Goal: Task Accomplishment & Management: Use online tool/utility

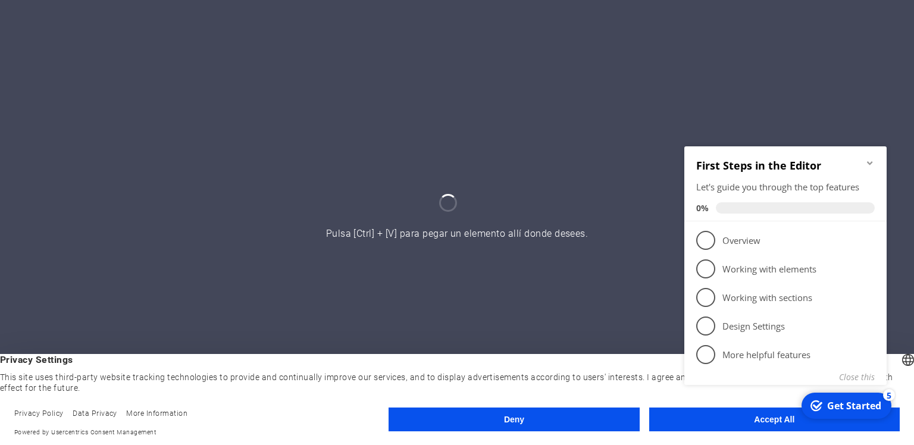
click at [724, 417] on div "checkmark Get Started 5 First Steps in the Editor Let's guide you through the t…" at bounding box center [788, 278] width 217 height 289
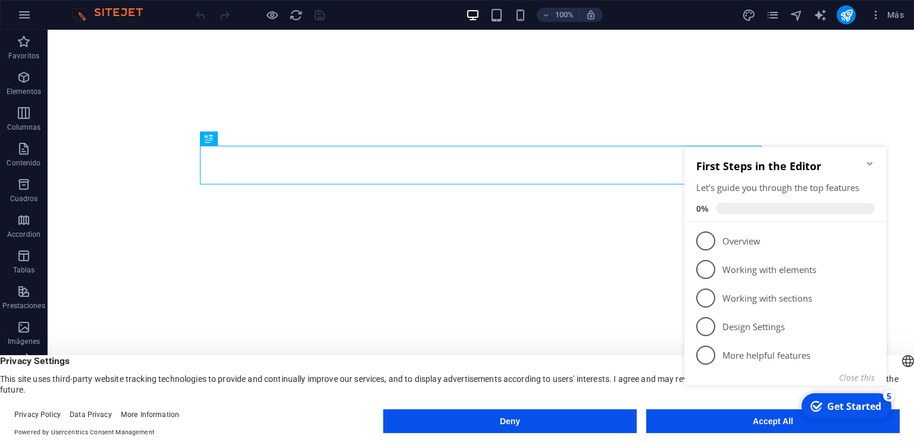
click at [871, 162] on icon "Minimize checklist" at bounding box center [870, 164] width 10 height 10
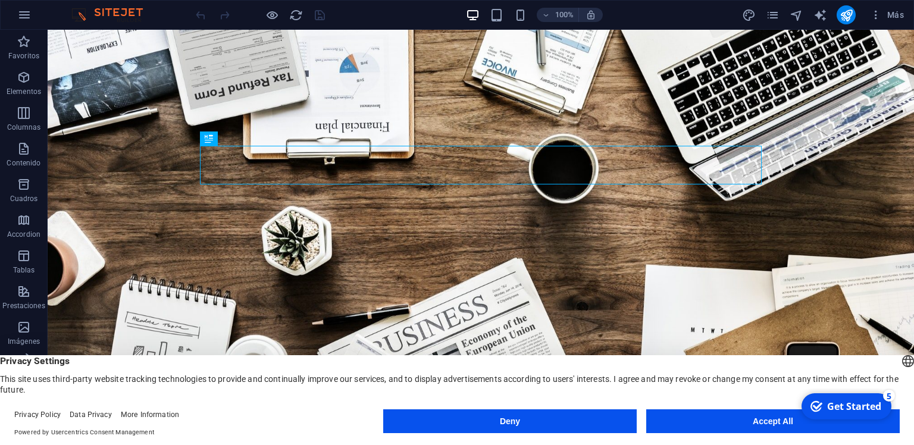
click at [883, 424] on div "checkmark Get Started 5 First Steps in the Editor Let's guide you through the t…" at bounding box center [845, 407] width 101 height 36
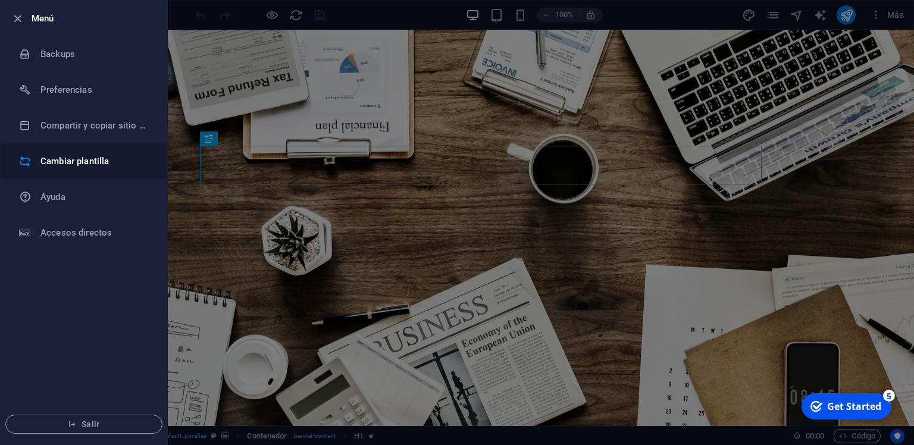
click at [70, 167] on h6 "Cambiar plantilla" at bounding box center [95, 161] width 110 height 14
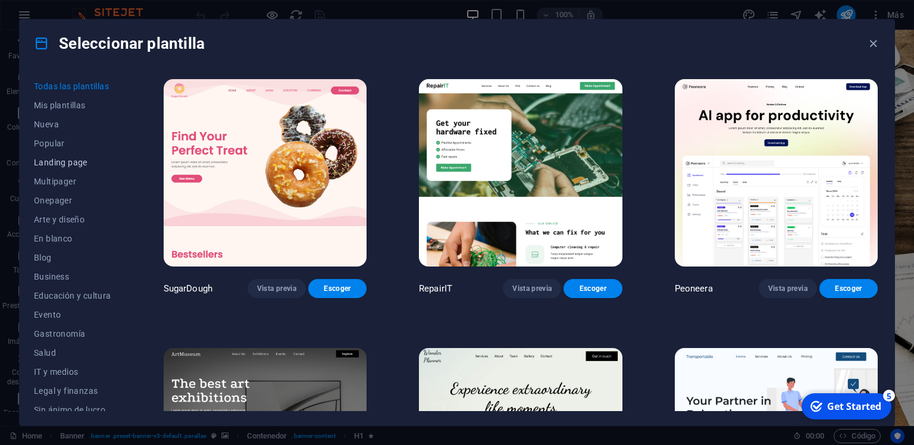
click at [73, 164] on span "Landing page" at bounding box center [72, 163] width 77 height 10
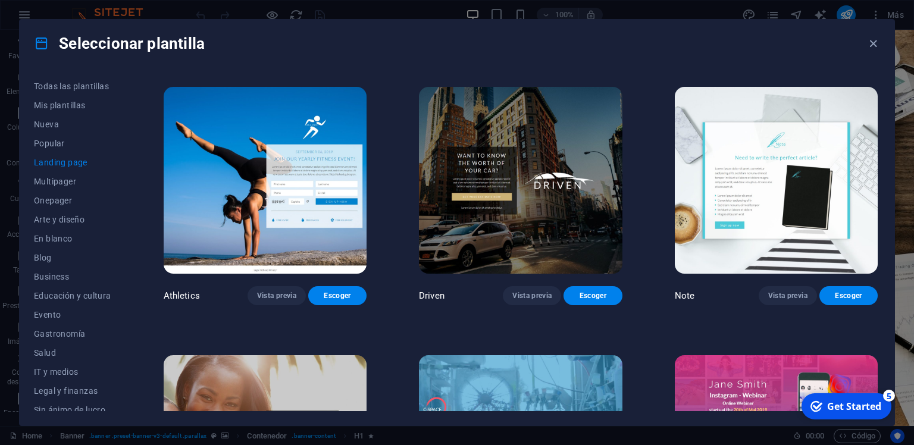
scroll to position [800, 0]
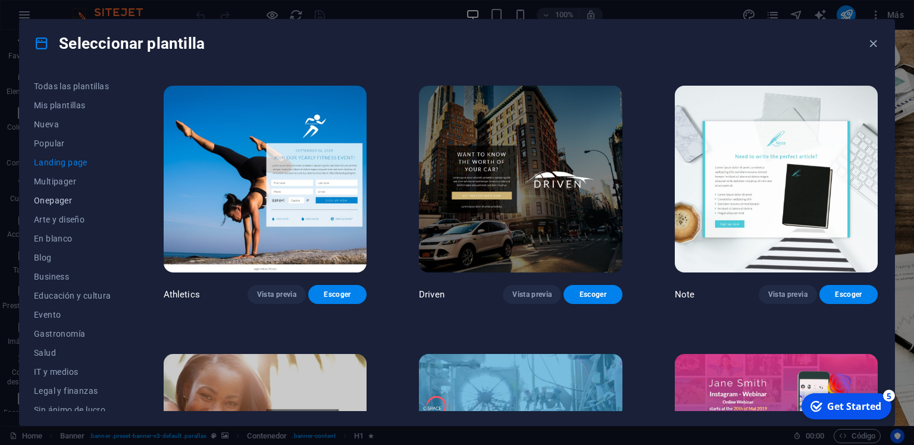
click at [55, 207] on button "Onepager" at bounding box center [72, 200] width 77 height 19
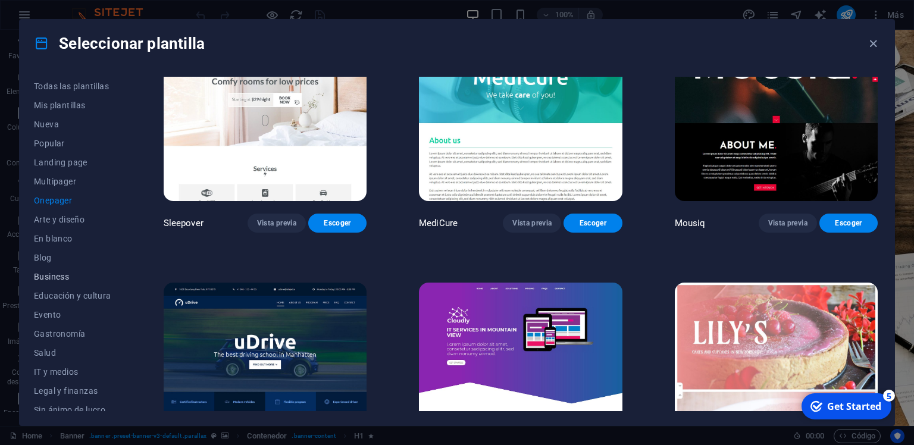
scroll to position [57, 0]
click at [45, 319] on span "IT y medios" at bounding box center [72, 315] width 77 height 10
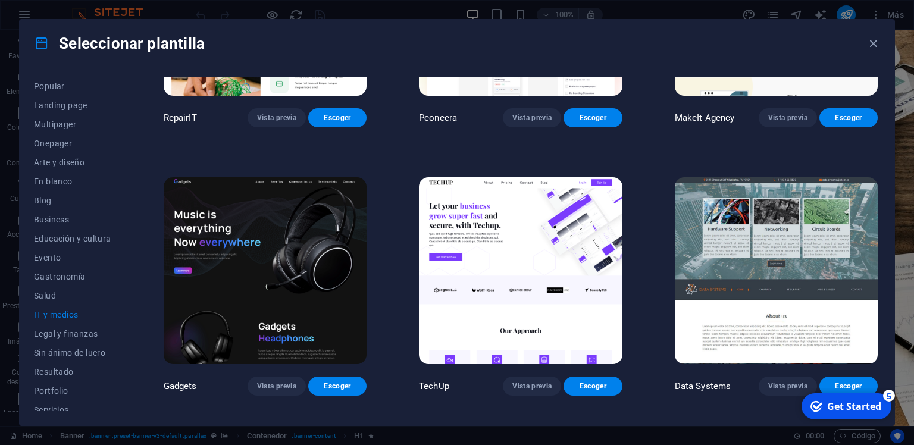
scroll to position [171, 0]
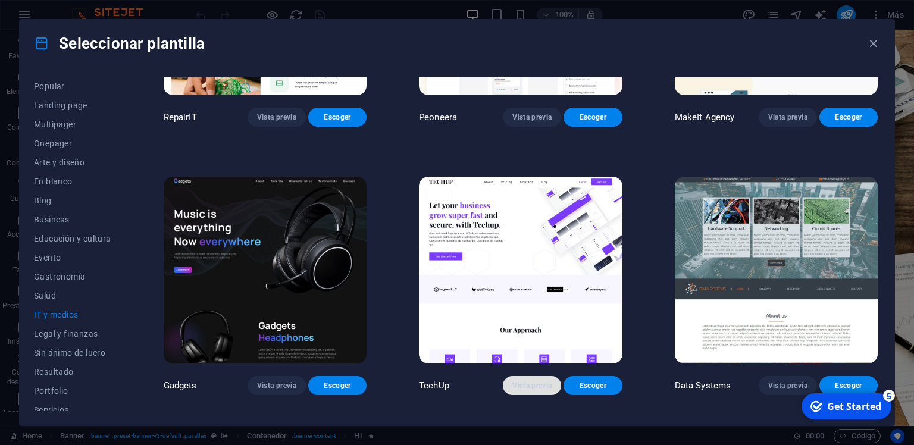
click at [542, 388] on span "Vista previa" at bounding box center [531, 386] width 39 height 10
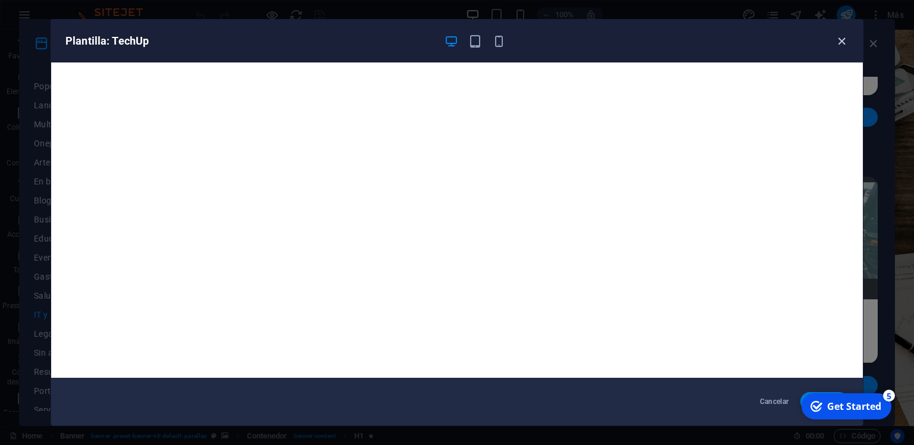
click at [841, 40] on icon "button" at bounding box center [842, 42] width 14 height 14
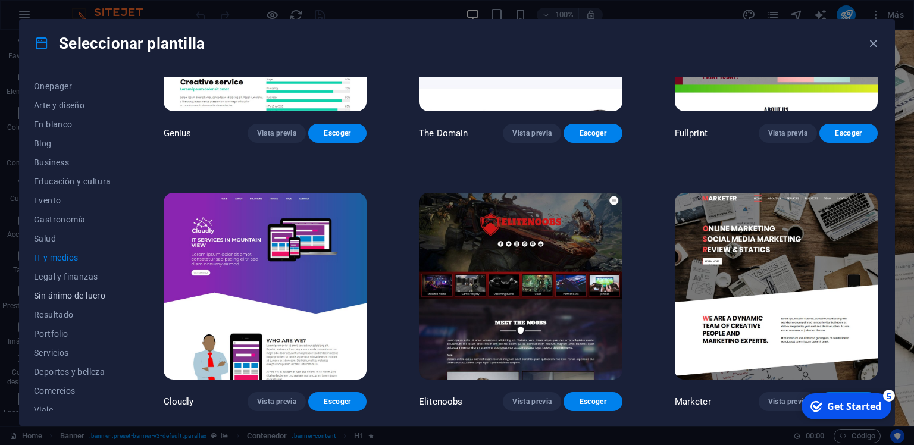
scroll to position [142, 0]
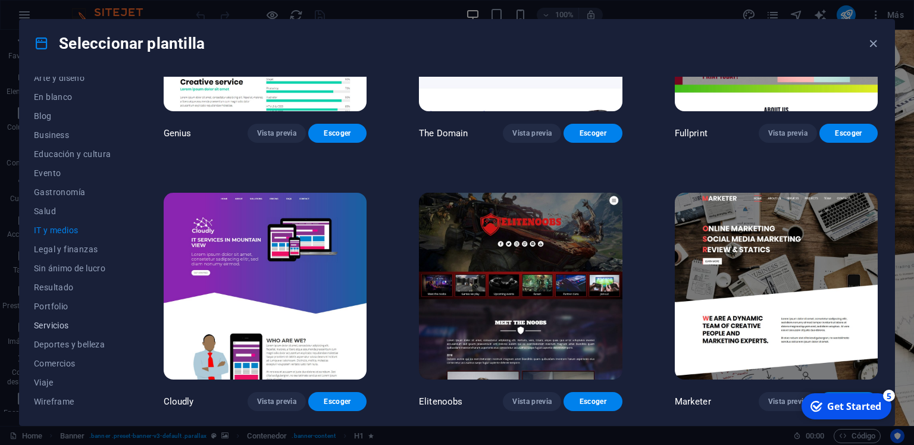
click at [68, 321] on span "Servicios" at bounding box center [72, 326] width 77 height 10
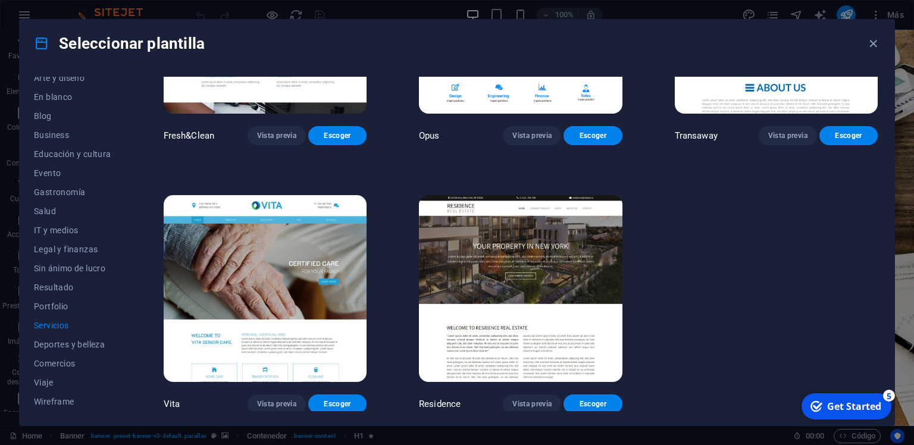
scroll to position [1501, 0]
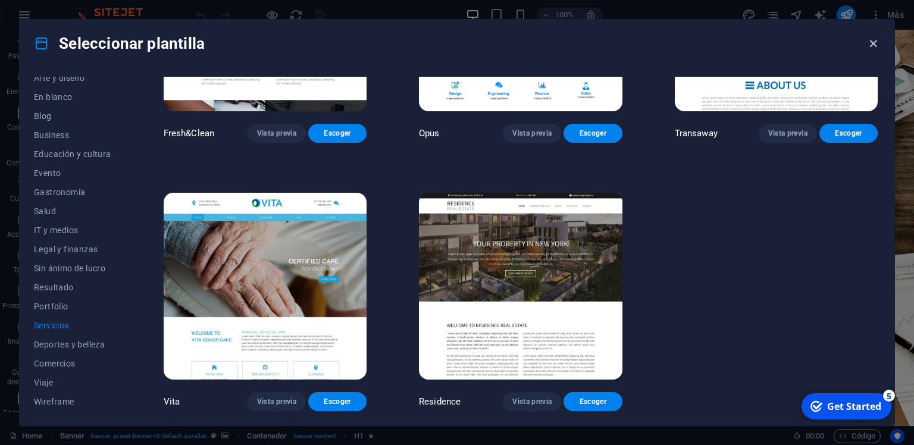
click at [876, 48] on icon "button" at bounding box center [874, 44] width 14 height 14
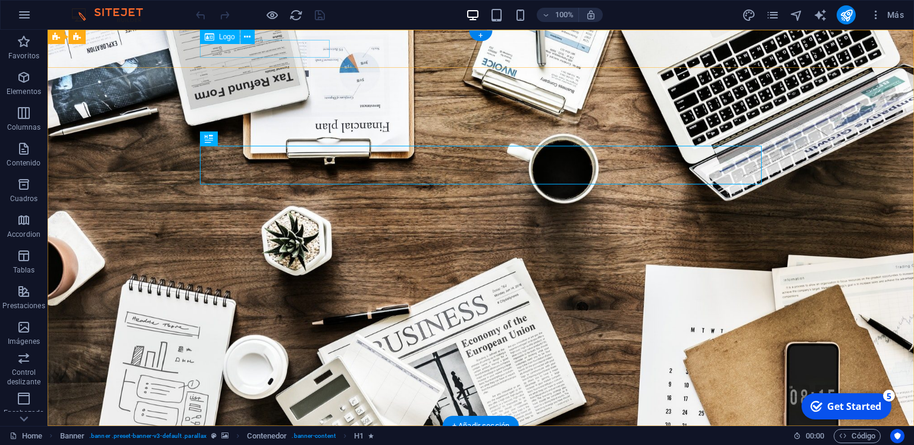
click at [293, 436] on div at bounding box center [481, 445] width 562 height 18
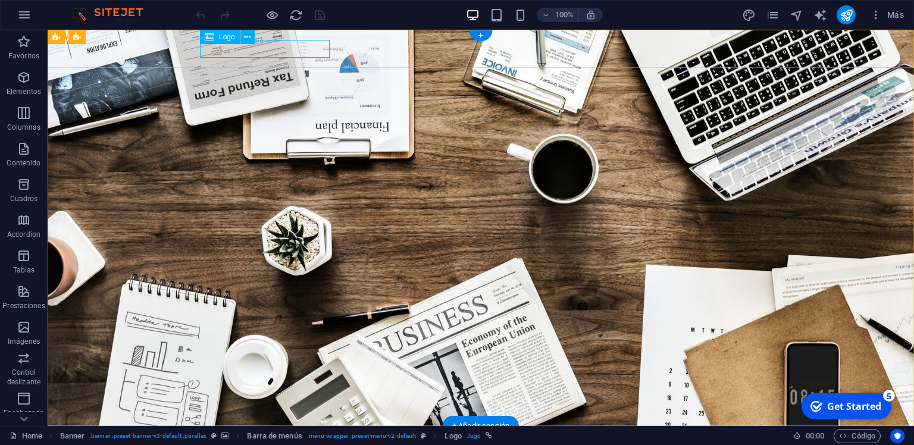
click at [271, 436] on div at bounding box center [481, 445] width 562 height 18
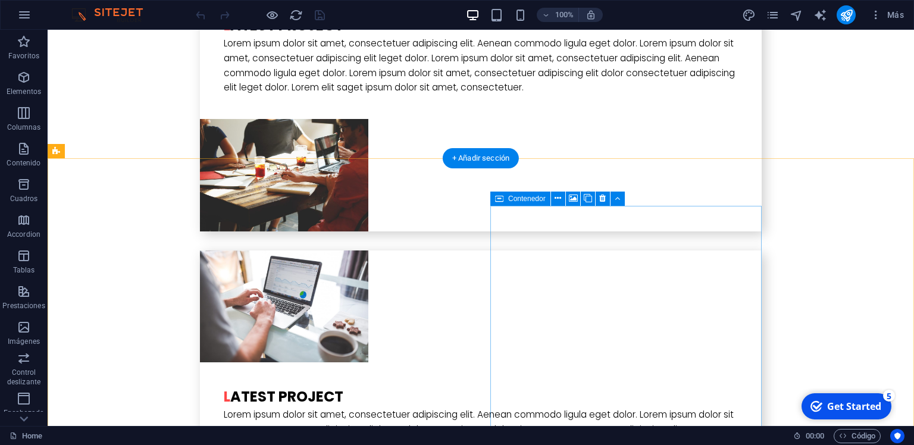
scroll to position [3113, 0]
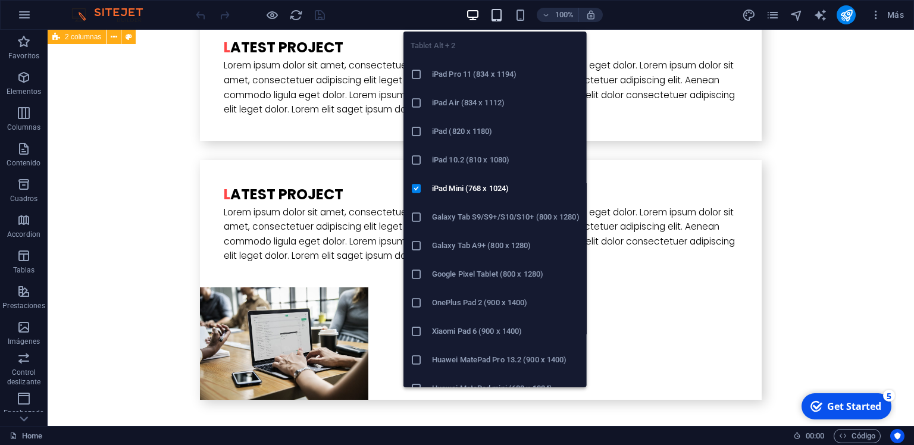
click at [492, 18] on icon "button" at bounding box center [497, 15] width 14 height 14
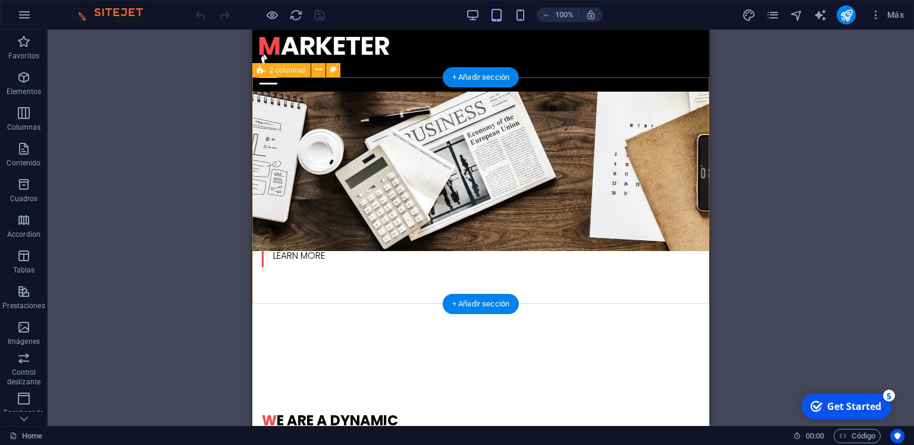
scroll to position [0, 0]
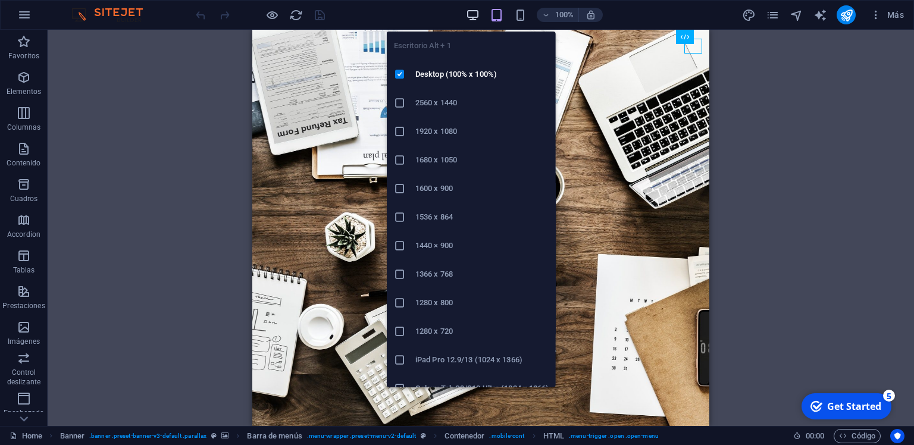
click at [0, 0] on icon "button" at bounding box center [0, 0] width 0 height 0
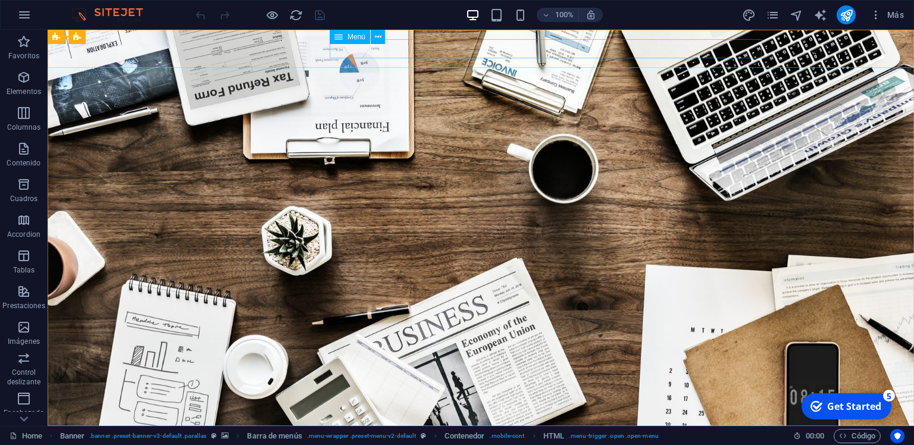
click at [351, 37] on span "Menú" at bounding box center [357, 36] width 18 height 7
click at [380, 37] on icon at bounding box center [378, 37] width 7 height 12
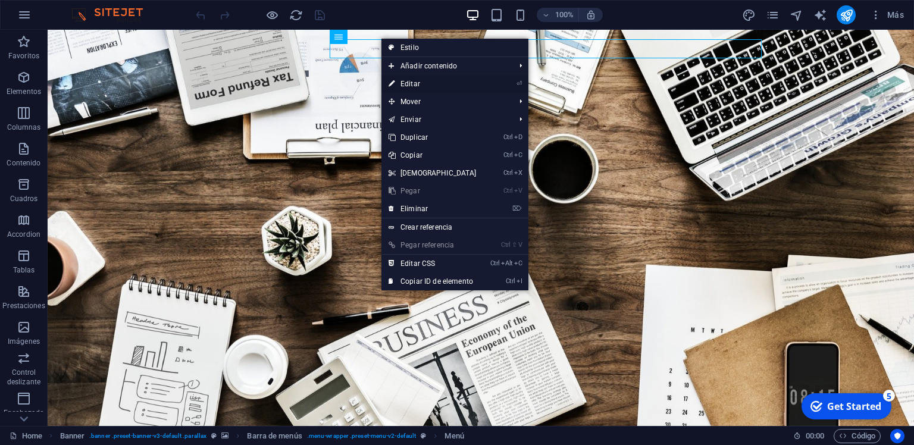
click at [459, 83] on link "⏎ Editar" at bounding box center [432, 84] width 102 height 18
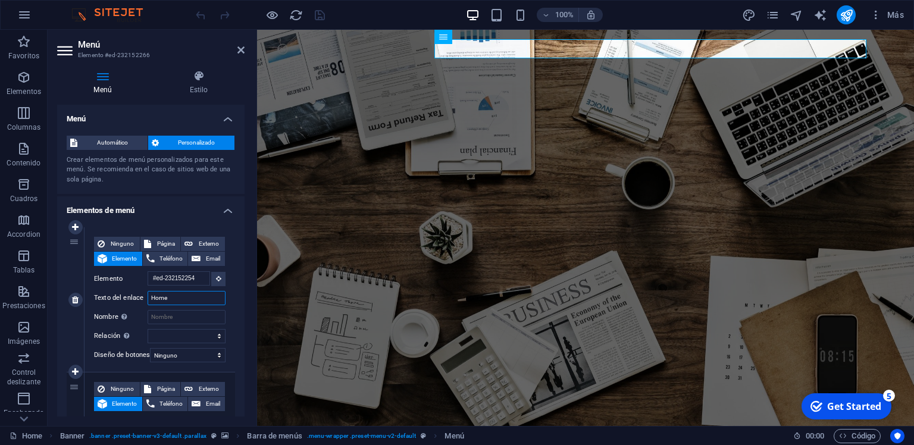
click at [189, 302] on input "Home" at bounding box center [187, 298] width 78 height 14
click at [162, 298] on input "Home" at bounding box center [187, 298] width 78 height 14
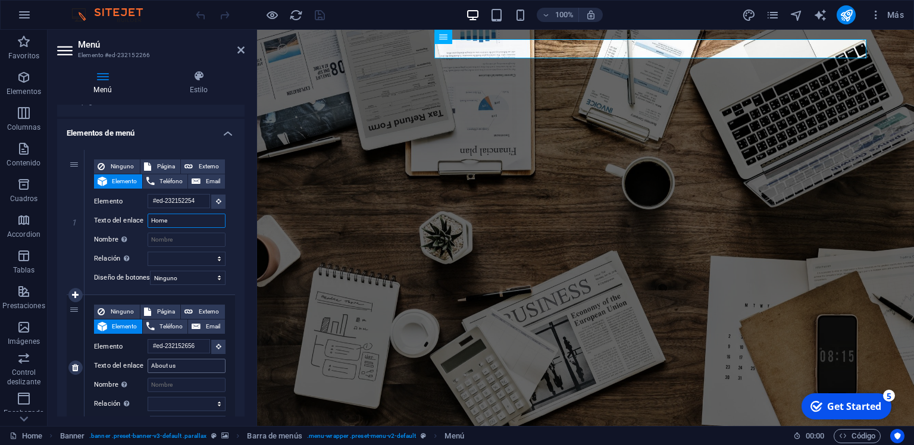
scroll to position [57, 0]
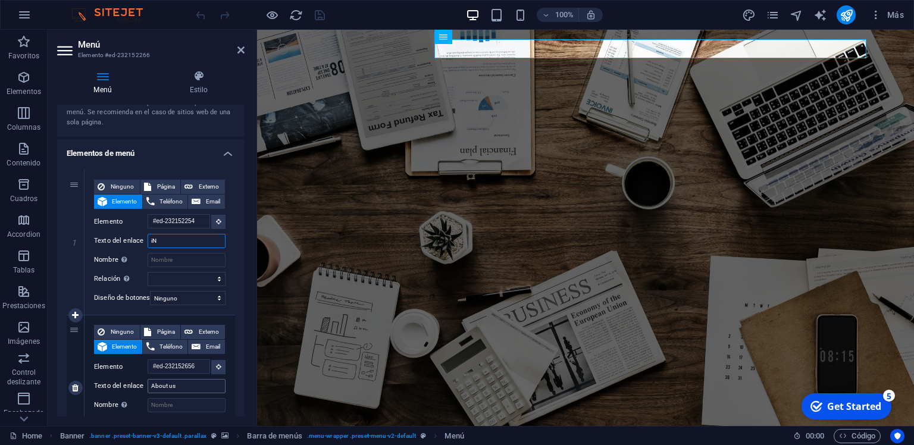
type input "iNI"
select select
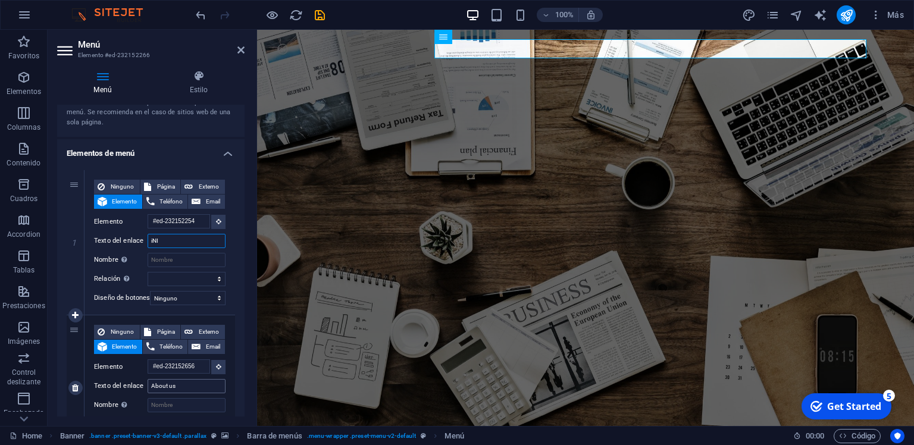
select select
type input "i"
type input "Inic"
select select
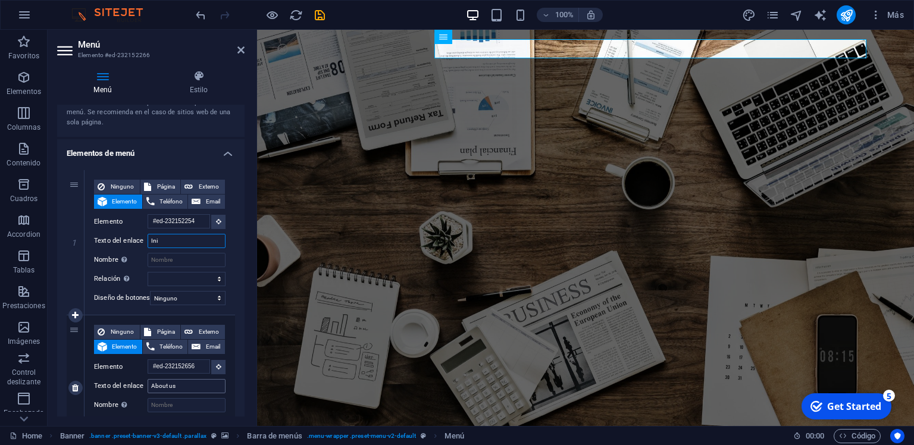
select select
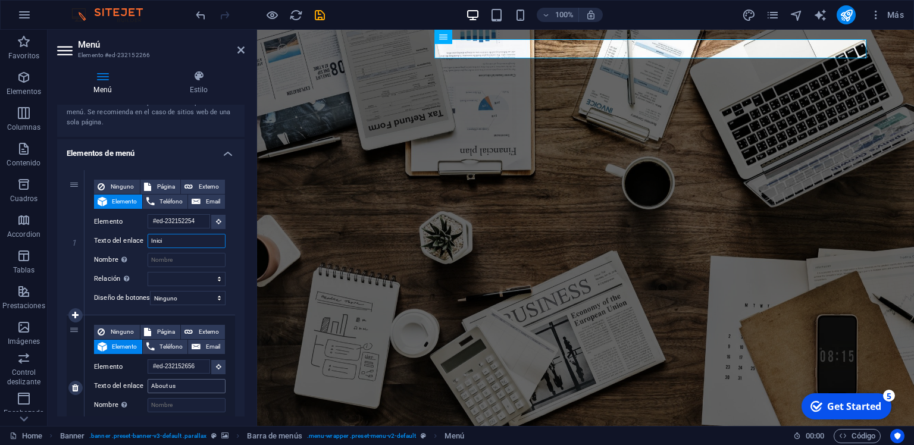
type input "Inicio"
select select
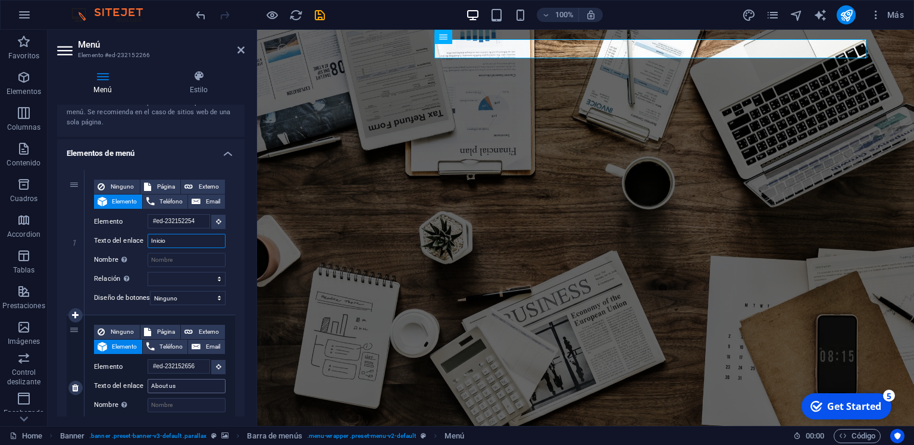
select select
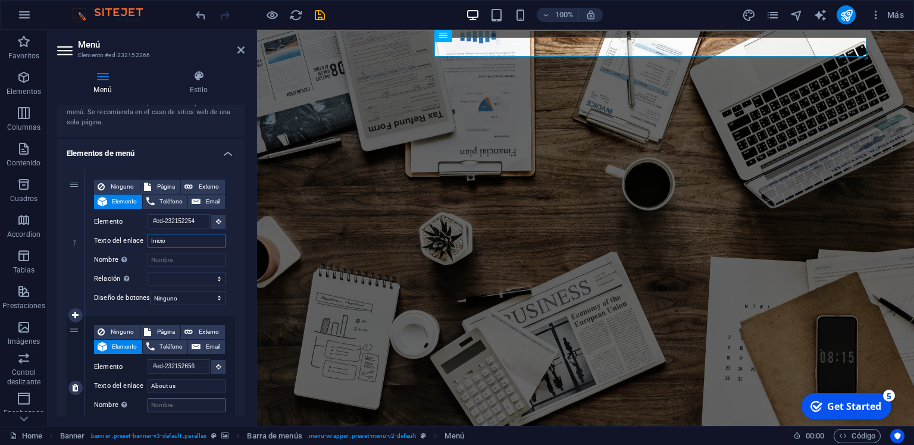
scroll to position [0, 0]
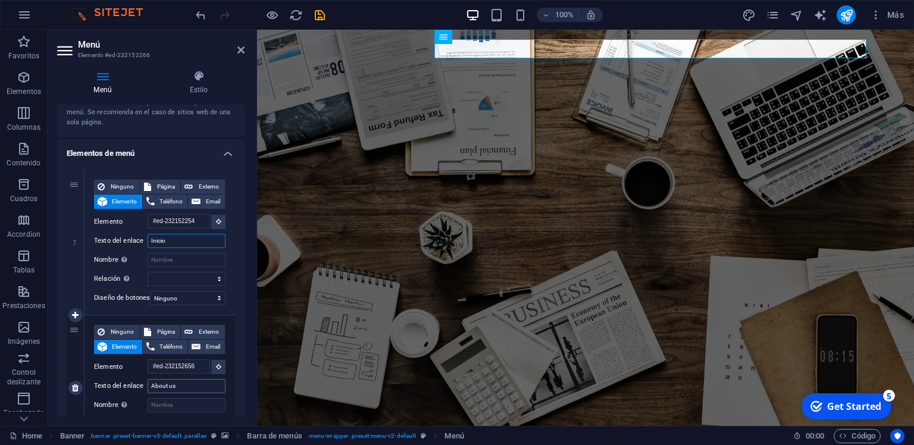
type input "Inicio"
drag, startPoint x: 184, startPoint y: 390, endPoint x: 151, endPoint y: 390, distance: 33.3
click at [151, 390] on input "About us" at bounding box center [187, 386] width 78 height 14
type input "Sobre"
select select
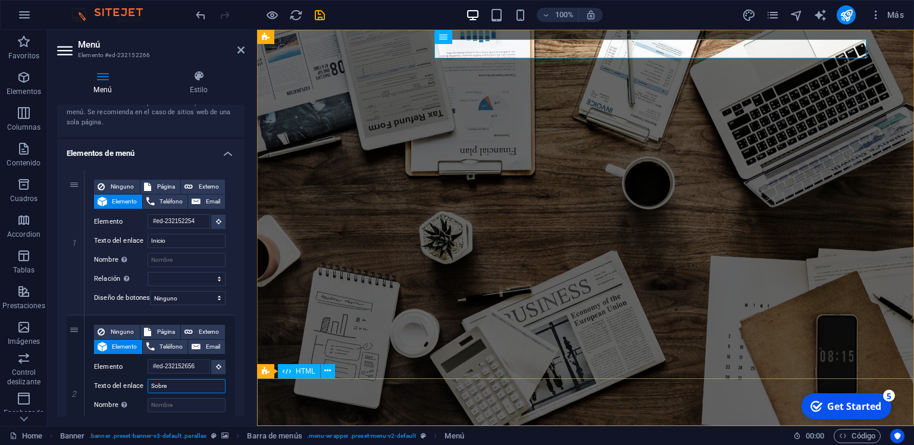
select select
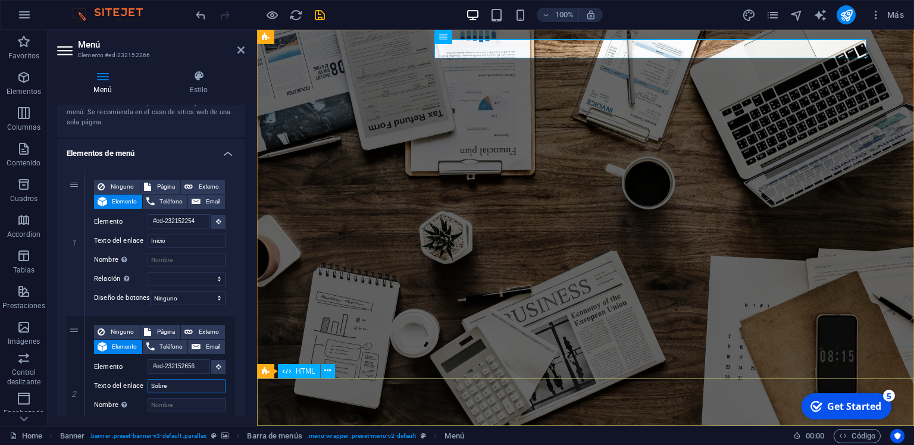
type input "Sobre n"
select select
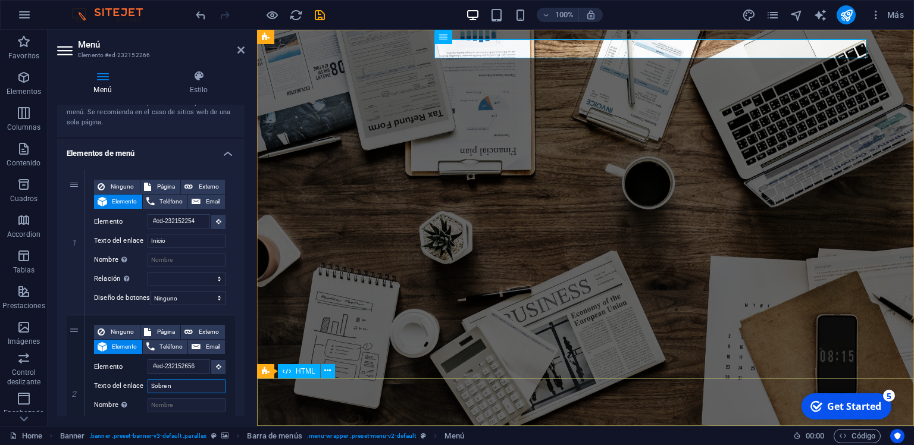
select select
type input "Sobre no"
select select
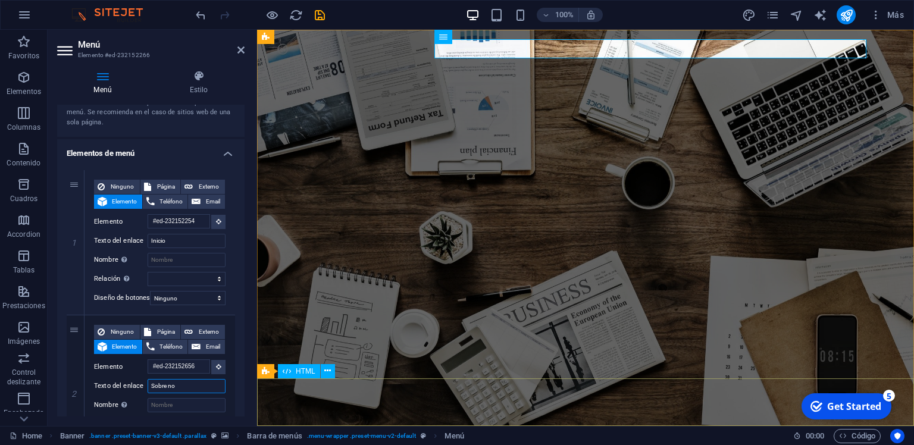
select select
type input "Sobre nosotros"
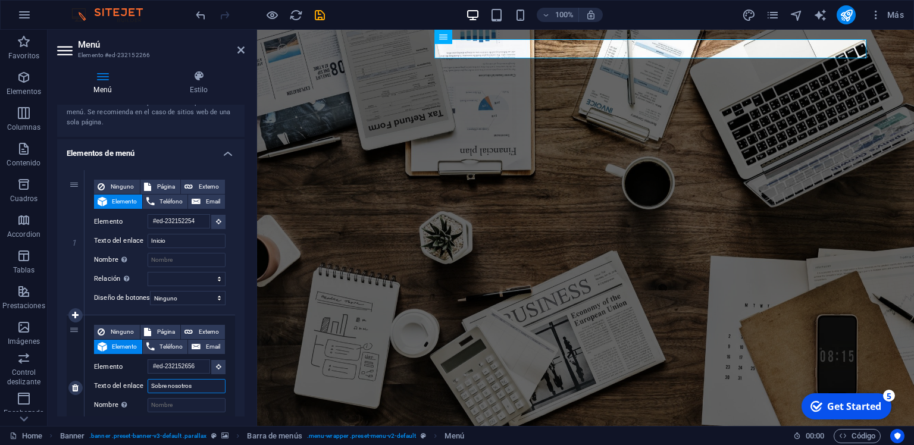
select select
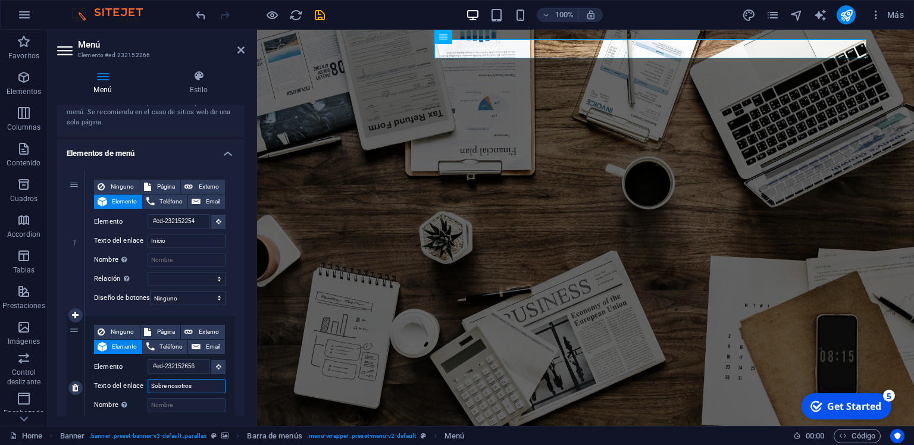
select select
click at [171, 384] on input "Sobre nosotros" at bounding box center [187, 386] width 78 height 14
type input "n"
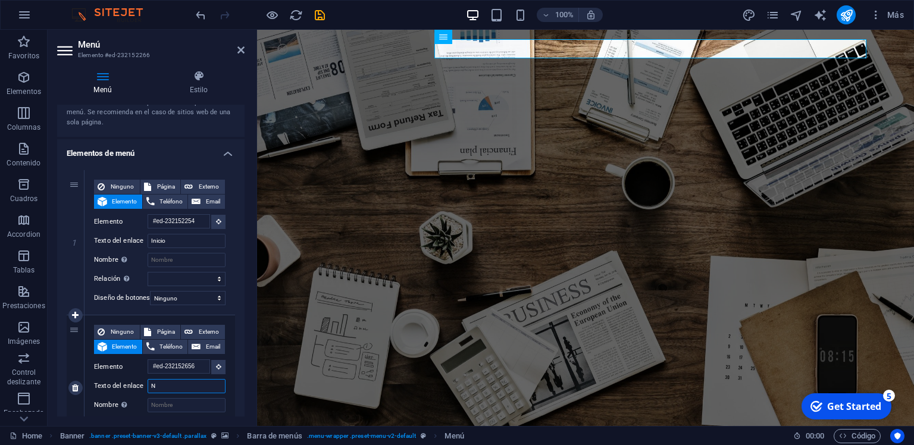
type input "No"
select select
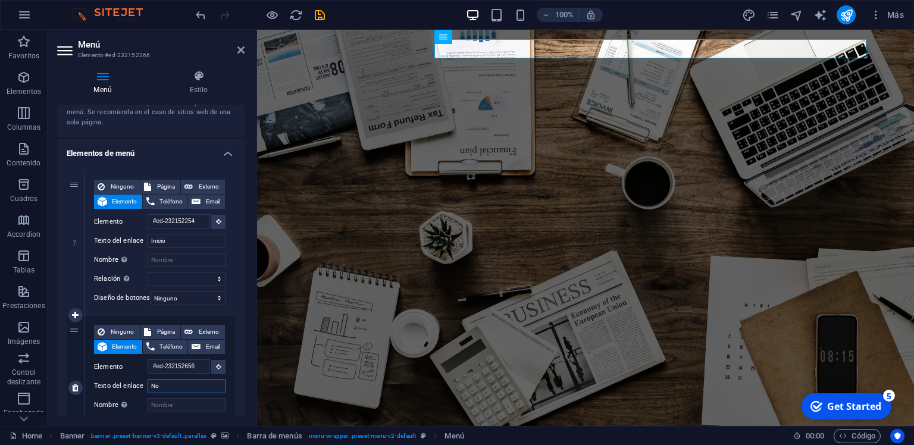
select select
type input "Nosotroa"
select select
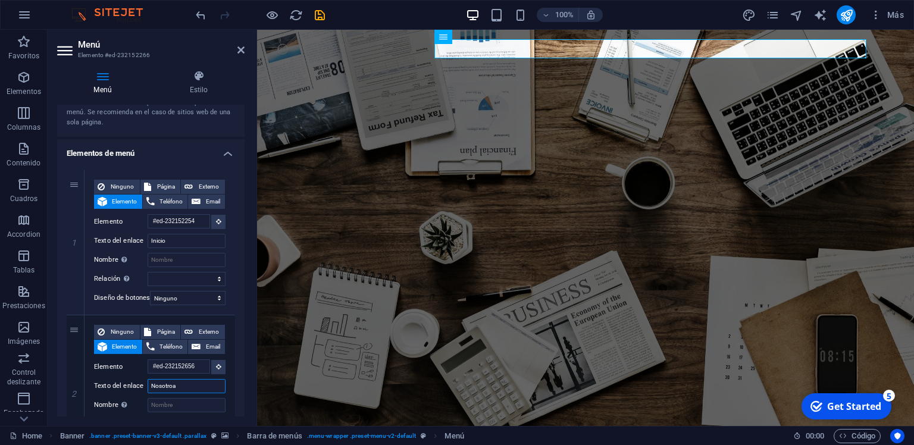
select select
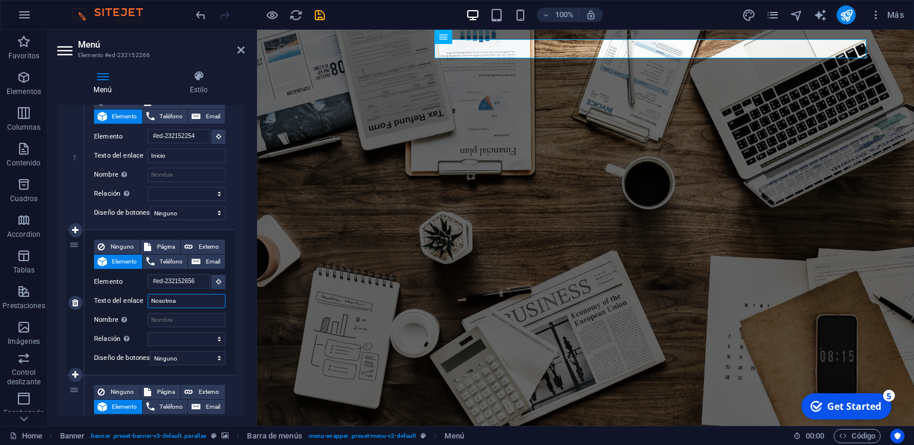
scroll to position [229, 0]
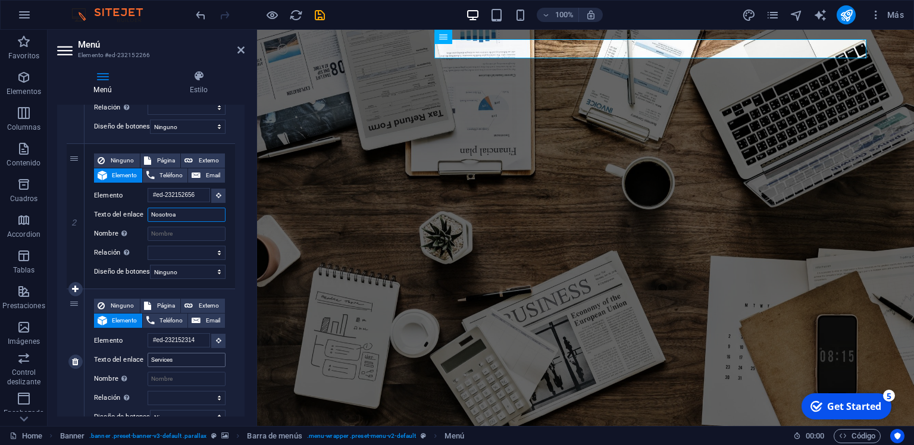
type input "Nosotroa"
click at [158, 354] on input "Services" at bounding box center [187, 360] width 78 height 14
click at [165, 361] on input "Services" at bounding box center [187, 360] width 78 height 14
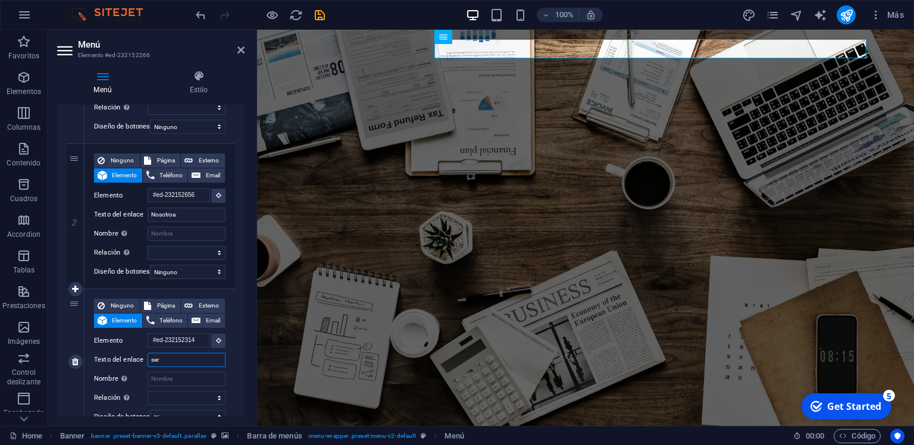
type input "serv"
select select
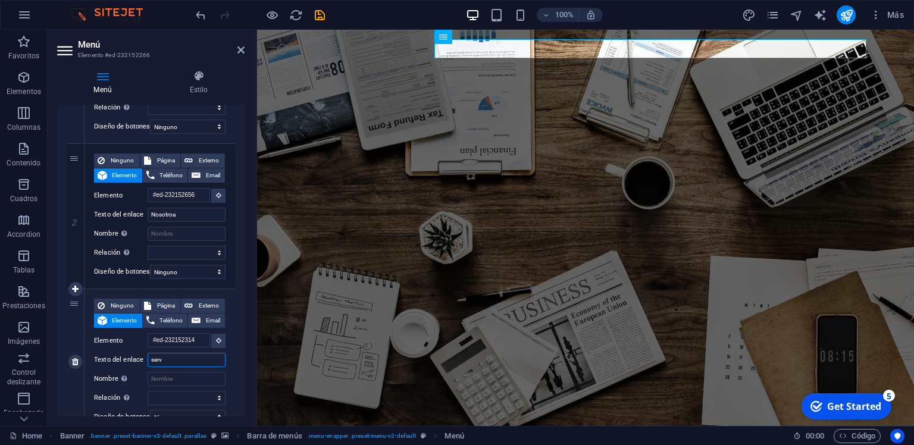
select select
type input "ser"
select select
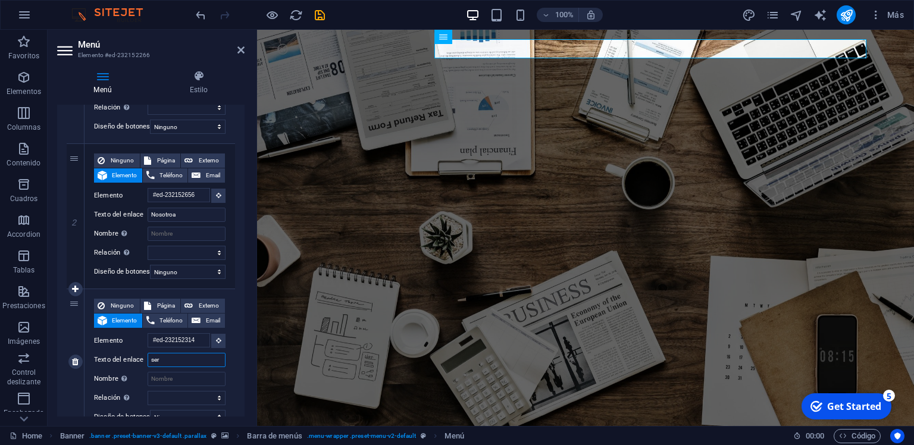
select select
type input "s"
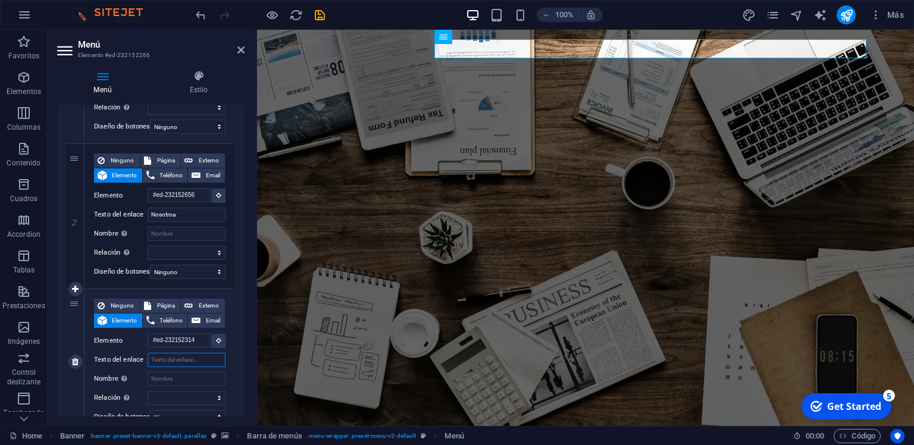
type input "S"
select select
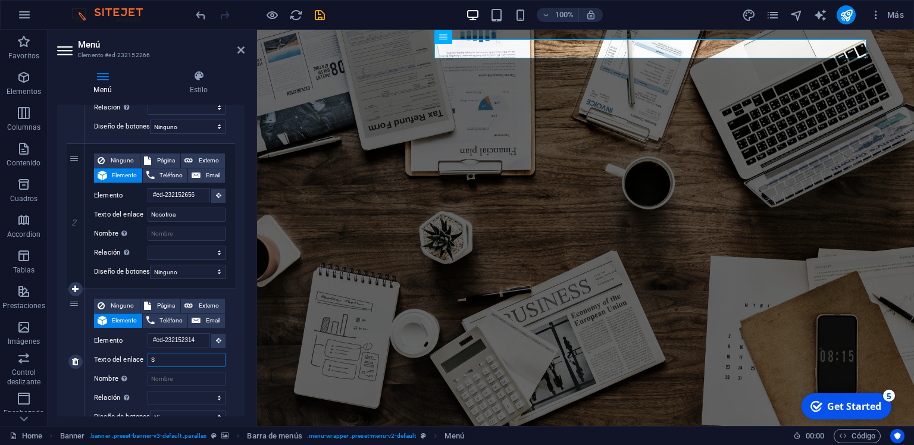
select select
type input "Ser"
select select
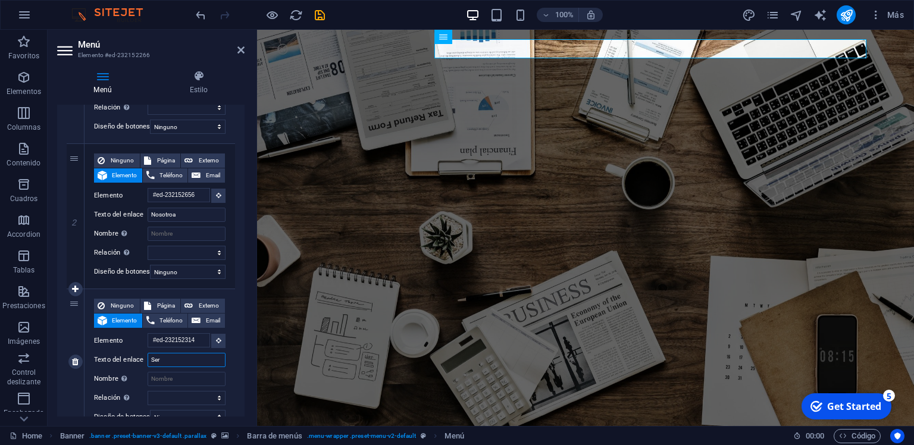
select select
type input "Servicios"
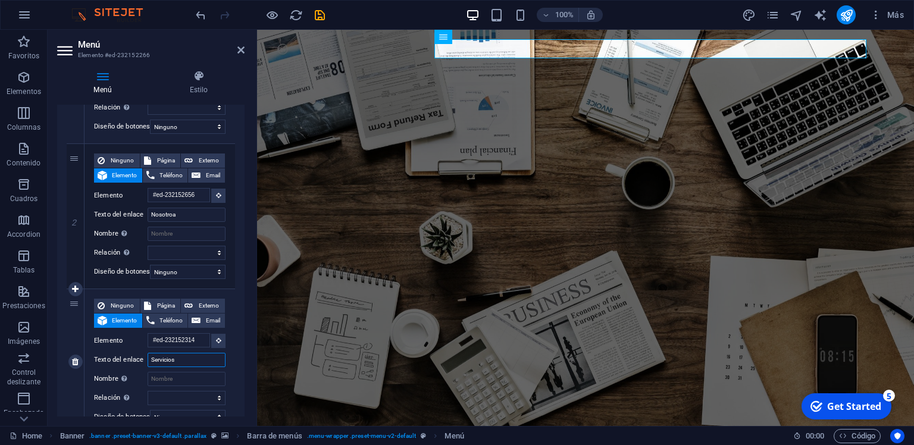
select select
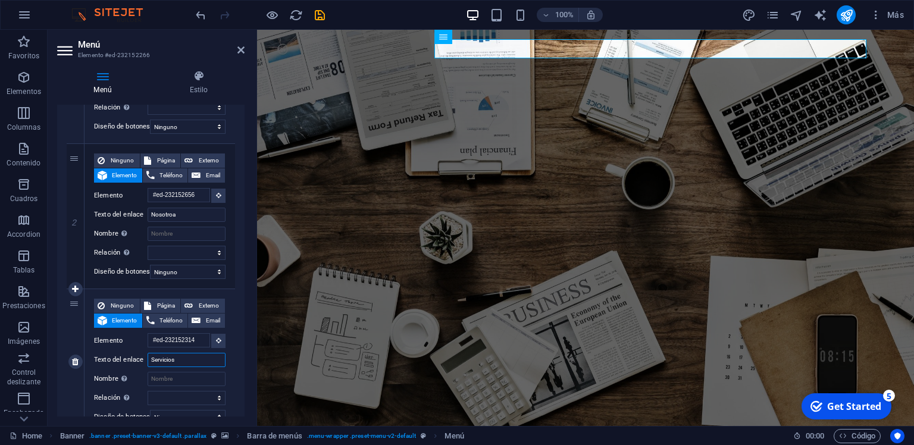
select select
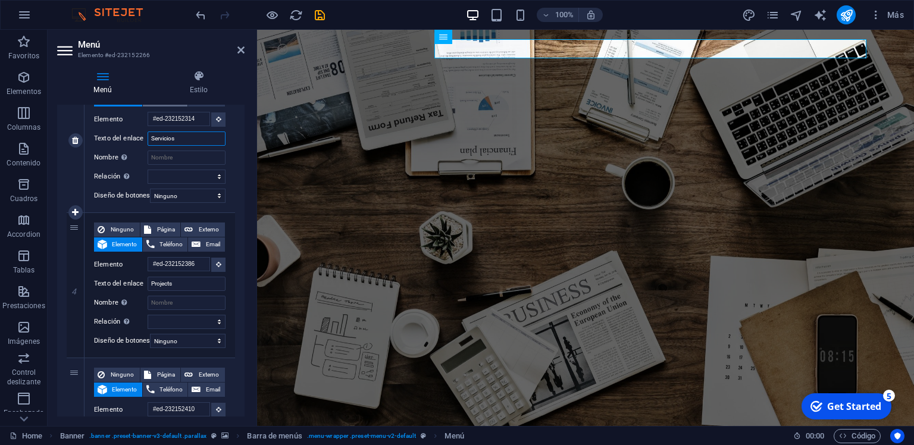
scroll to position [457, 0]
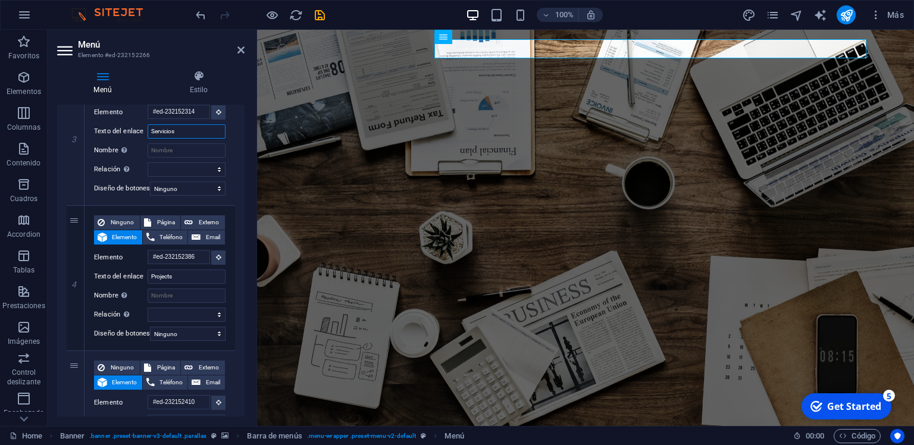
type input "Servicios"
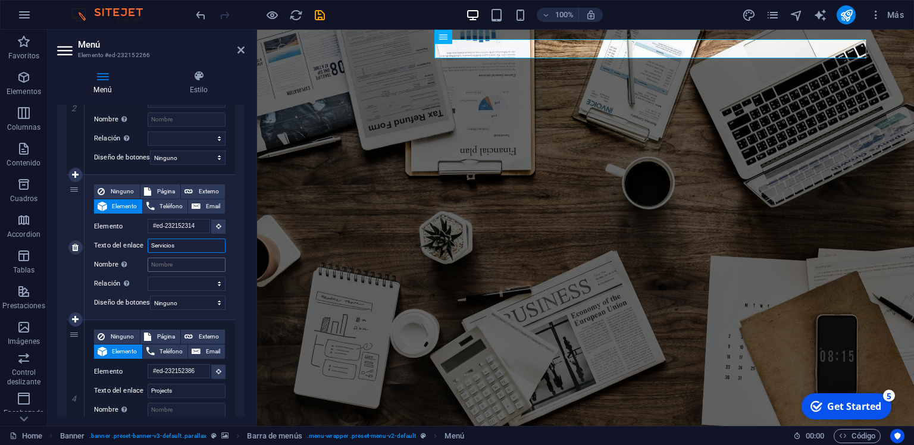
scroll to position [286, 0]
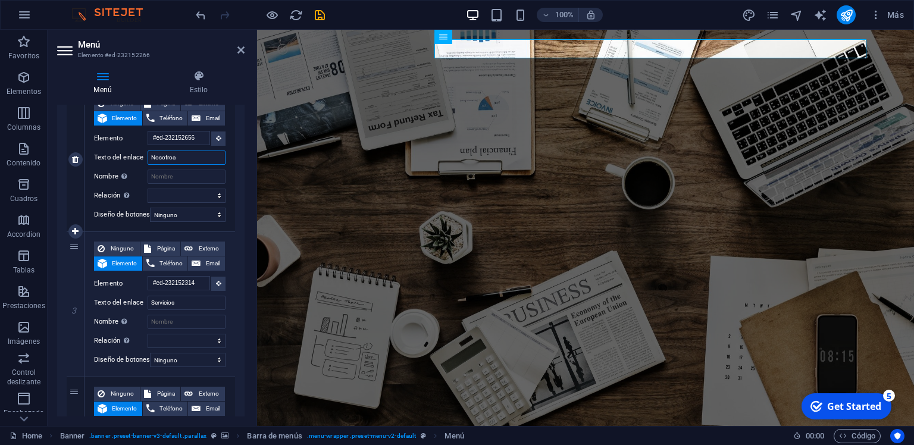
click at [196, 154] on input "Nosotroa" at bounding box center [187, 158] width 78 height 14
type input "Nosotros"
select select
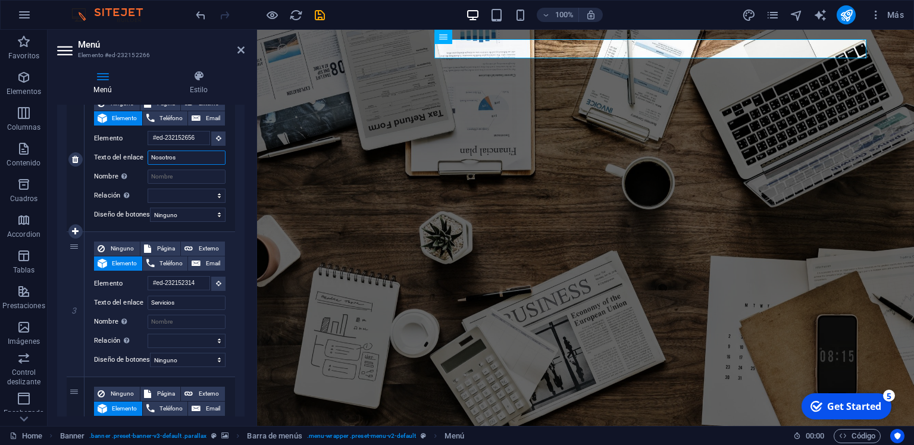
select select
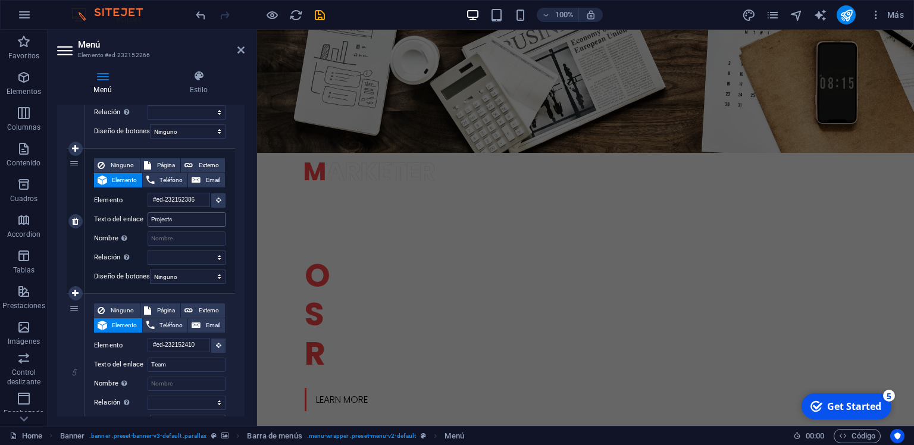
scroll to position [0, 0]
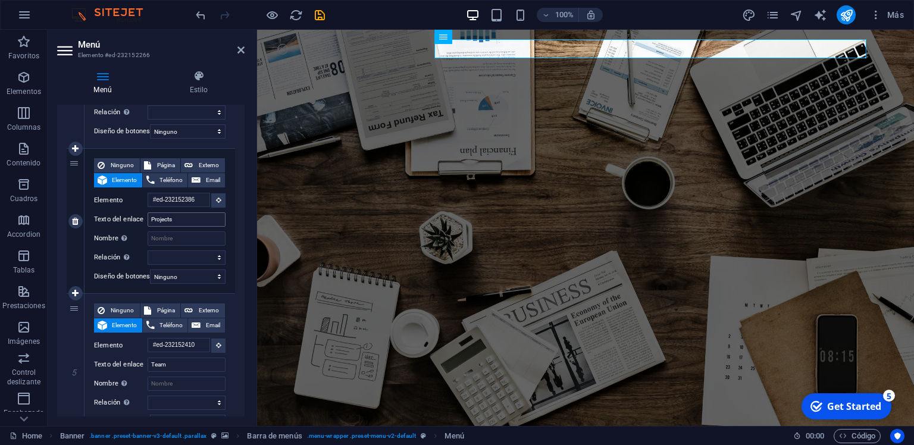
type input "Nosotros"
drag, startPoint x: 200, startPoint y: 220, endPoint x: 111, endPoint y: 220, distance: 88.7
click at [148, 220] on input "Projects" at bounding box center [187, 219] width 78 height 14
type input "Planes y Precios"
select select
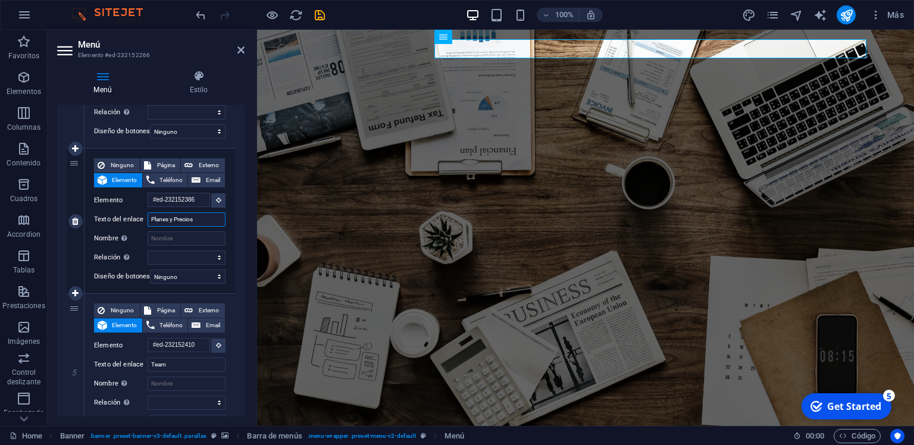
select select
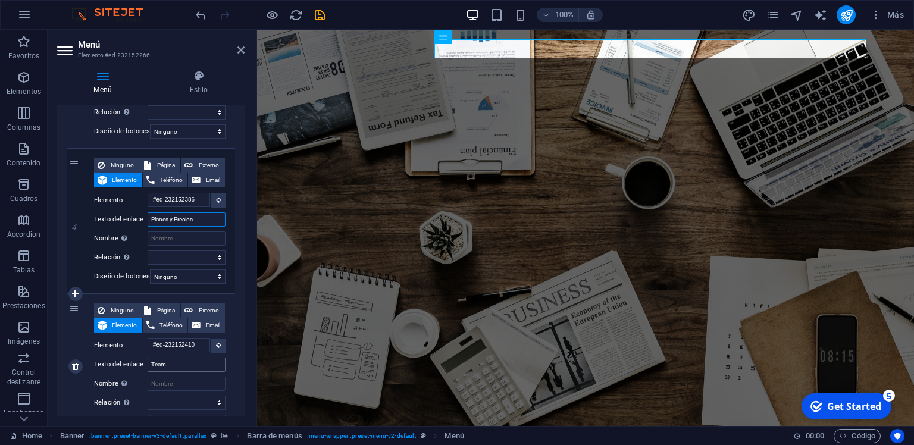
type input "Planes y Precios"
click at [164, 370] on input "Team" at bounding box center [187, 365] width 78 height 14
click at [158, 364] on input "Team" at bounding box center [187, 365] width 78 height 14
type input "Contacto"
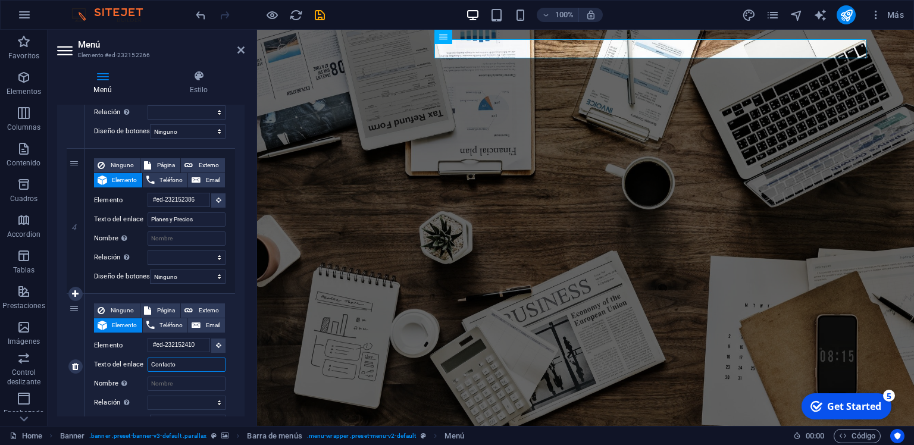
select select
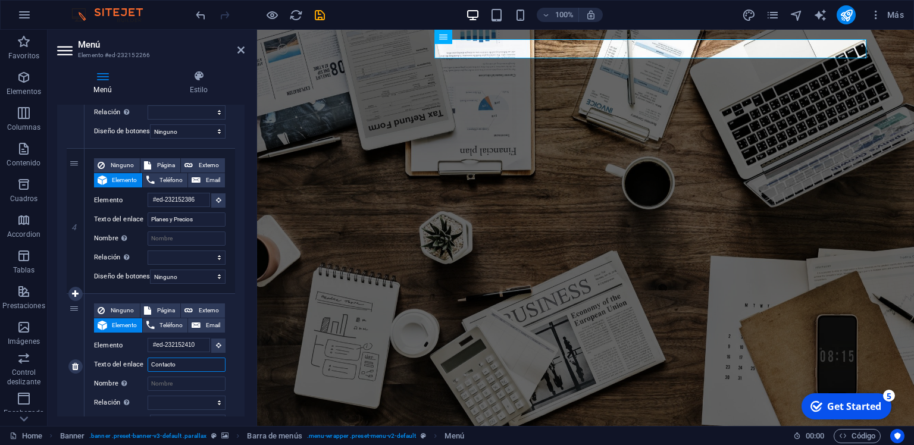
select select
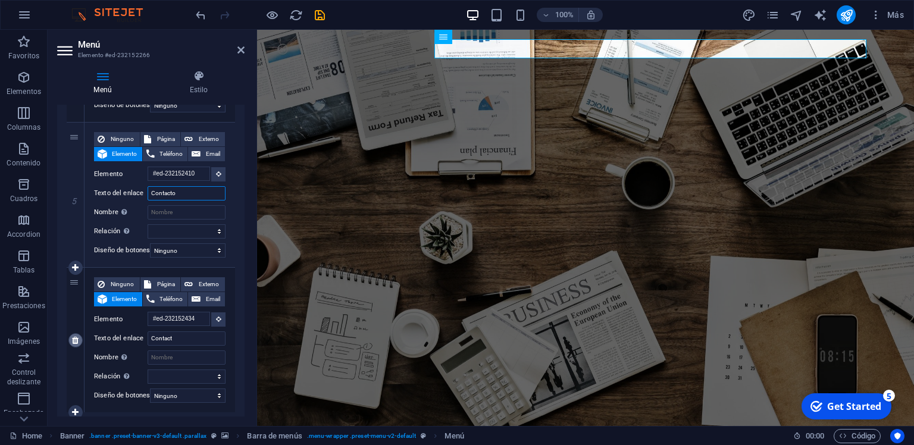
type input "Contacto"
click at [76, 343] on icon at bounding box center [75, 340] width 7 height 8
select select
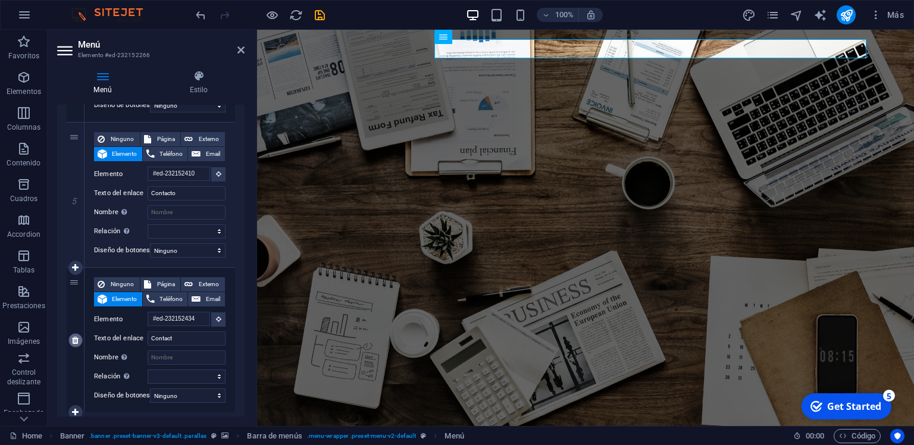
select select
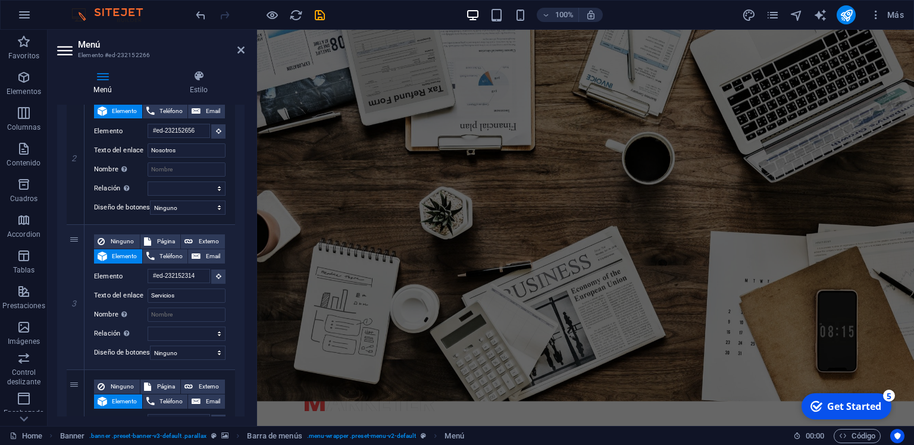
scroll to position [33, 0]
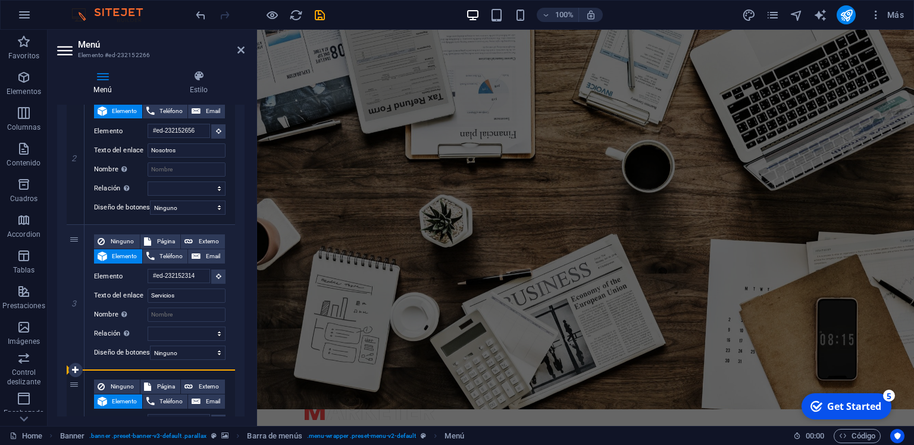
drag, startPoint x: 83, startPoint y: 127, endPoint x: 81, endPoint y: 390, distance: 262.5
click at [81, 390] on div "1 Ninguno Página Externo Elemento Teléfono Email Página Home Subpage Legal Noti…" at bounding box center [151, 298] width 168 height 726
select select
type input "#ed-232152314"
type input "Servicios"
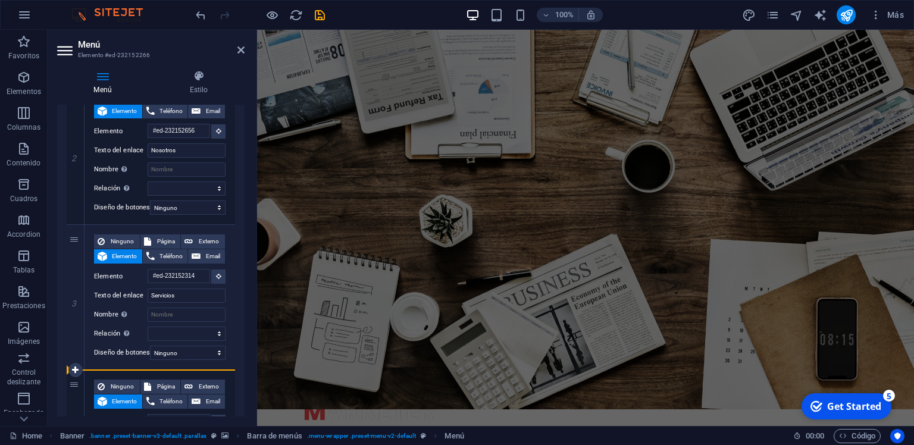
select select
type input "#ed-232152656"
type input "Nosotros"
select select
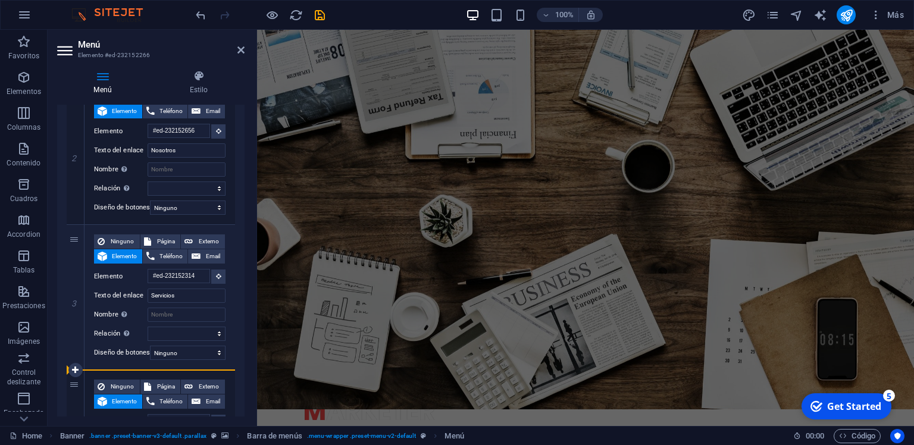
select select
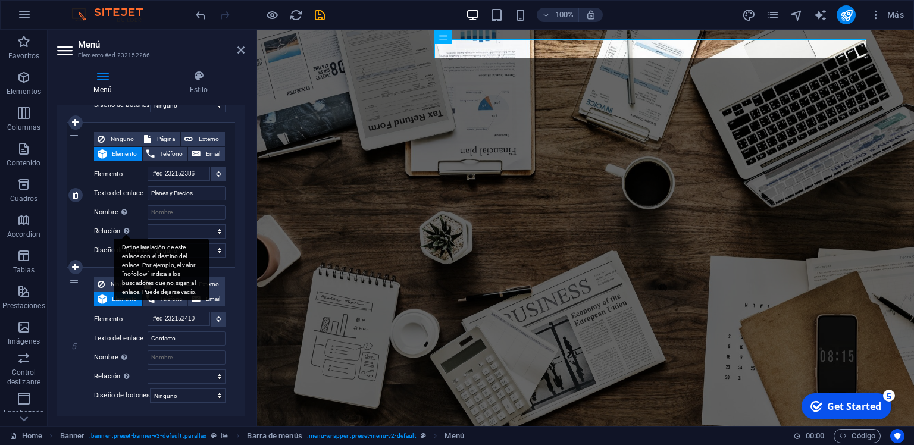
scroll to position [578, 0]
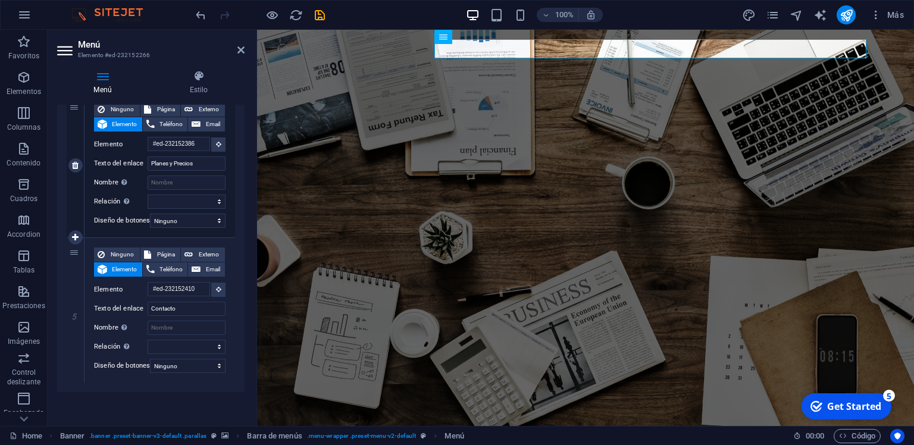
drag, startPoint x: 93, startPoint y: 145, endPoint x: 87, endPoint y: 151, distance: 8.0
click at [93, 180] on div "Ninguno Página Externo Elemento Teléfono Email Página Home Subpage Legal Notice…" at bounding box center [160, 165] width 151 height 145
drag, startPoint x: 87, startPoint y: 151, endPoint x: 87, endPoint y: 143, distance: 7.8
click at [87, 145] on div "Ninguno Página Externo Elemento Teléfono Email Página Home Subpage Legal Notice…" at bounding box center [160, 165] width 151 height 145
click at [87, 135] on div "Ninguno Página Externo Elemento Teléfono Email Página Home Subpage Legal Notice…" at bounding box center [160, 165] width 151 height 145
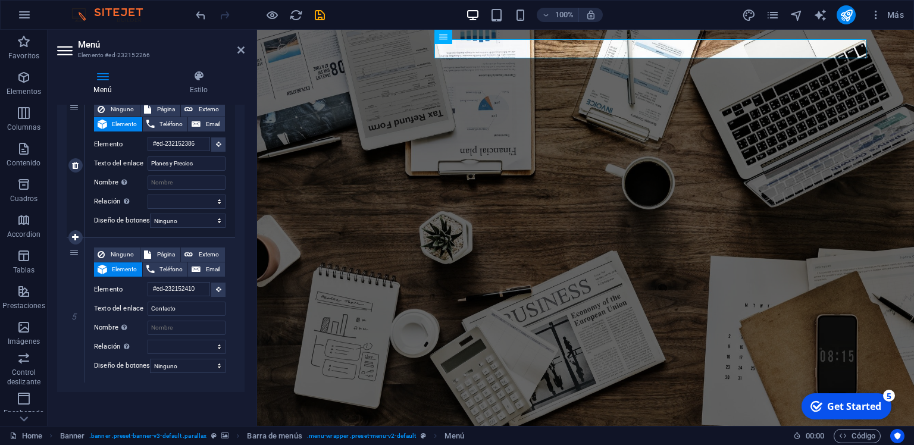
click at [87, 135] on div "Ninguno Página Externo Elemento Teléfono Email Página Home Subpage Legal Notice…" at bounding box center [160, 165] width 151 height 145
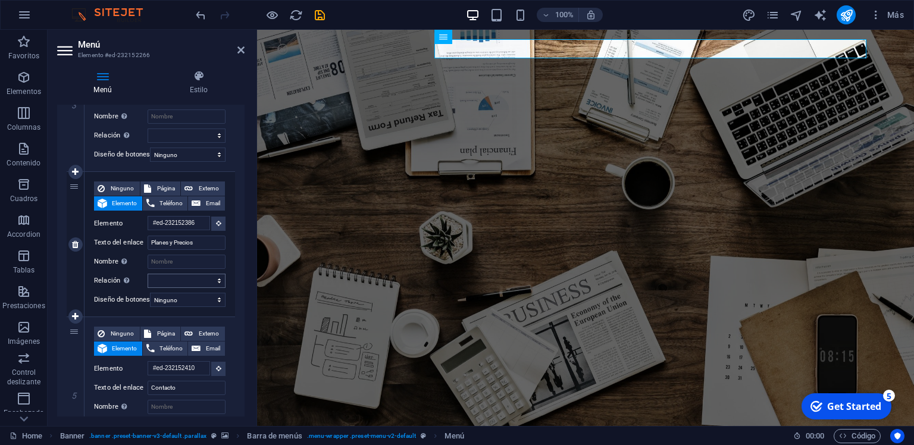
scroll to position [464, 0]
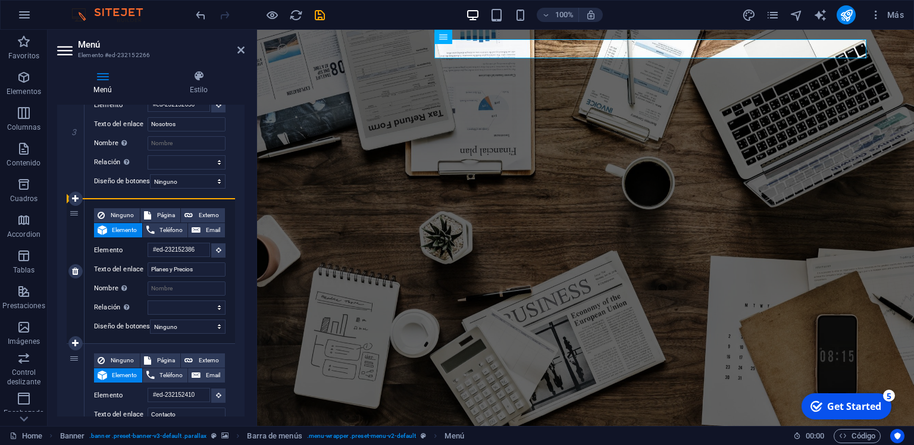
drag, startPoint x: 77, startPoint y: 108, endPoint x: 89, endPoint y: 243, distance: 135.7
click at [89, 243] on div "1 Ninguno Página Externo Elemento Teléfono Email Página Home Subpage Legal Noti…" at bounding box center [151, 126] width 168 height 726
select select
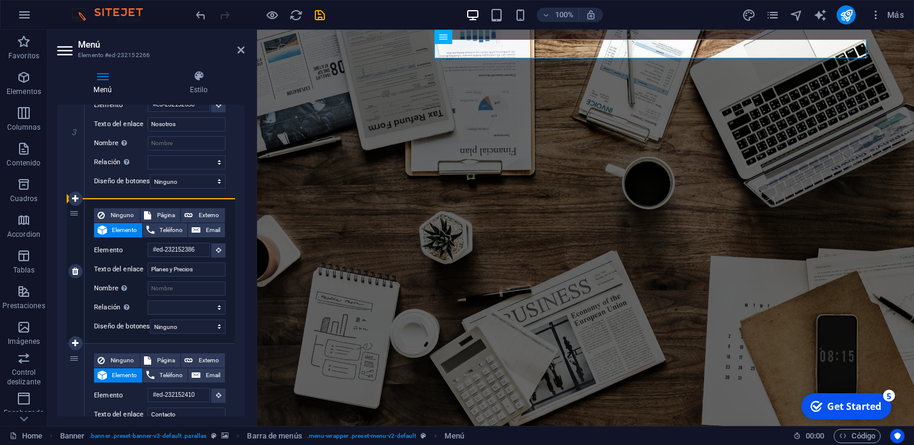
select select
drag, startPoint x: 82, startPoint y: 184, endPoint x: 81, endPoint y: 262, distance: 78.0
click at [81, 262] on div "1 Ninguno Página Externo Elemento Teléfono Email Página Home Subpage Legal Noti…" at bounding box center [151, 126] width 168 height 726
select select
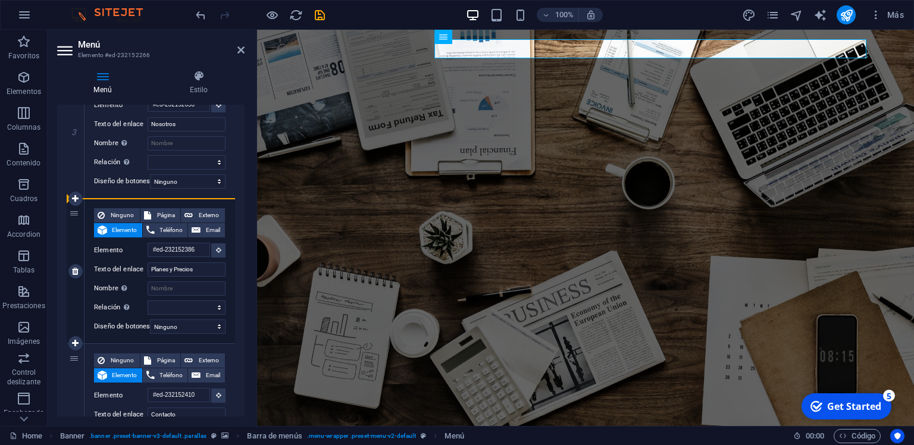
select select
drag, startPoint x: 67, startPoint y: 242, endPoint x: 65, endPoint y: 126, distance: 116.1
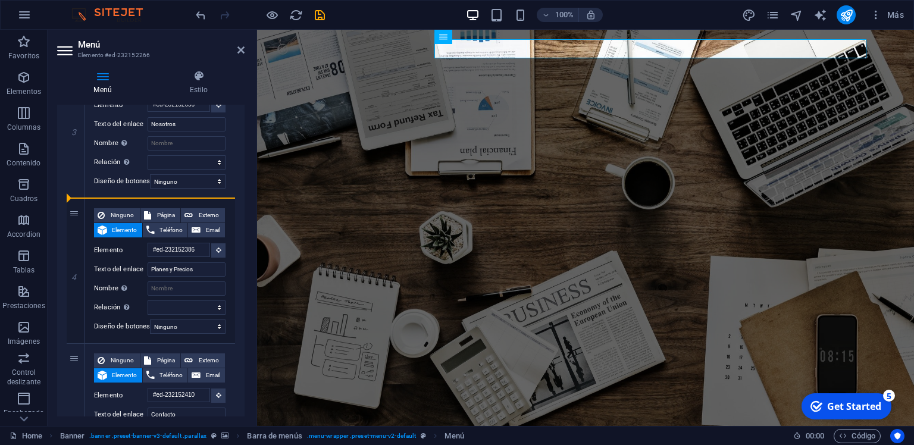
click at [65, 126] on div "1 Ninguno Página Externo Elemento Teléfono Email Página Home Subpage Legal Noti…" at bounding box center [150, 126] width 187 height 745
select select
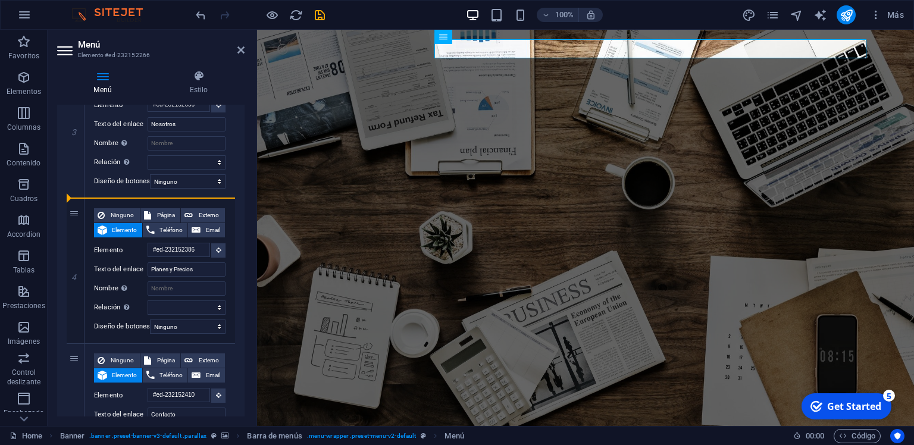
select select
drag, startPoint x: 83, startPoint y: 105, endPoint x: 69, endPoint y: 113, distance: 16.0
click at [82, 105] on div "3" at bounding box center [76, 126] width 18 height 145
select select
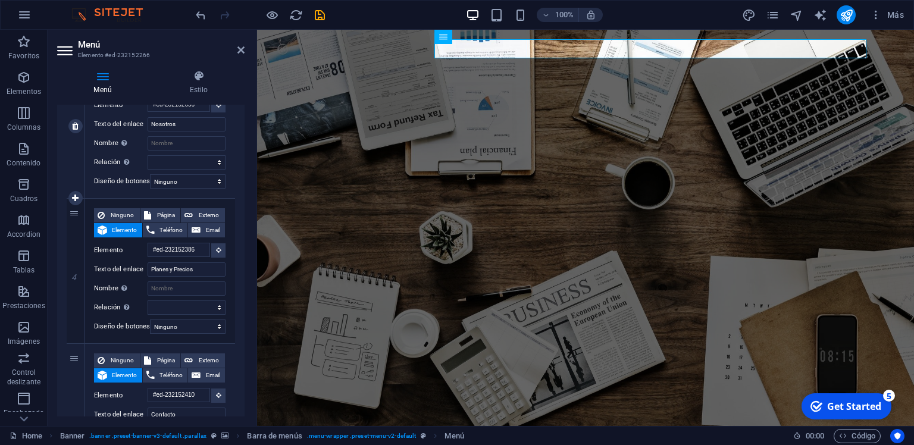
select select
click at [67, 114] on div "3" at bounding box center [76, 126] width 18 height 145
select select
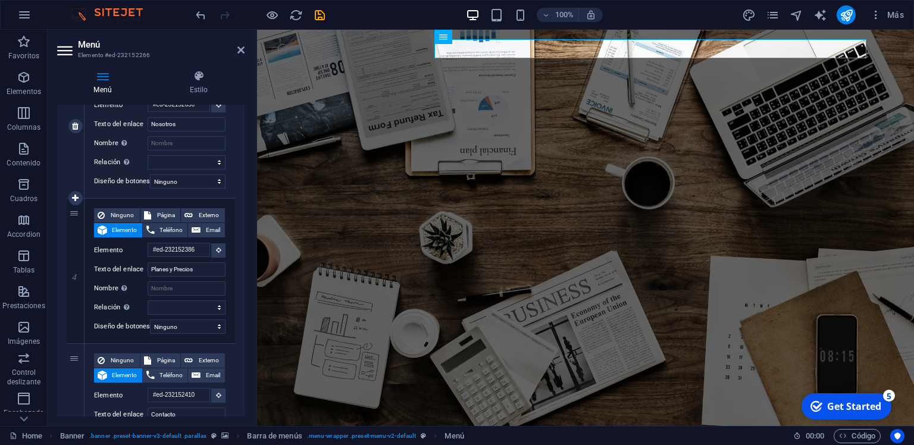
select select
click at [73, 112] on div "3" at bounding box center [76, 126] width 18 height 145
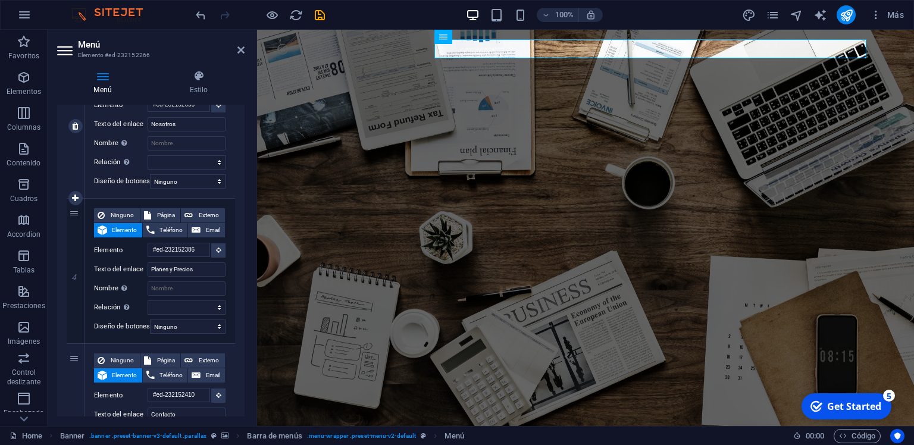
select select
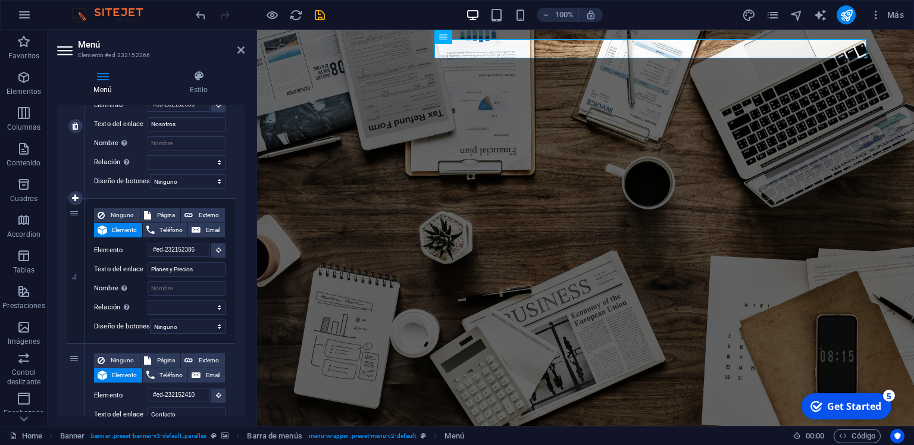
click at [73, 112] on div "3" at bounding box center [76, 126] width 18 height 145
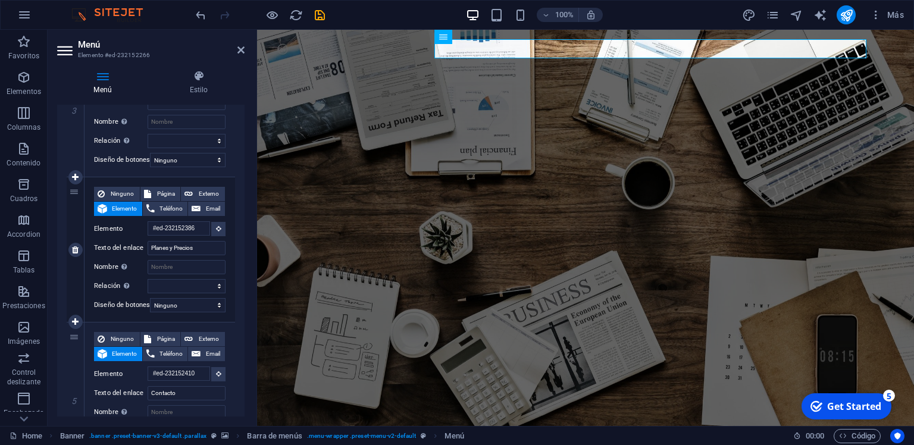
scroll to position [407, 0]
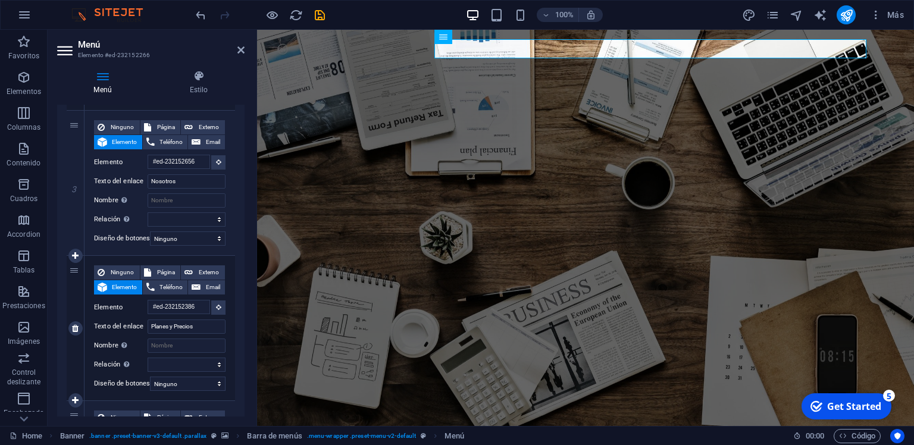
click at [68, 359] on div "4" at bounding box center [76, 328] width 18 height 145
click at [75, 359] on div "4" at bounding box center [76, 328] width 18 height 145
drag, startPoint x: 72, startPoint y: 301, endPoint x: 99, endPoint y: 124, distance: 178.9
click at [99, 124] on div "1 Ninguno Página Externo Elemento Teléfono Email Página Home Subpage Legal Noti…" at bounding box center [151, 183] width 168 height 726
select select
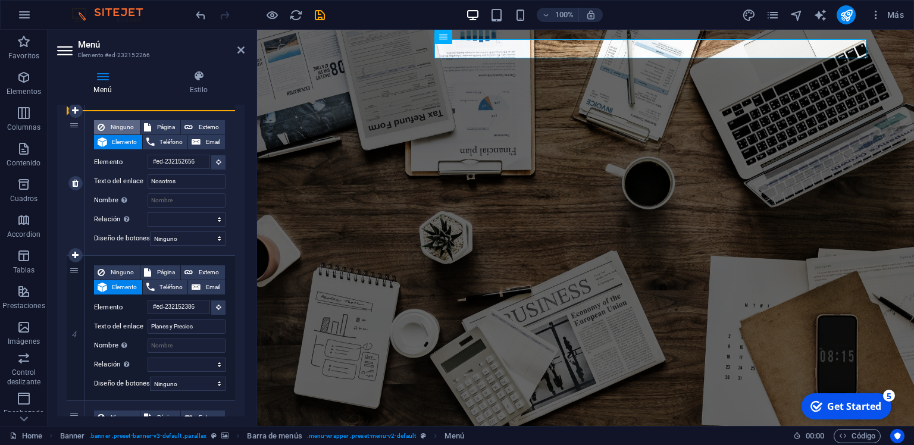
select select
type input "#ed-232152386"
type input "Planes y Precios"
select select
type input "#ed-232152656"
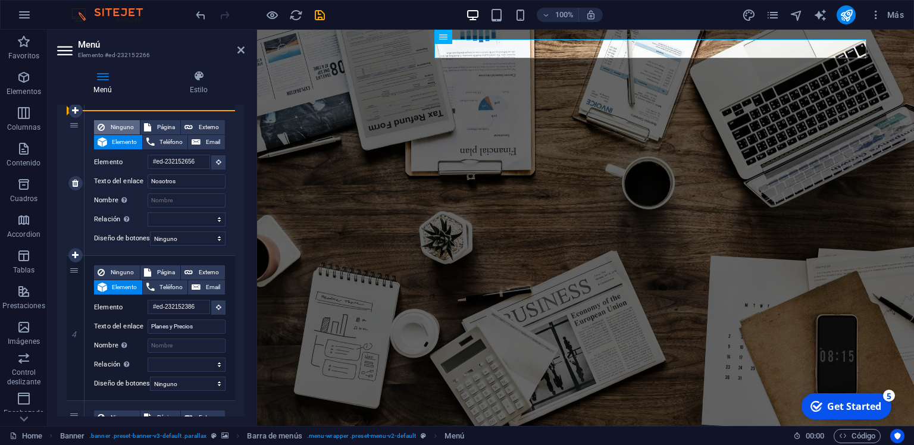
type input "Nosotros"
select select
click at [187, 326] on input "Nosotros" at bounding box center [187, 327] width 78 height 14
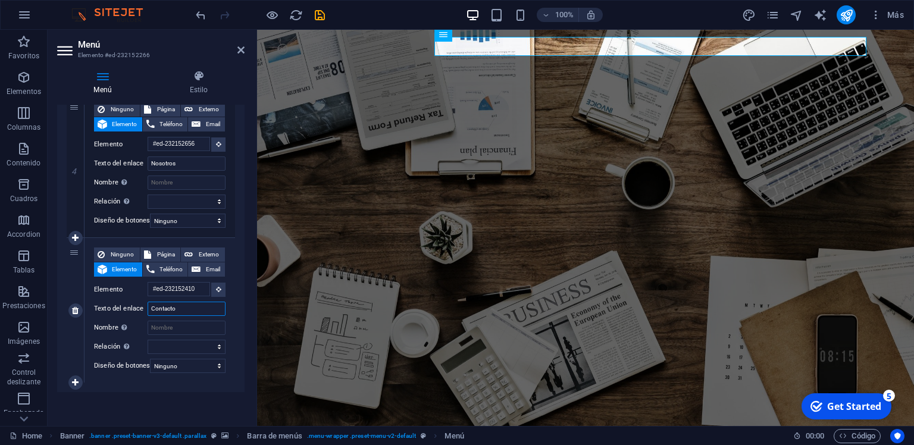
click at [180, 305] on input "Contacto" at bounding box center [187, 309] width 78 height 14
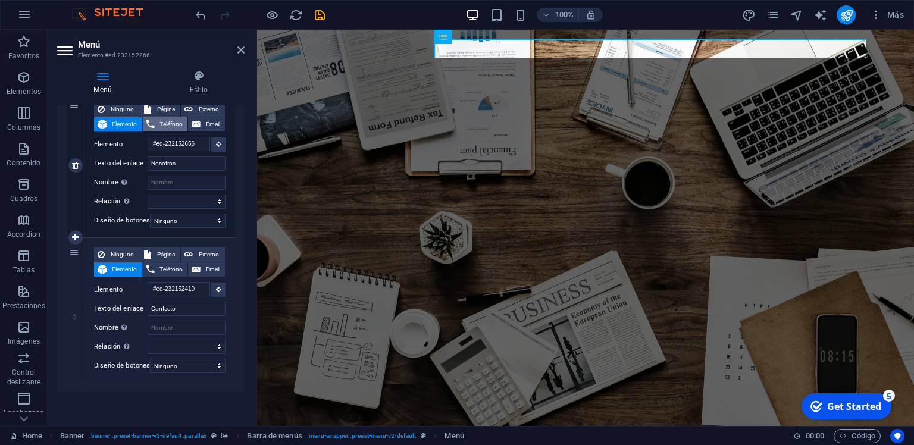
click at [179, 121] on span "Teléfono" at bounding box center [171, 124] width 26 height 14
select select
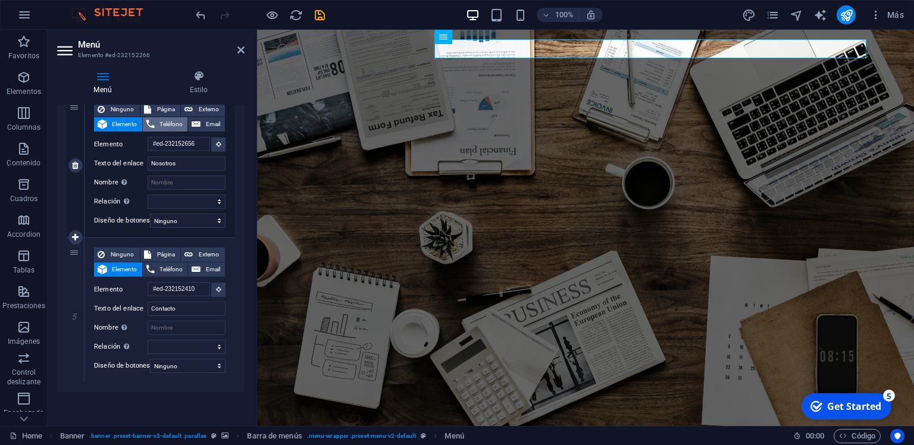
select select
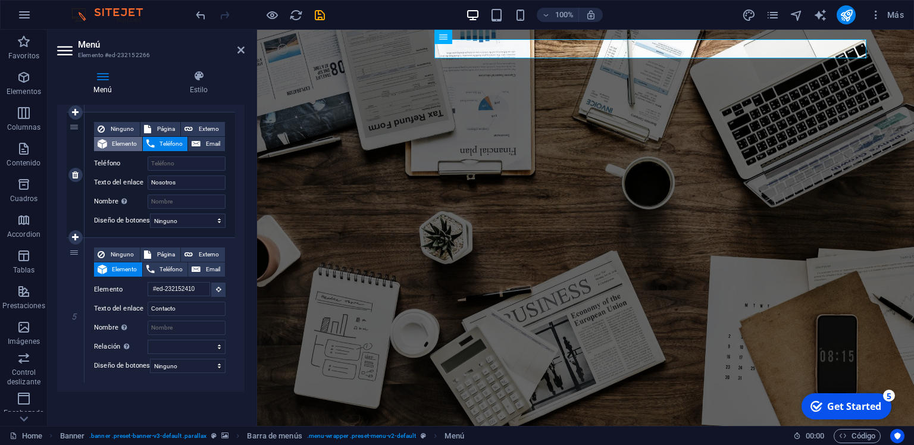
click at [110, 137] on button "Elemento" at bounding box center [118, 144] width 48 height 14
select select
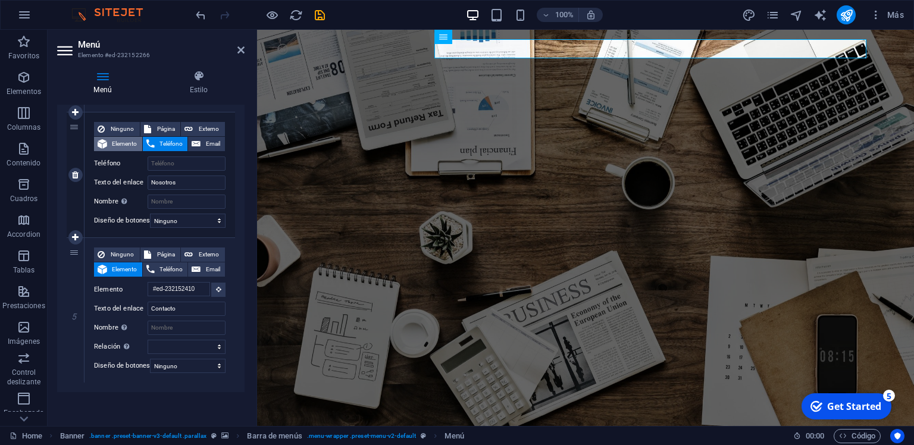
select select
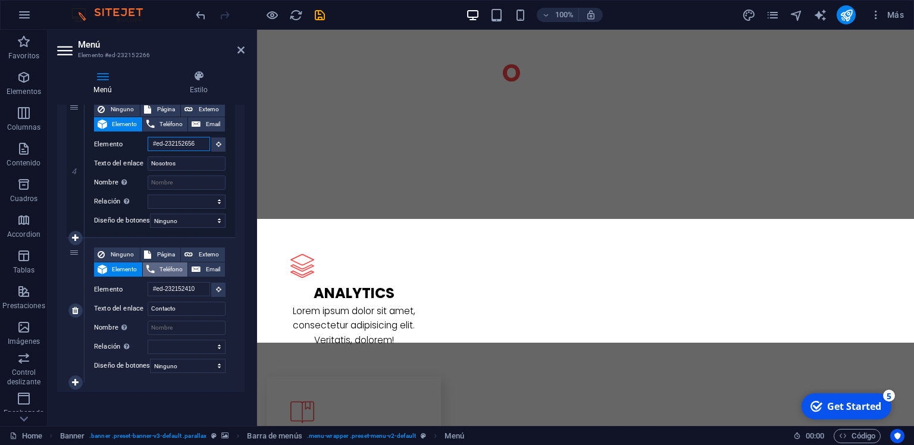
scroll to position [2015, 0]
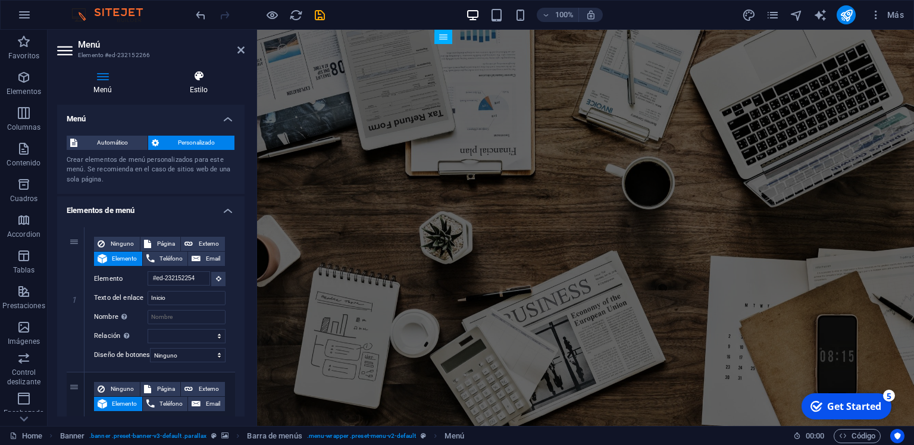
click at [207, 73] on icon at bounding box center [199, 76] width 92 height 12
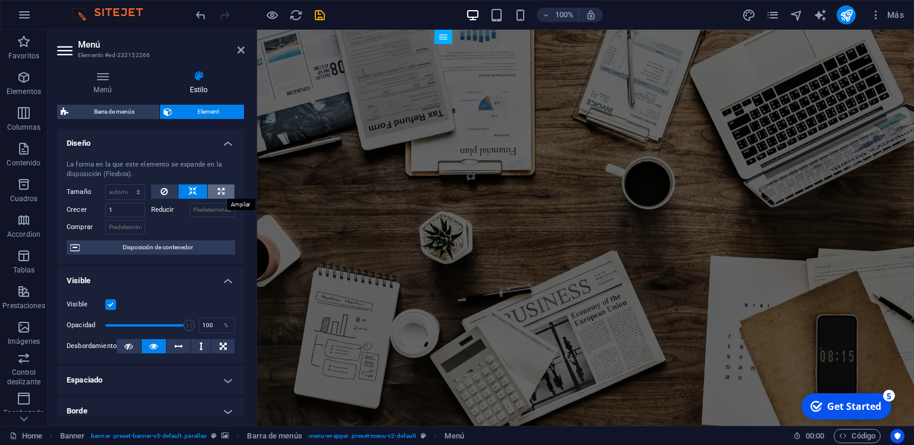
click at [219, 194] on icon at bounding box center [221, 191] width 7 height 14
type input "100"
select select "%"
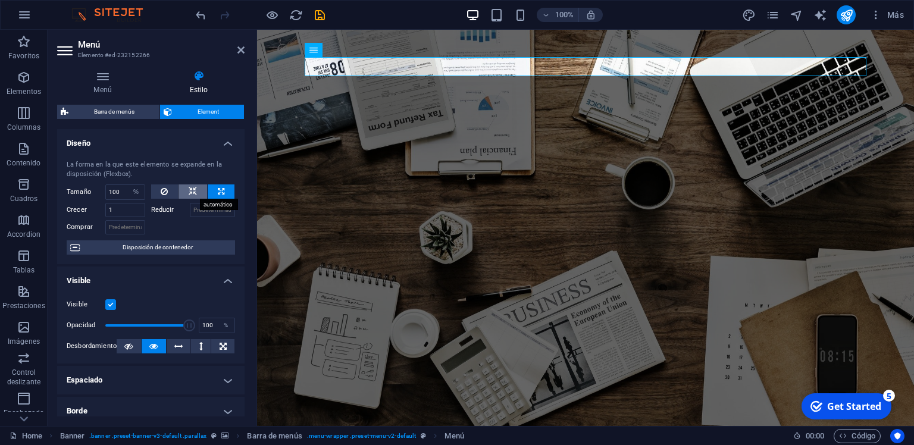
click at [189, 196] on icon at bounding box center [193, 191] width 8 height 14
select select "DISABLED_OPTION_VALUE"
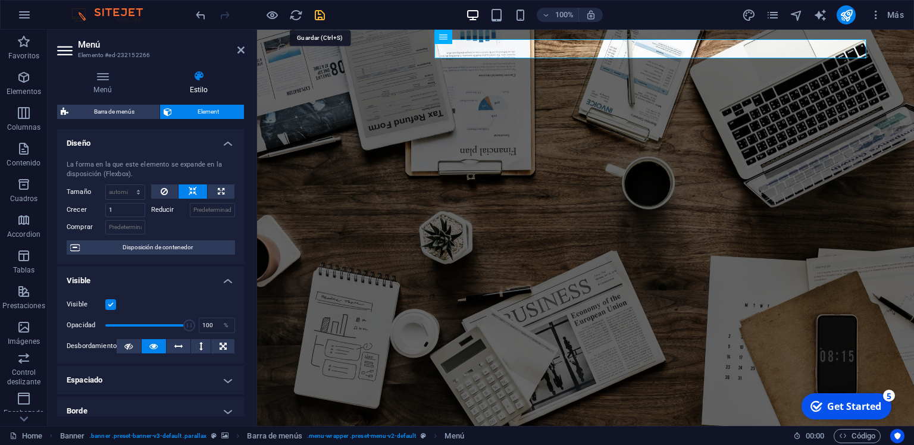
click at [0, 0] on icon "save" at bounding box center [0, 0] width 0 height 0
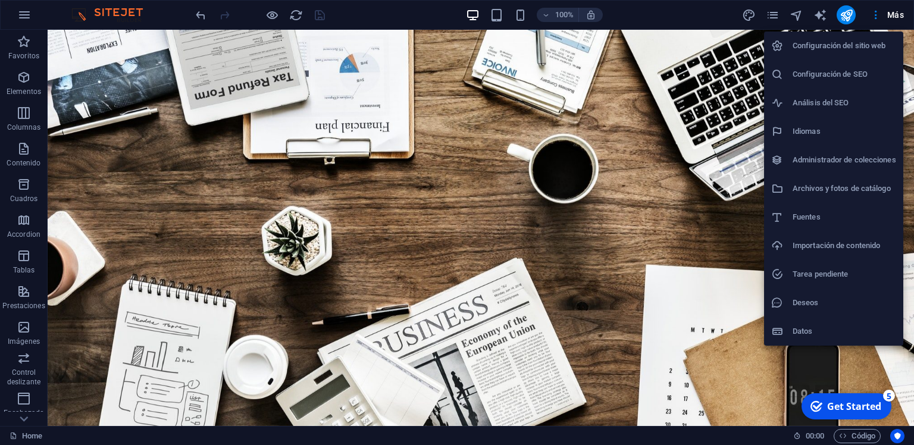
click at [774, 14] on div at bounding box center [457, 222] width 914 height 445
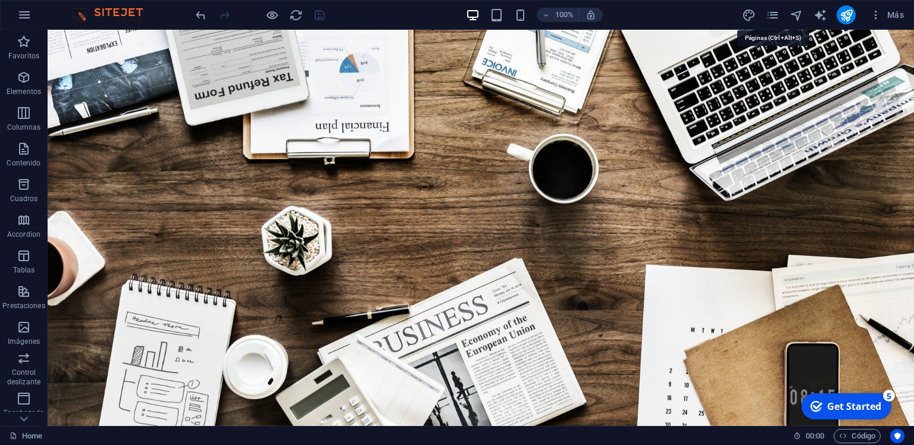
click at [0, 0] on icon "pages" at bounding box center [0, 0] width 0 height 0
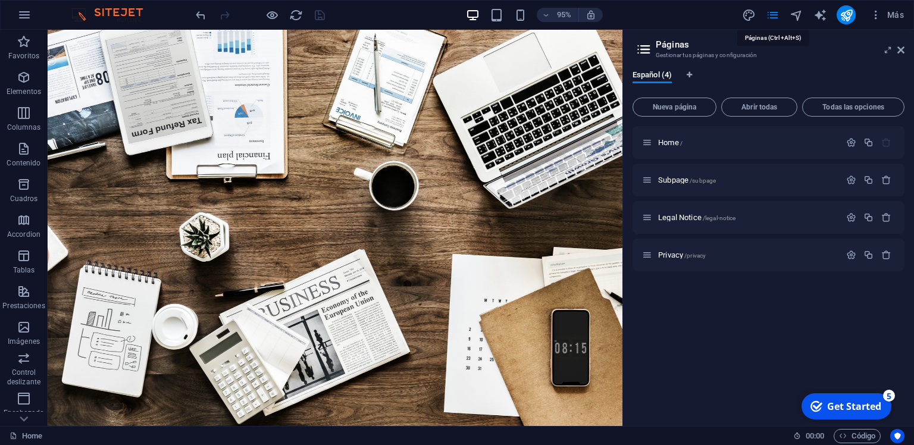
click at [0, 0] on icon "pages" at bounding box center [0, 0] width 0 height 0
click at [0, 0] on icon "publish" at bounding box center [0, 0] width 0 height 0
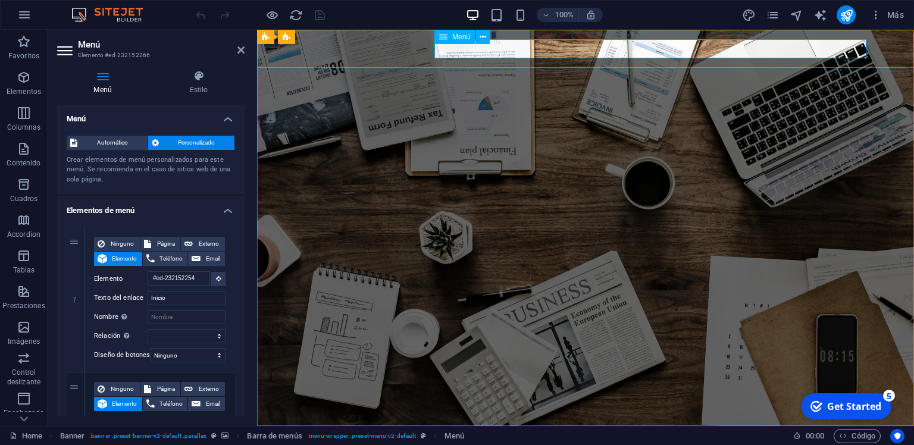
click at [119, 137] on span "Automático" at bounding box center [112, 143] width 63 height 14
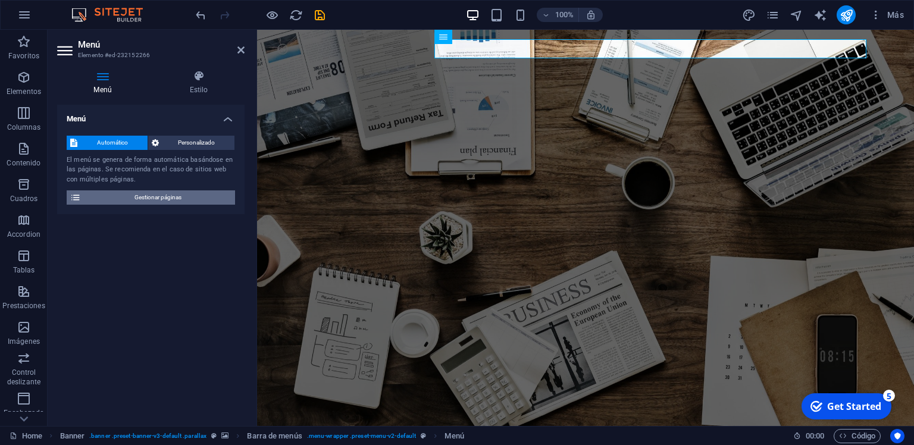
click at [149, 201] on span "Gestionar páginas" at bounding box center [158, 197] width 147 height 14
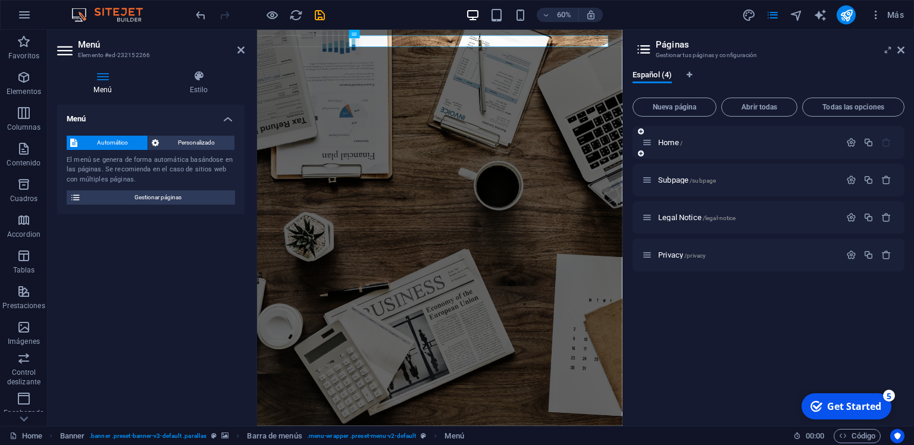
click at [644, 148] on div "Home /" at bounding box center [741, 143] width 198 height 14
click at [797, 140] on p "Home /" at bounding box center [747, 143] width 179 height 8
click at [725, 358] on div "Home / Subpage /subpage Legal Notice /legal-notice Privacy /privacy" at bounding box center [769, 271] width 272 height 290
click at [207, 139] on span "Personalizado" at bounding box center [196, 143] width 69 height 14
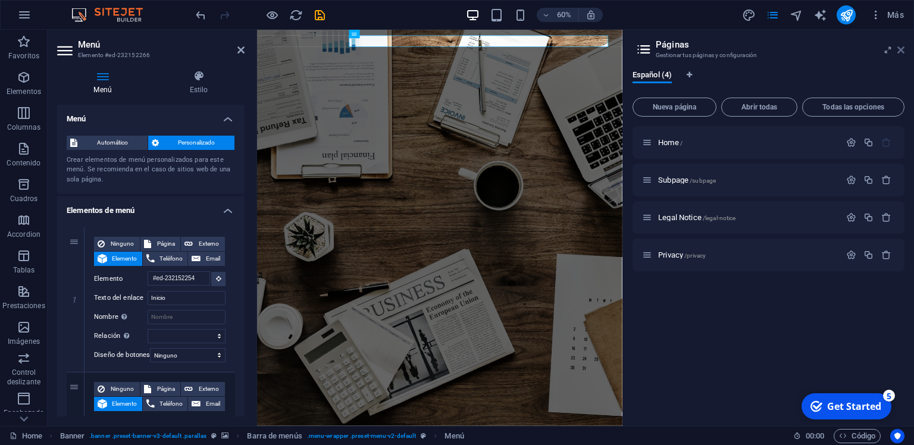
click at [902, 49] on icon at bounding box center [900, 50] width 7 height 10
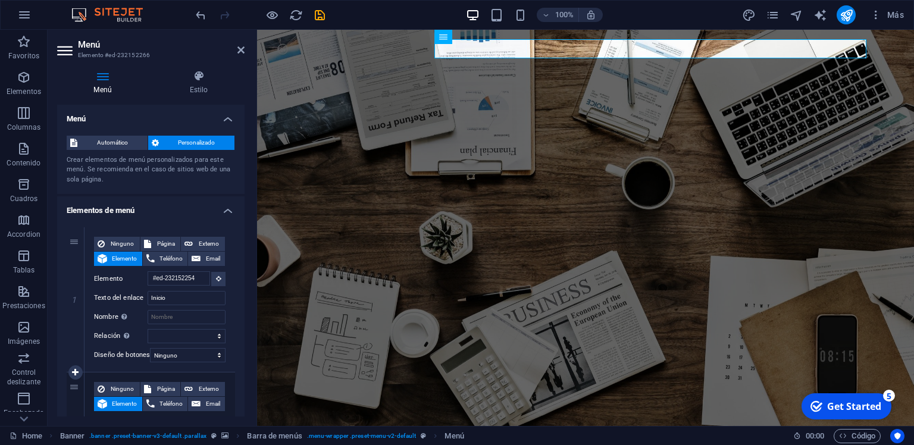
click at [75, 395] on div "2" at bounding box center [76, 445] width 18 height 145
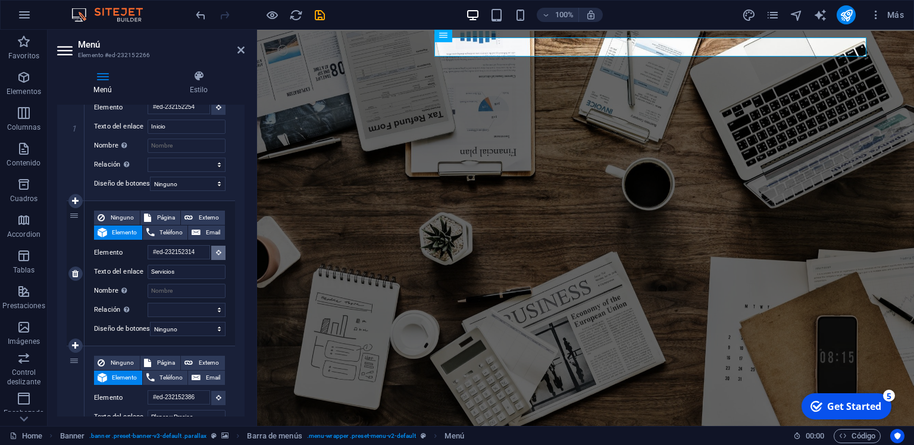
click at [220, 253] on icon at bounding box center [218, 252] width 5 height 6
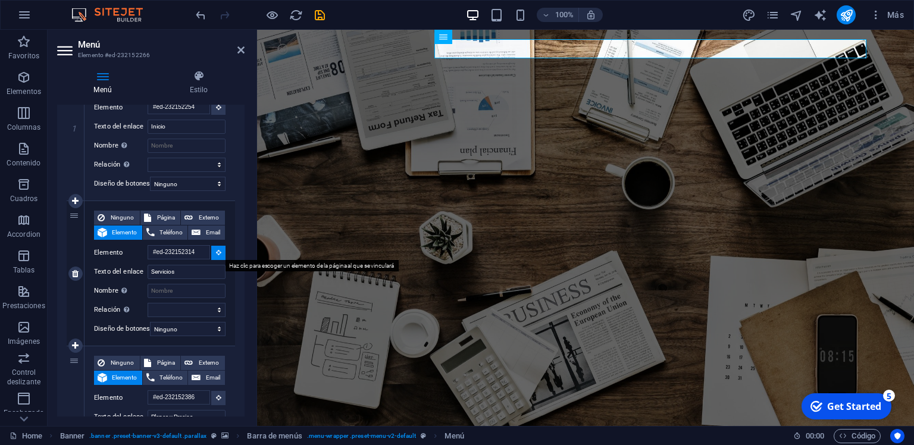
click at [220, 253] on icon at bounding box center [218, 252] width 5 height 6
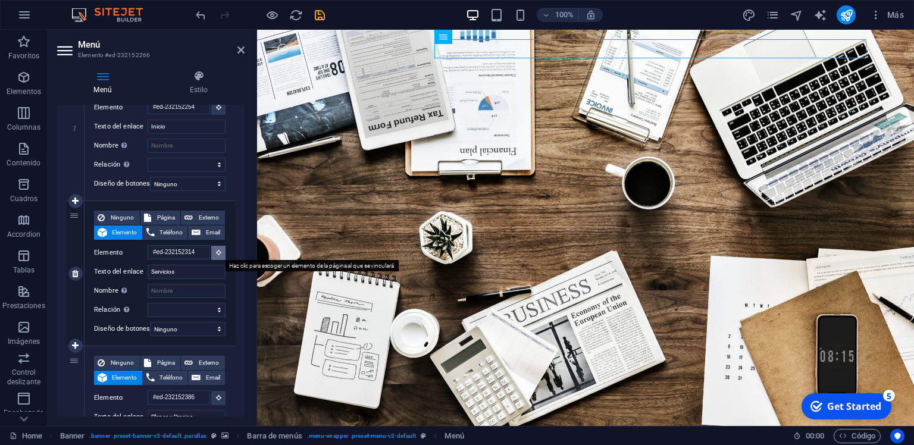
click at [220, 253] on icon at bounding box center [218, 252] width 5 height 6
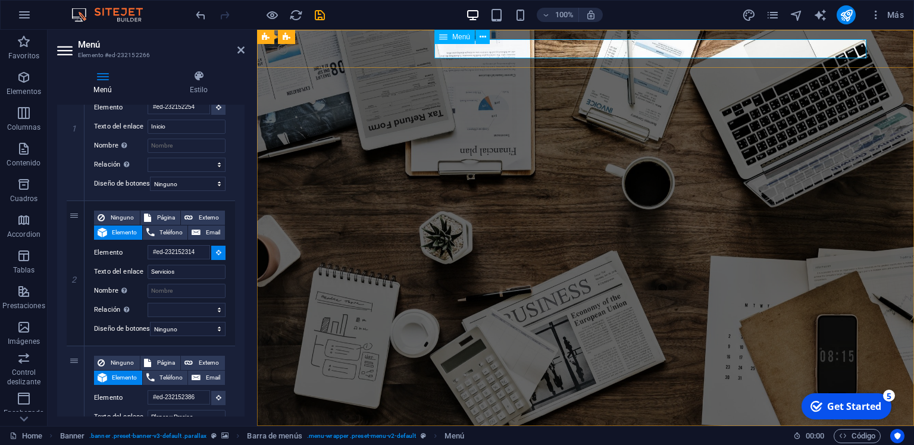
select select
type input "#ed-232152266"
select select
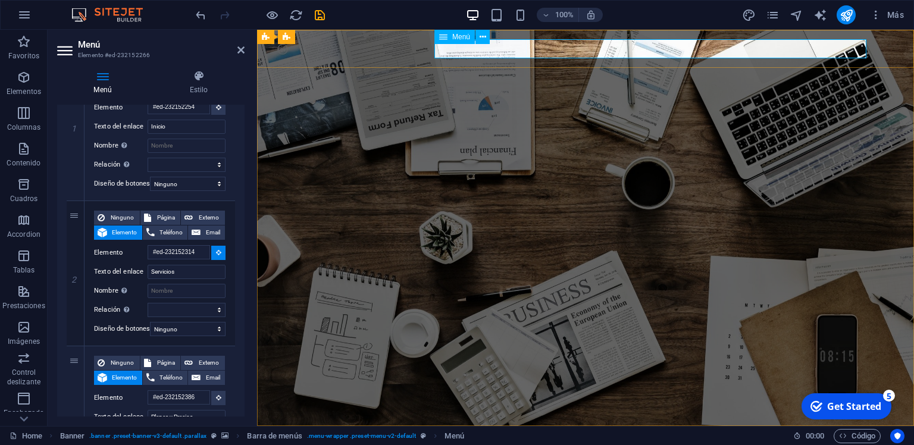
select select
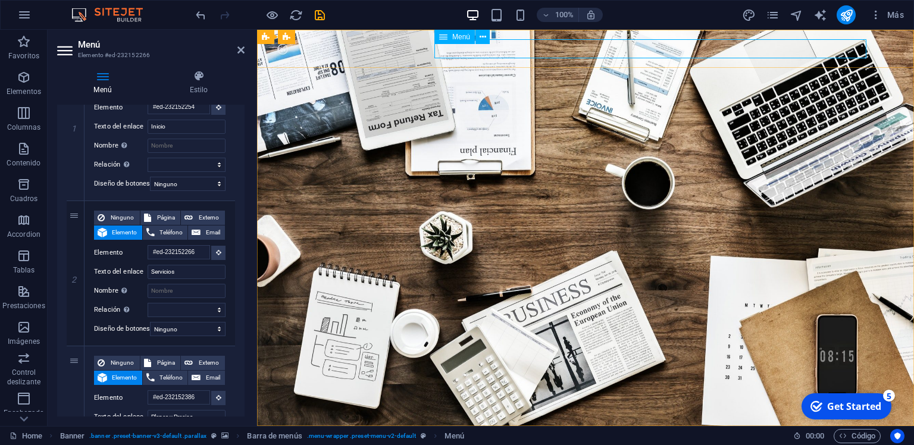
click at [173, 273] on input "Servicios" at bounding box center [187, 272] width 78 height 14
click at [117, 228] on span "Elemento" at bounding box center [125, 233] width 28 height 14
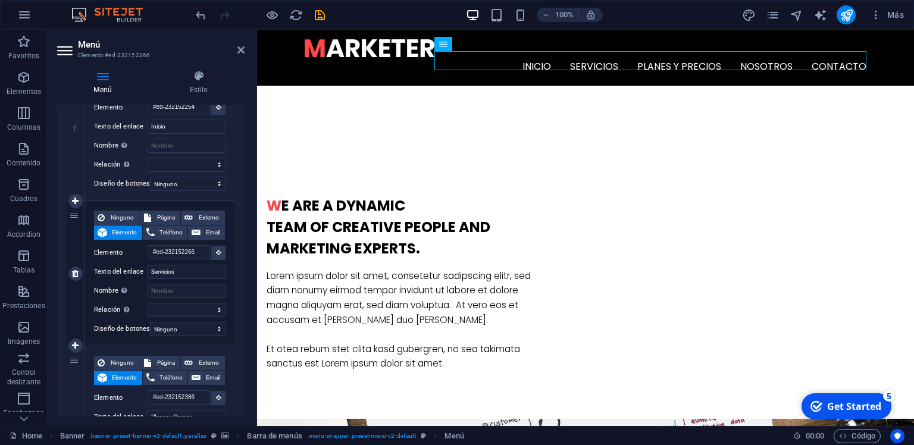
scroll to position [576, 0]
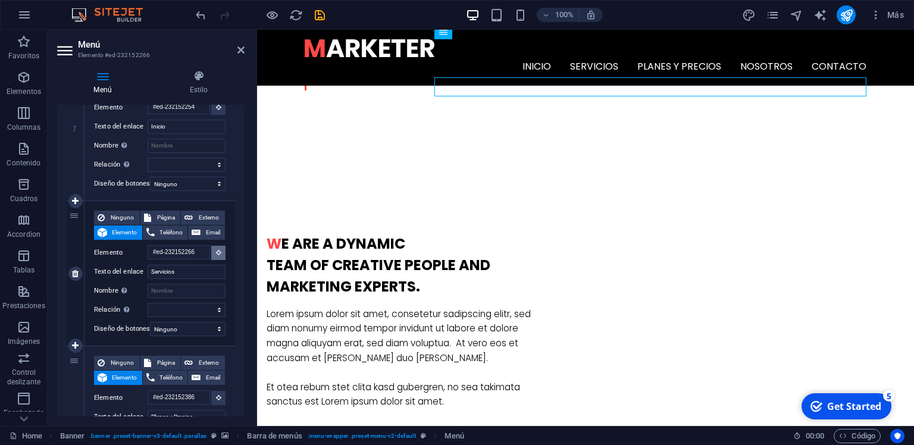
click at [221, 257] on button at bounding box center [218, 253] width 14 height 14
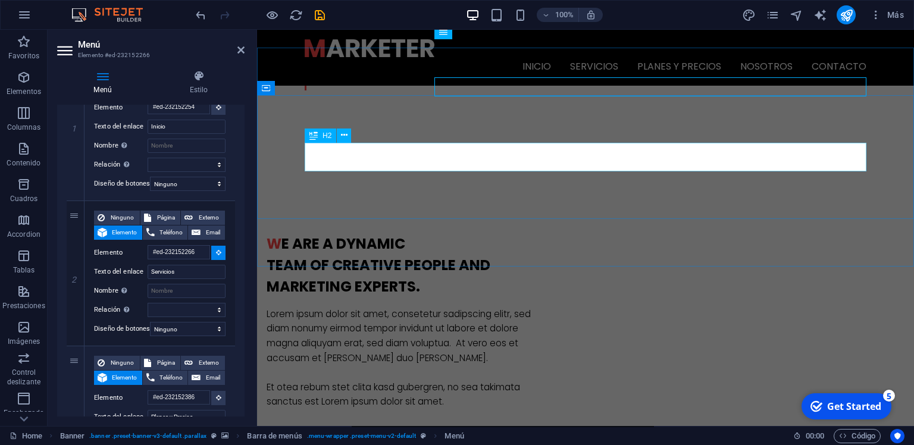
select select
type input "#ed-232152317"
select select
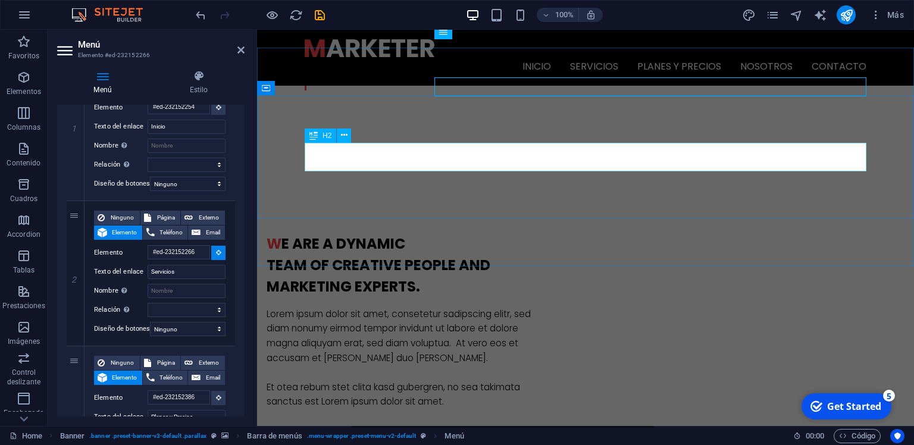
select select
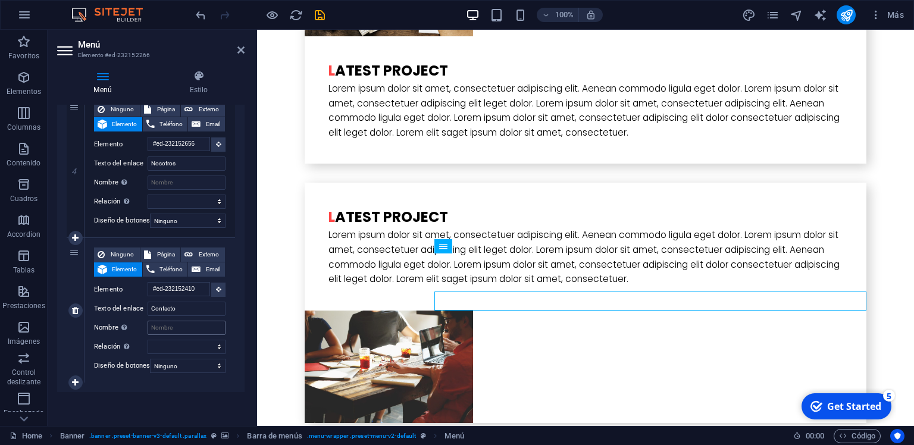
scroll to position [2611, 0]
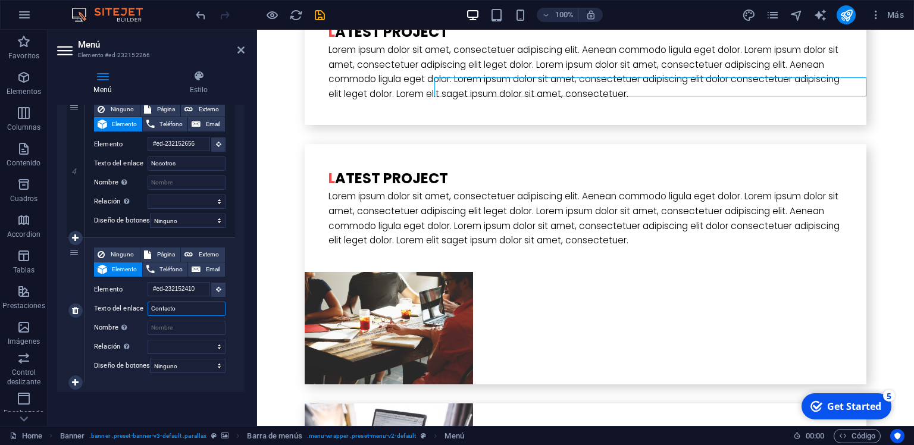
click at [197, 302] on input "Contacto" at bounding box center [187, 309] width 78 height 14
click at [214, 283] on button at bounding box center [218, 290] width 14 height 14
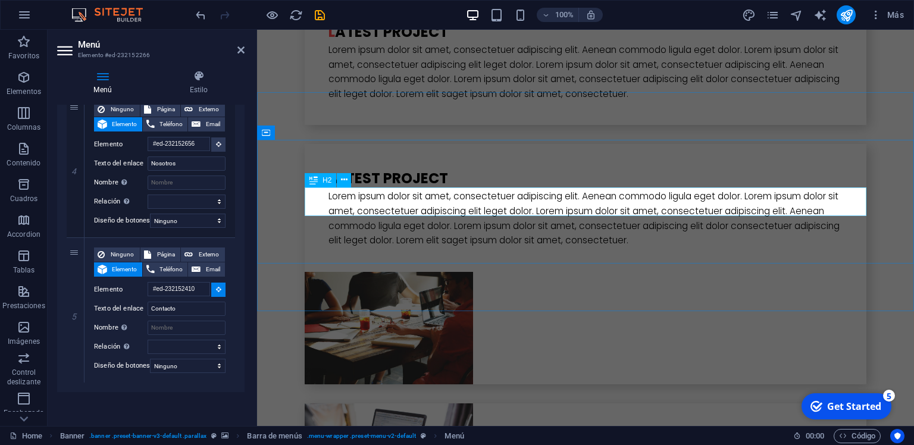
select select
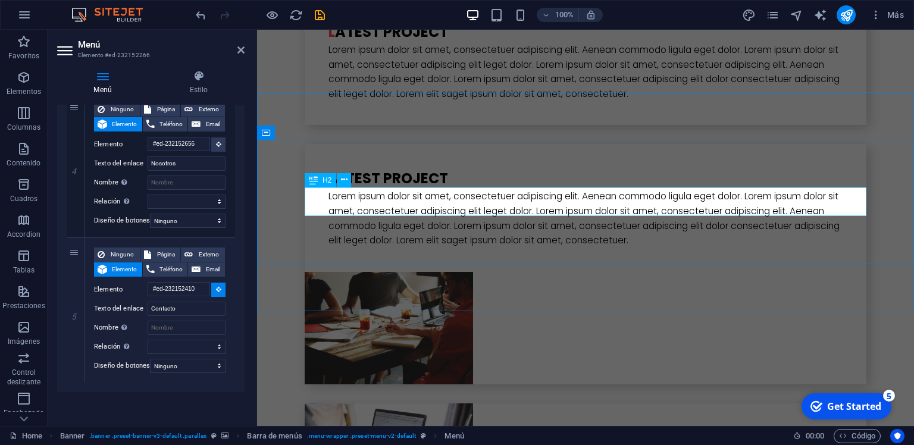
type input "#ed-232152437"
select select
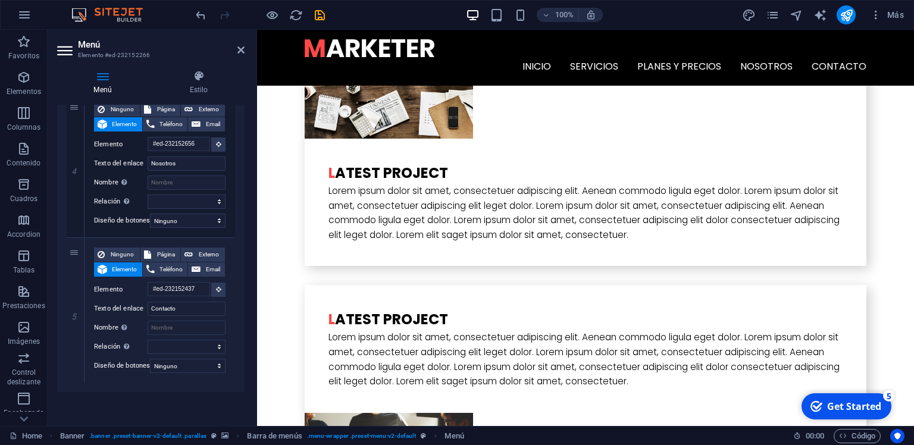
scroll to position [0, 0]
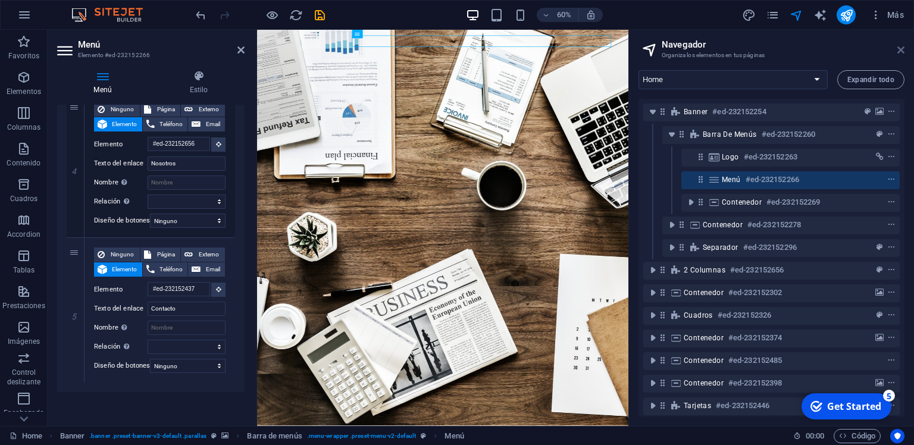
click at [903, 51] on icon at bounding box center [900, 50] width 7 height 10
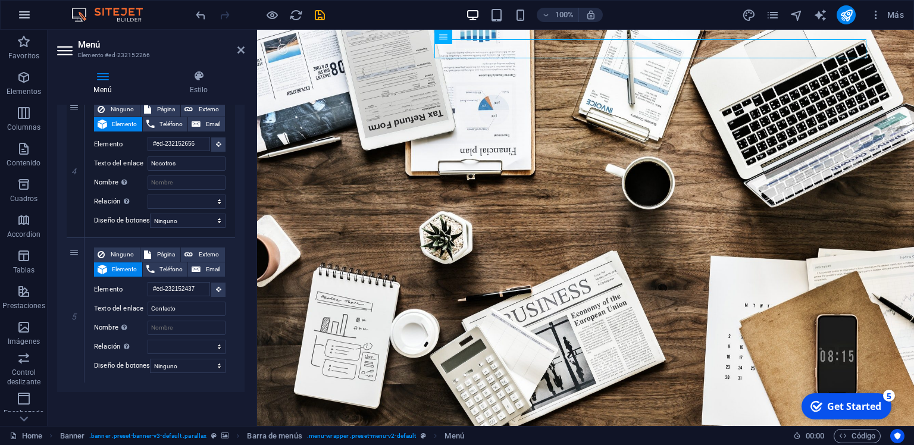
click at [0, 0] on icon "button" at bounding box center [0, 0] width 0 height 0
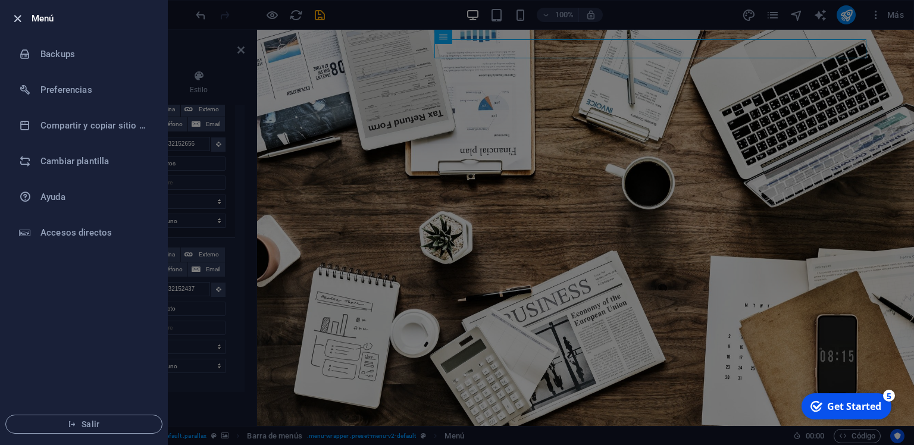
click at [11, 15] on icon "button" at bounding box center [18, 19] width 14 height 14
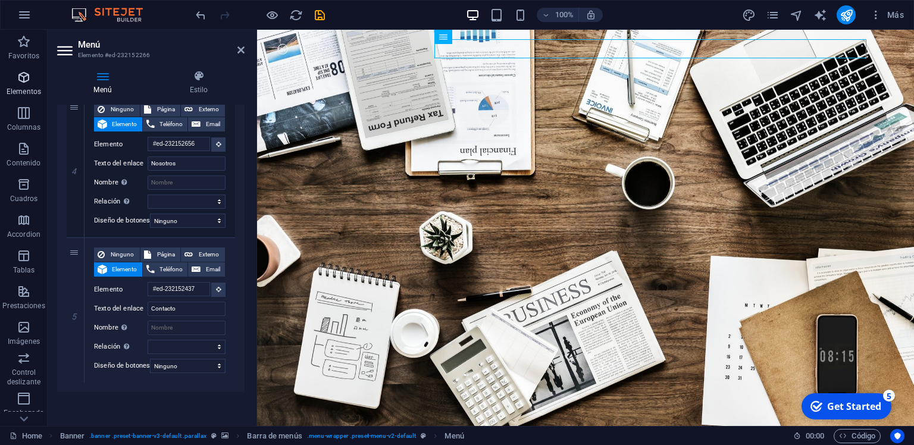
click at [17, 85] on span "Elementos" at bounding box center [24, 84] width 48 height 29
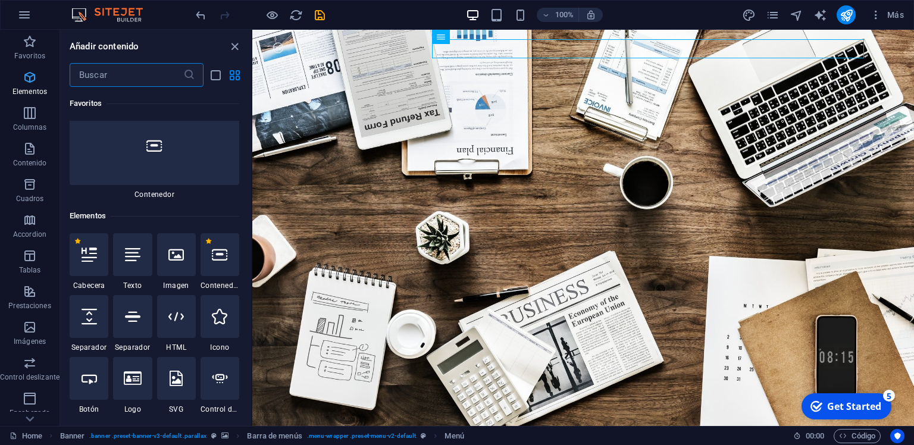
scroll to position [127, 0]
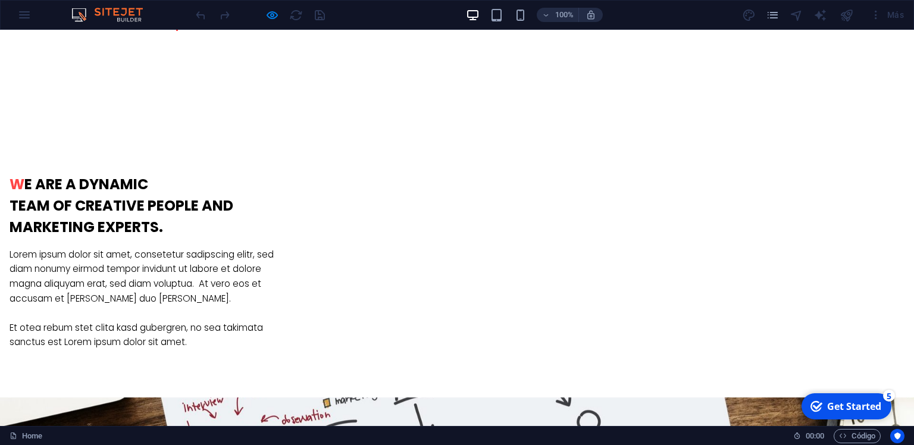
scroll to position [612, 0]
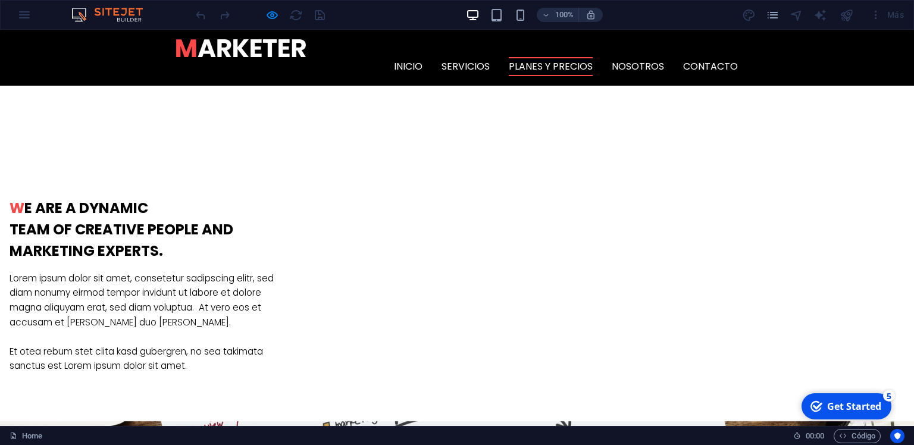
click at [549, 57] on link "Planes y Precios" at bounding box center [551, 66] width 84 height 19
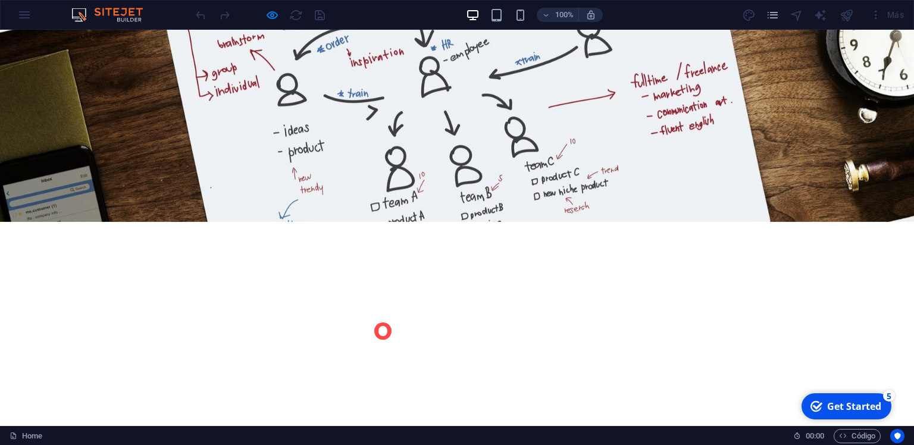
scroll to position [1093, 0]
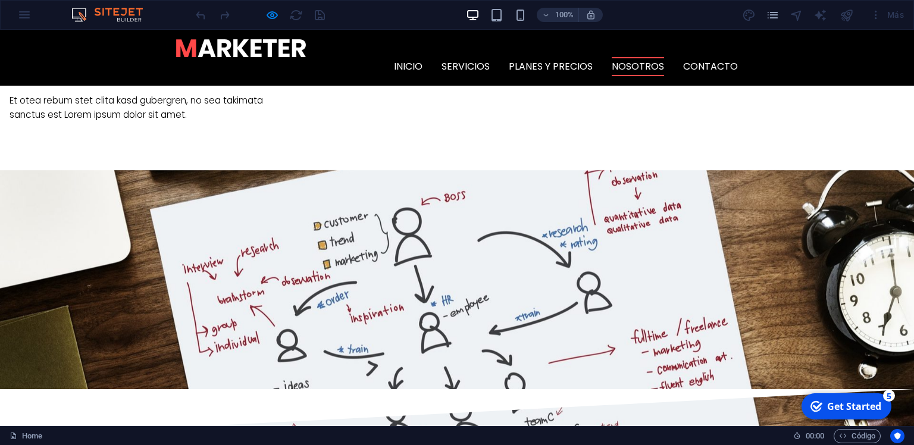
click at [644, 57] on link "Nosotros" at bounding box center [638, 66] width 52 height 19
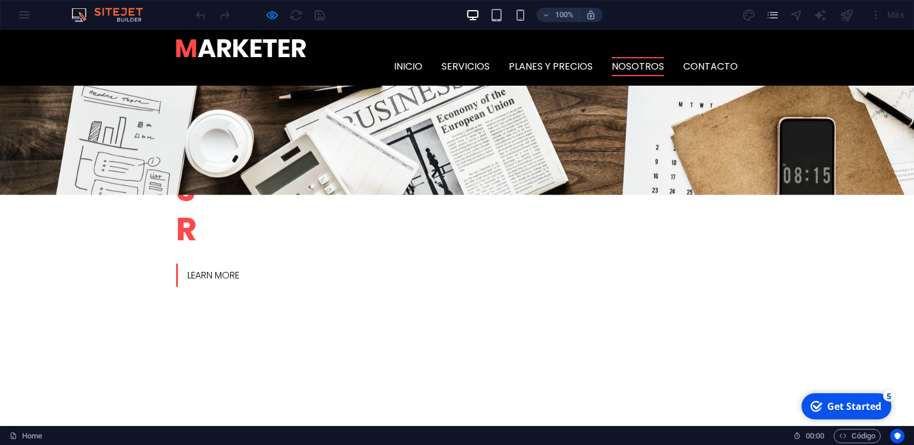
scroll to position [358, 0]
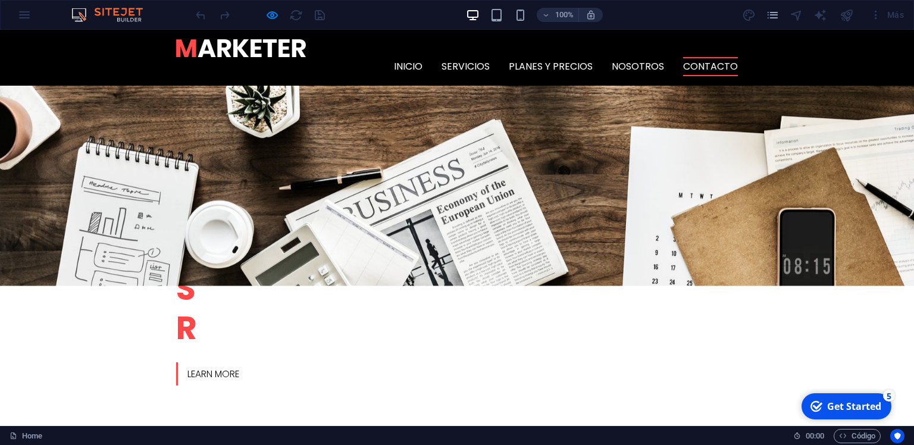
click at [715, 57] on link "Contacto" at bounding box center [710, 66] width 55 height 19
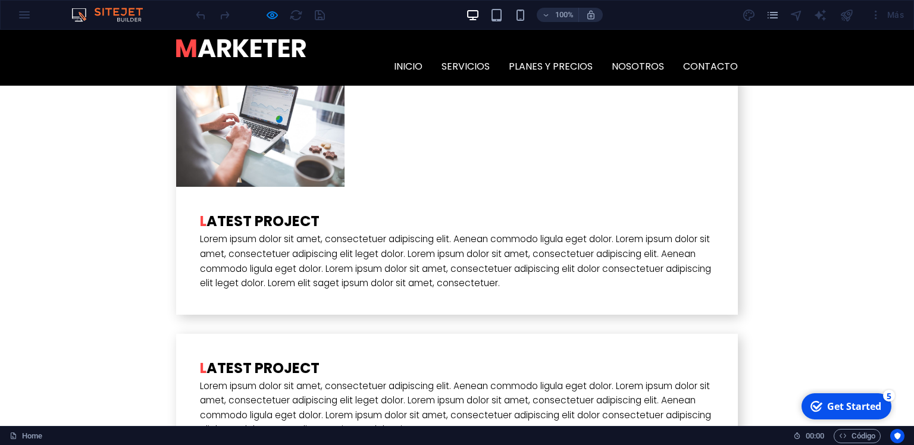
scroll to position [2768, 0]
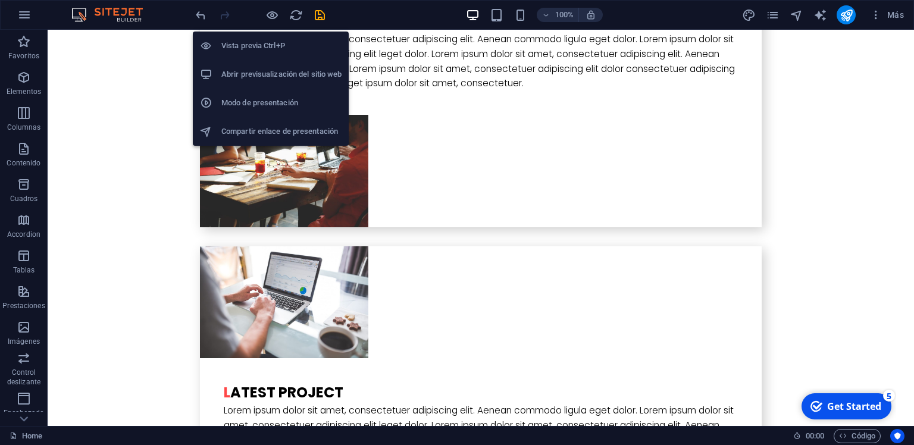
click at [260, 109] on h6 "Modo de presentación" at bounding box center [281, 103] width 120 height 14
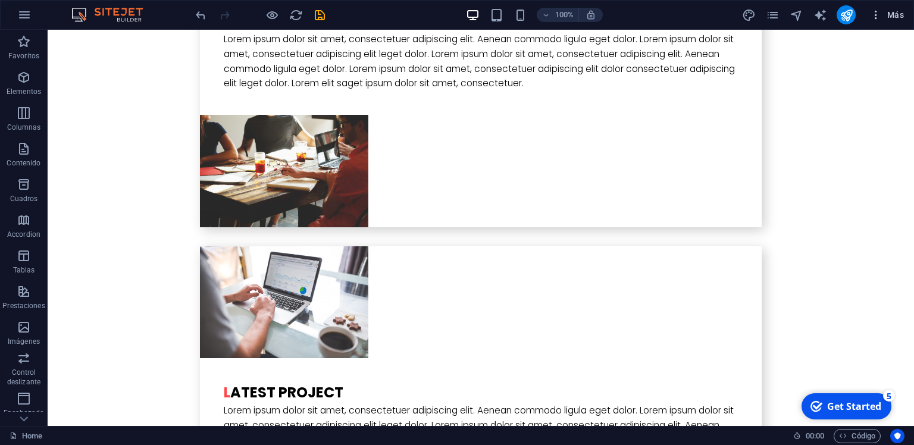
click at [690, 374] on icon "button" at bounding box center [433, 403] width 514 height 58
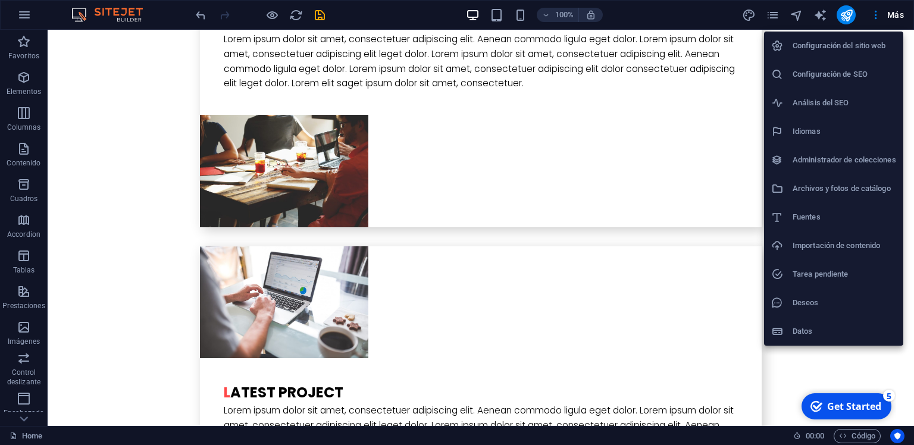
click at [20, 254] on div at bounding box center [457, 222] width 914 height 445
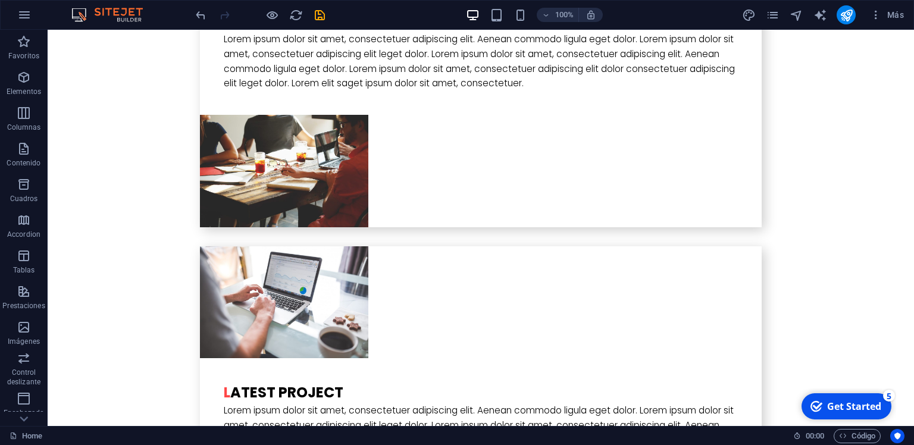
click at [20, 254] on div "Configuración del sitio web Configuración de SEO Análisis del SEO Idiomas Admin…" at bounding box center [457, 226] width 914 height 438
click at [30, 259] on icon "button" at bounding box center [24, 256] width 14 height 14
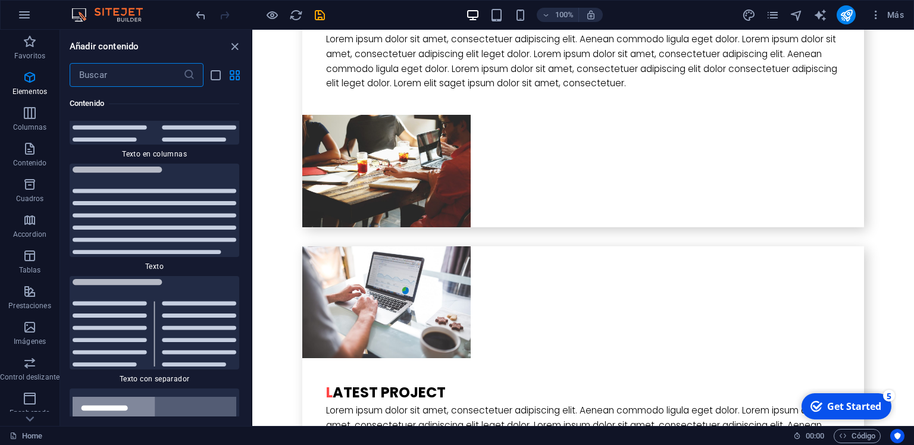
scroll to position [4122, 0]
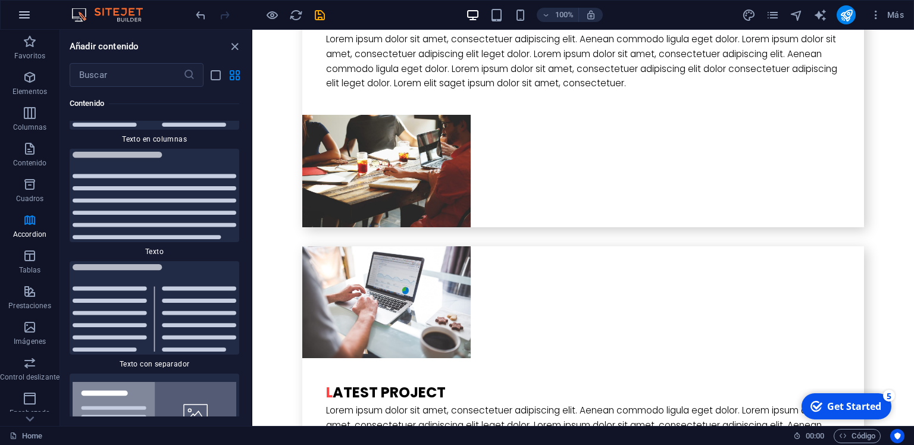
click at [0, 0] on icon "button" at bounding box center [0, 0] width 0 height 0
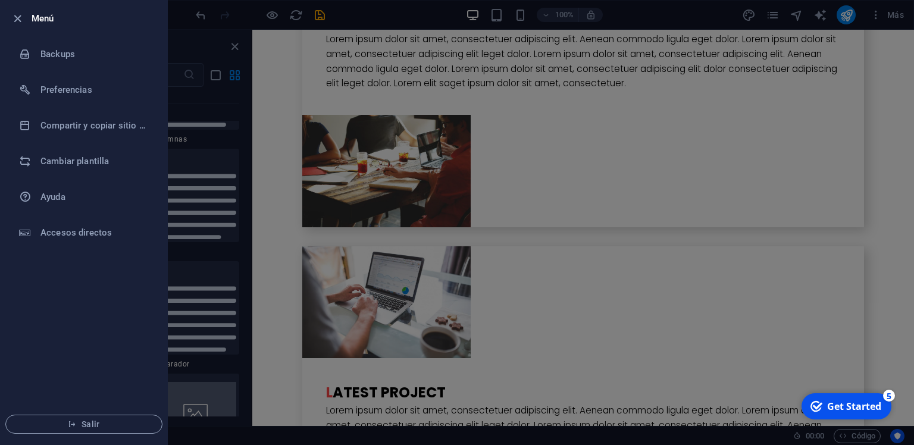
click at [18, 27] on li "Menú" at bounding box center [84, 19] width 167 height 36
click at [13, 21] on icon "button" at bounding box center [18, 19] width 14 height 14
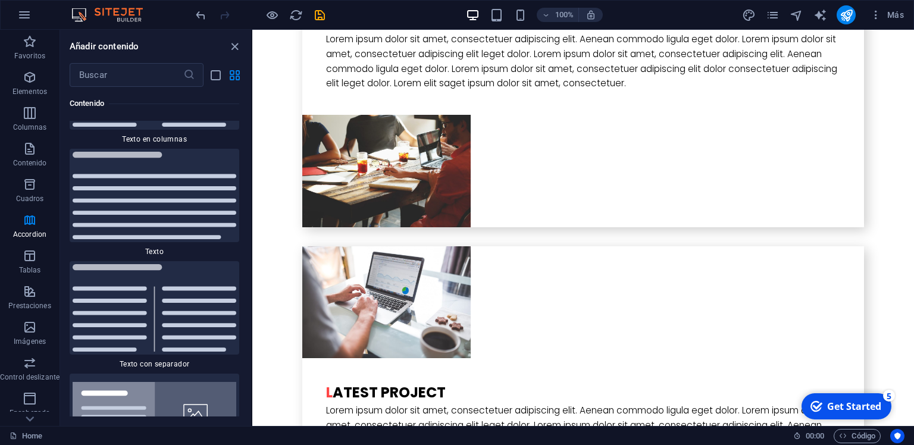
click at [226, 70] on div "​" at bounding box center [155, 75] width 191 height 24
click at [205, 80] on div "​" at bounding box center [155, 75] width 191 height 24
click at [214, 75] on icon "list-view" at bounding box center [216, 75] width 14 height 14
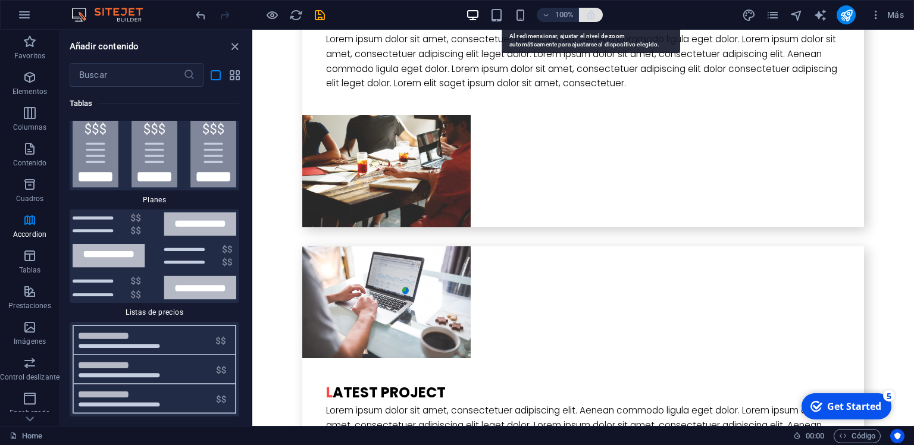
click at [588, 17] on icon "button" at bounding box center [331, 31] width 514 height 58
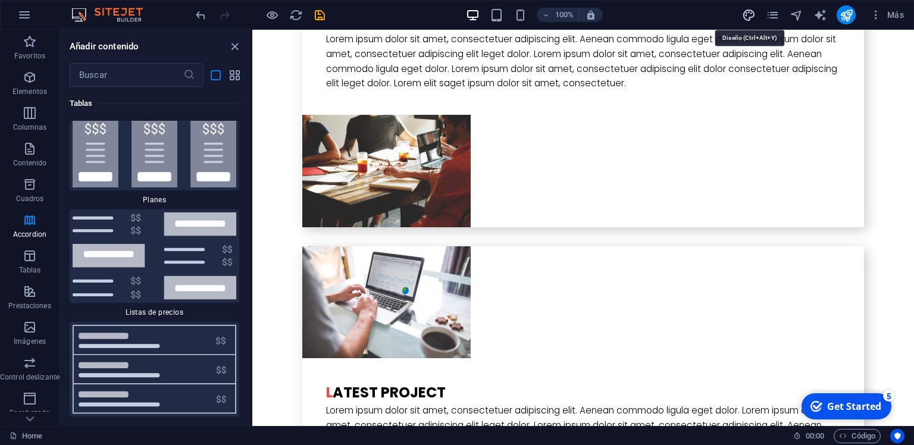
click at [218, 85] on icon "design" at bounding box center [134, 141] width 168 height 112
select select "rem"
select select "300"
select select "px"
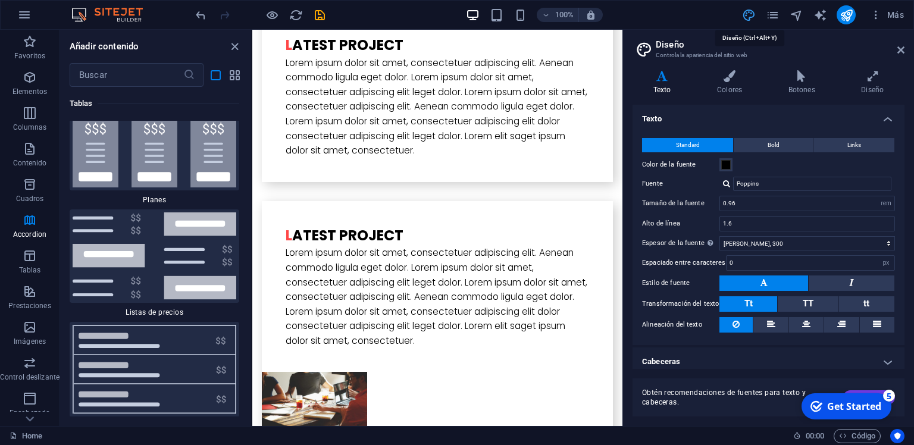
click at [115, 342] on icon "design" at bounding box center [62, 377] width 105 height 70
click at [774, 21] on icon "pages" at bounding box center [773, 15] width 14 height 14
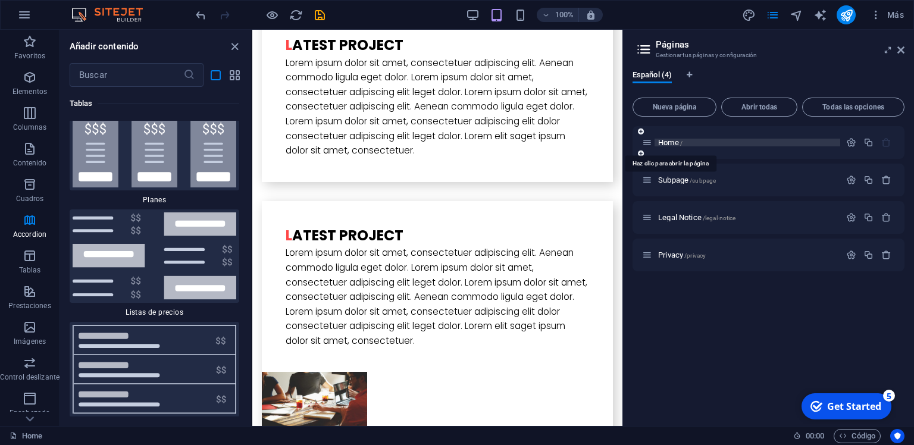
click at [664, 142] on span "Home /" at bounding box center [670, 142] width 24 height 9
click at [644, 143] on icon at bounding box center [647, 142] width 10 height 10
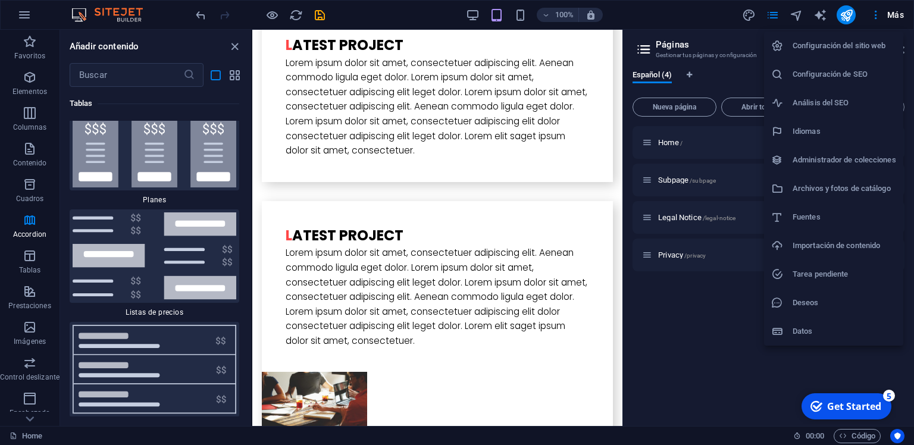
click at [745, 374] on div at bounding box center [457, 222] width 914 height 445
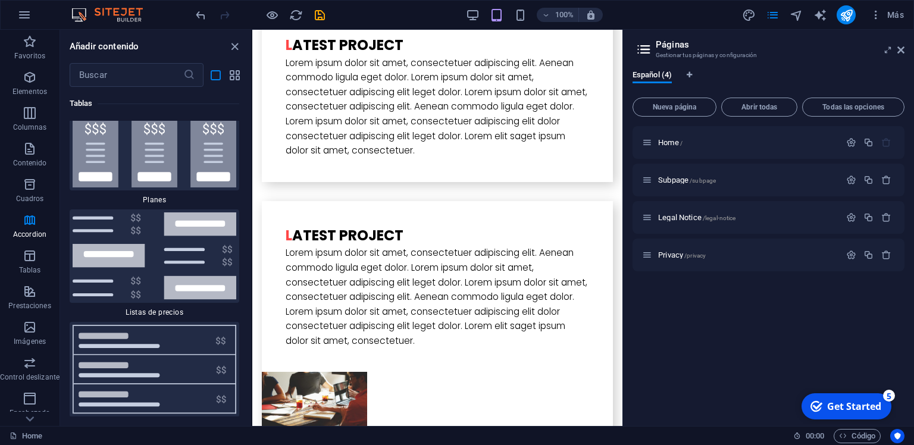
click at [858, 405] on div "Get Started" at bounding box center [854, 406] width 54 height 13
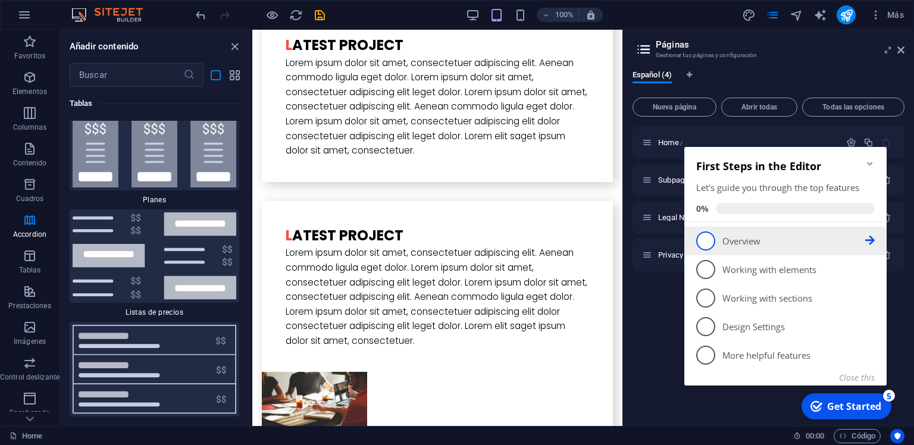
click at [733, 240] on p "Overview - incomplete" at bounding box center [794, 241] width 143 height 12
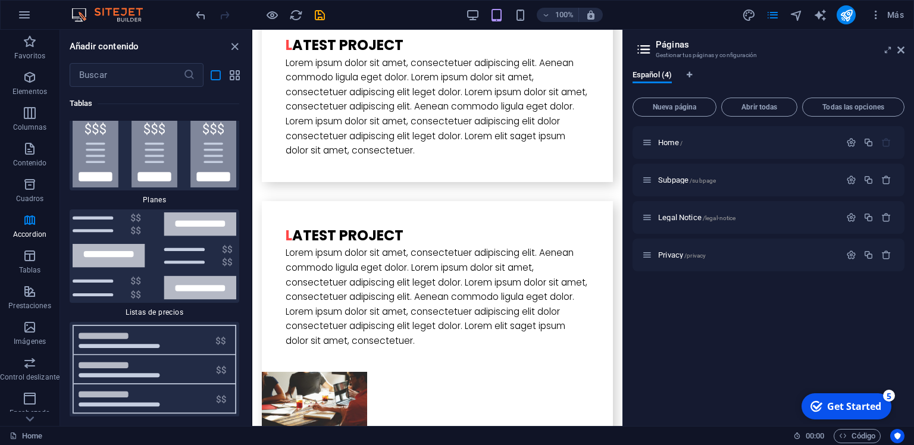
scroll to position [0, 0]
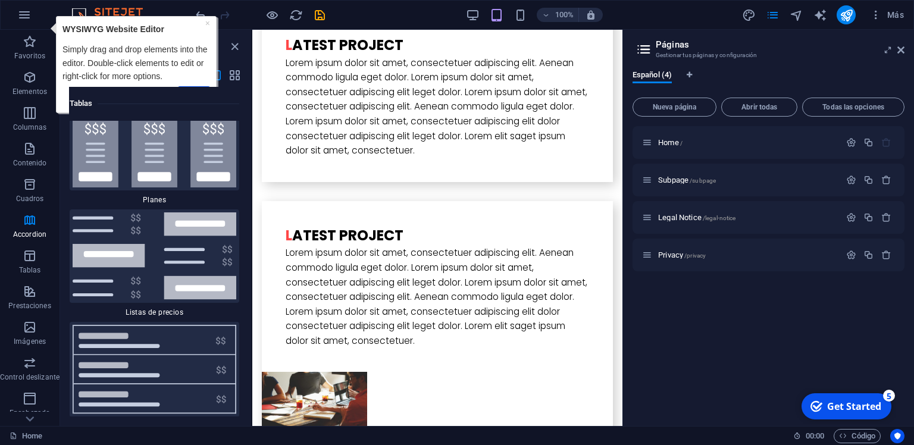
click at [851, 398] on div "checkmark Get Started 5" at bounding box center [847, 406] width 90 height 26
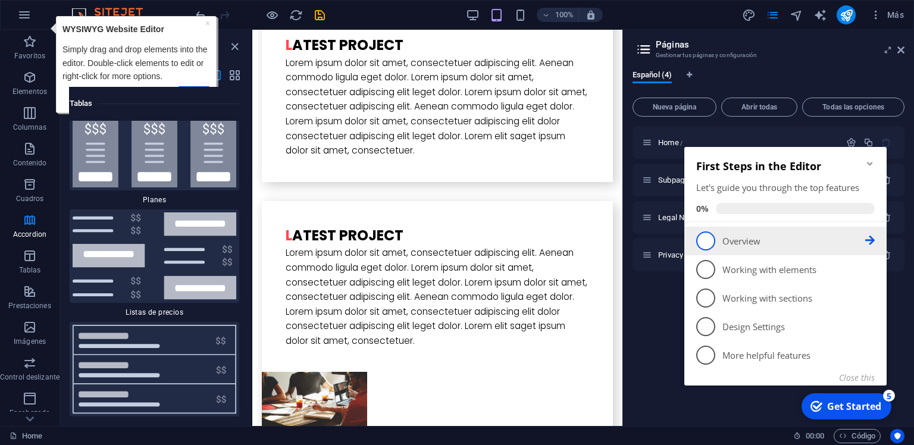
click at [871, 240] on icon at bounding box center [870, 241] width 10 height 10
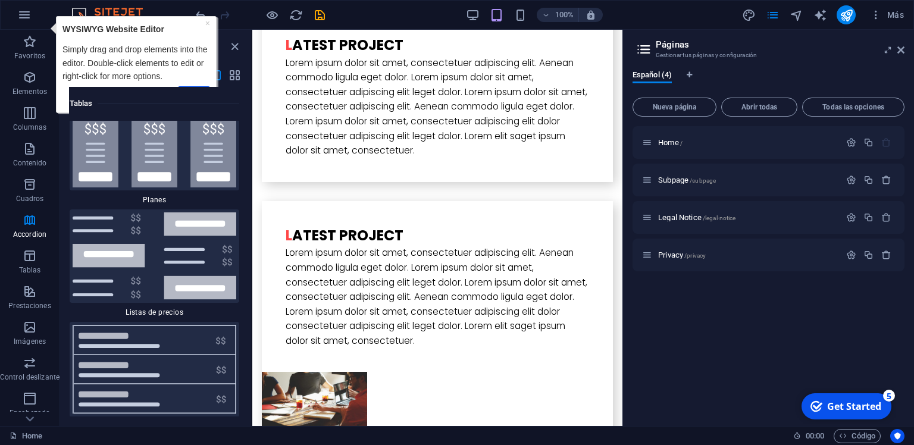
click at [855, 401] on div "Get Started" at bounding box center [854, 406] width 54 height 13
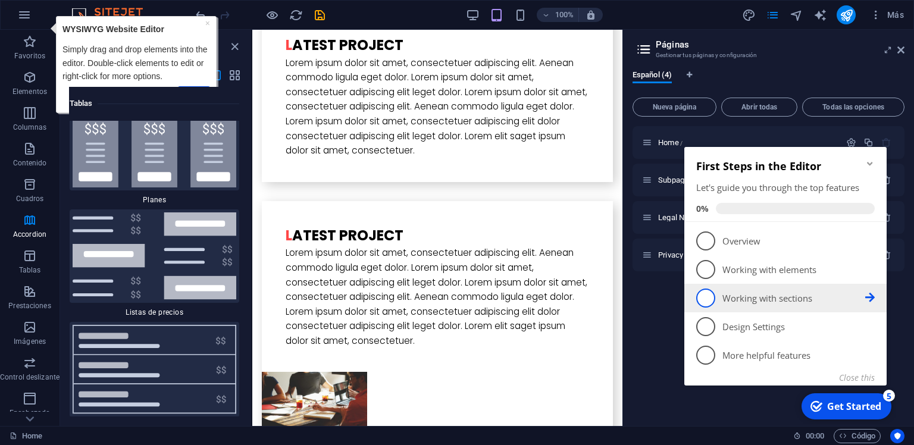
click at [870, 298] on icon at bounding box center [870, 298] width 10 height 10
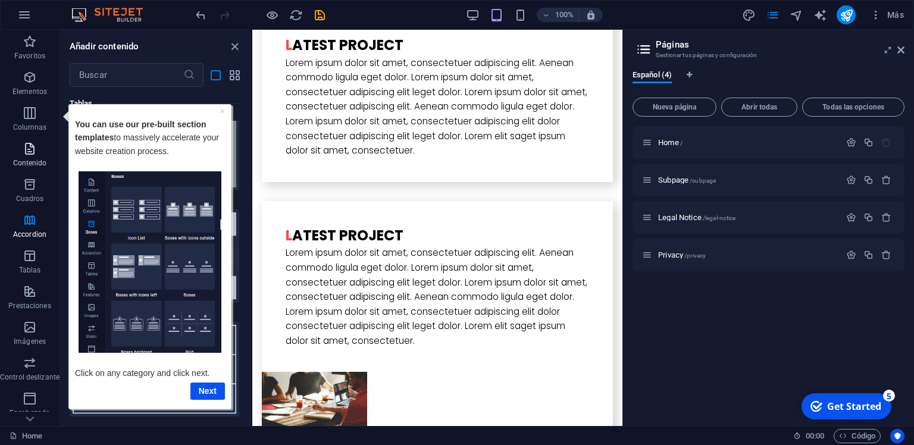
click at [33, 149] on icon "button" at bounding box center [30, 149] width 14 height 14
click at [208, 386] on link "Next" at bounding box center [207, 390] width 35 height 17
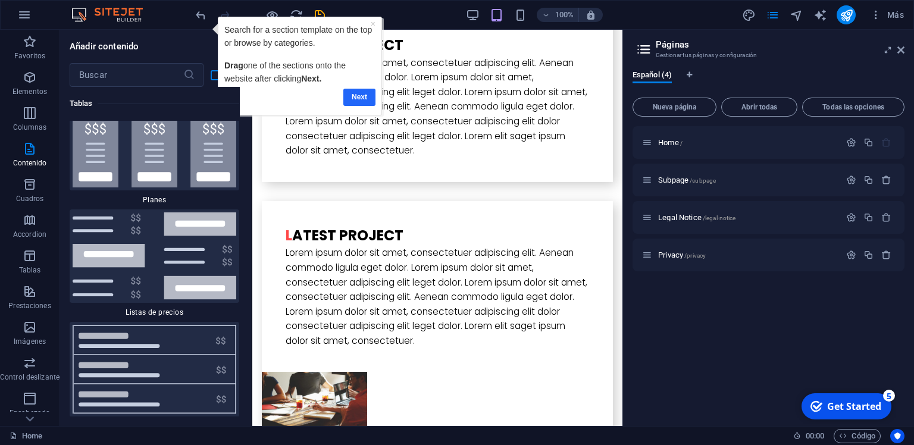
click at [361, 92] on link "Next" at bounding box center [359, 97] width 32 height 17
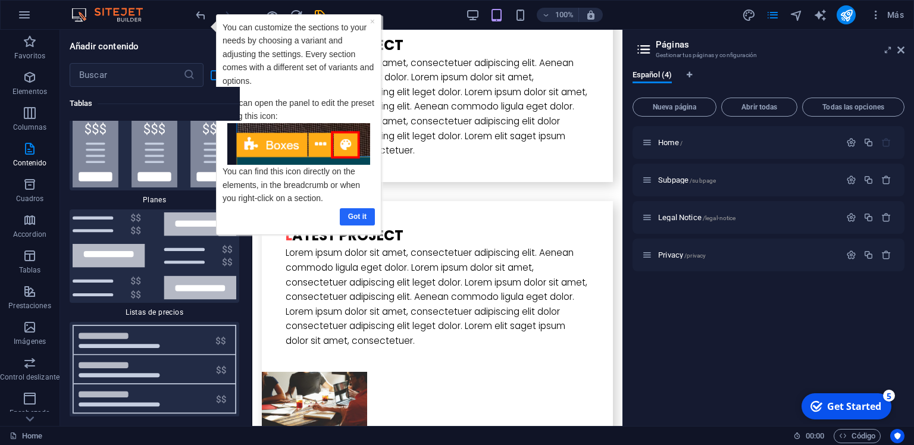
drag, startPoint x: 358, startPoint y: 217, endPoint x: 308, endPoint y: 198, distance: 53.7
click at [358, 217] on link "Got it" at bounding box center [357, 216] width 35 height 17
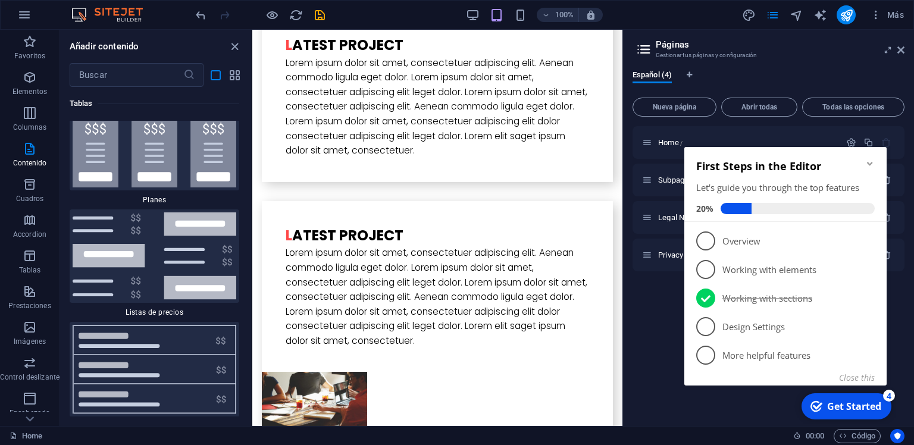
click at [902, 41] on h2 "Páginas" at bounding box center [780, 44] width 249 height 11
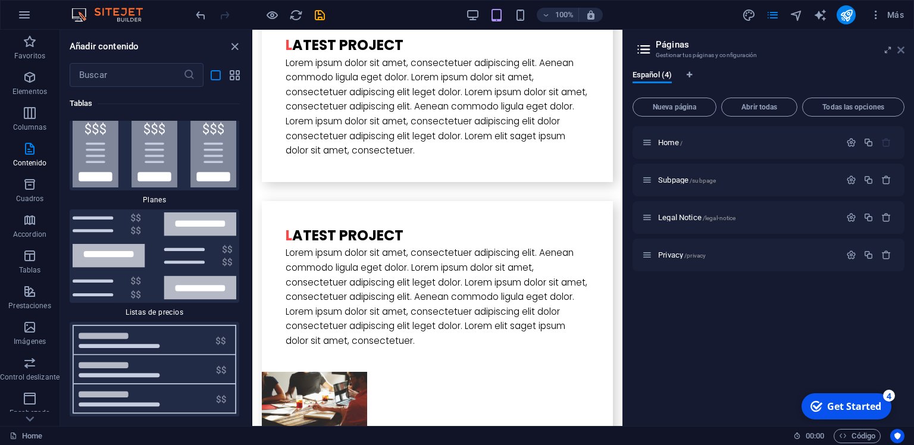
click at [901, 50] on icon at bounding box center [900, 50] width 7 height 10
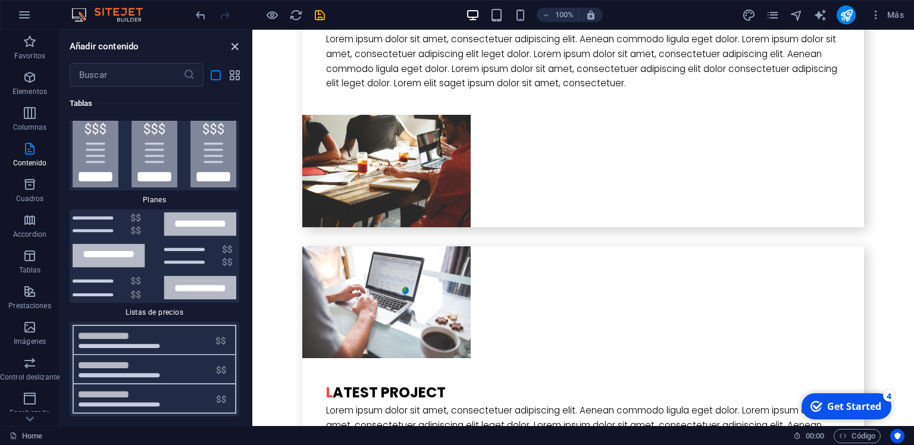
click at [230, 46] on icon "close panel" at bounding box center [235, 47] width 14 height 14
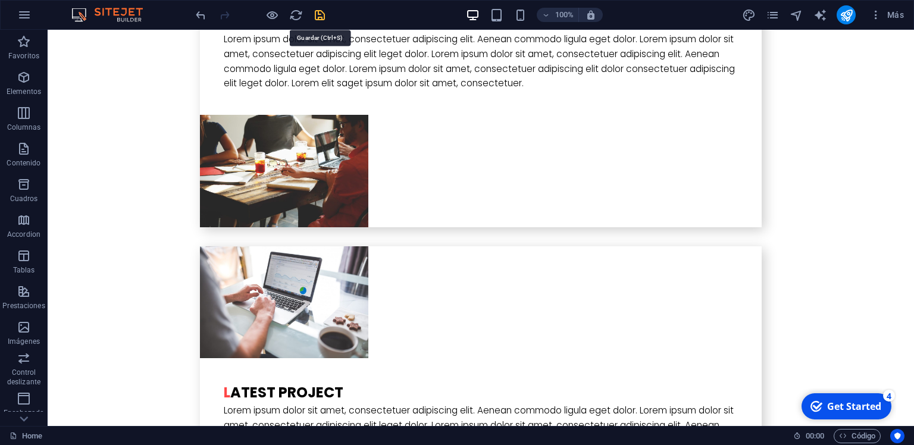
click at [320, 11] on div at bounding box center [259, 14] width 133 height 19
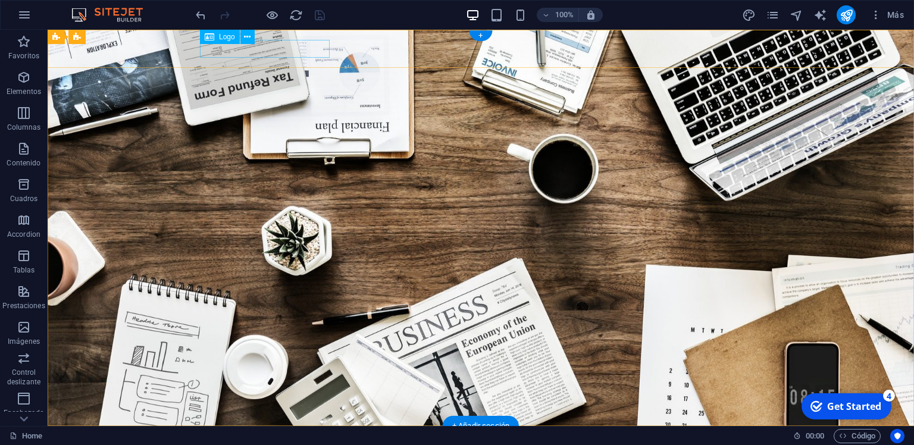
click at [289, 436] on div at bounding box center [481, 445] width 562 height 18
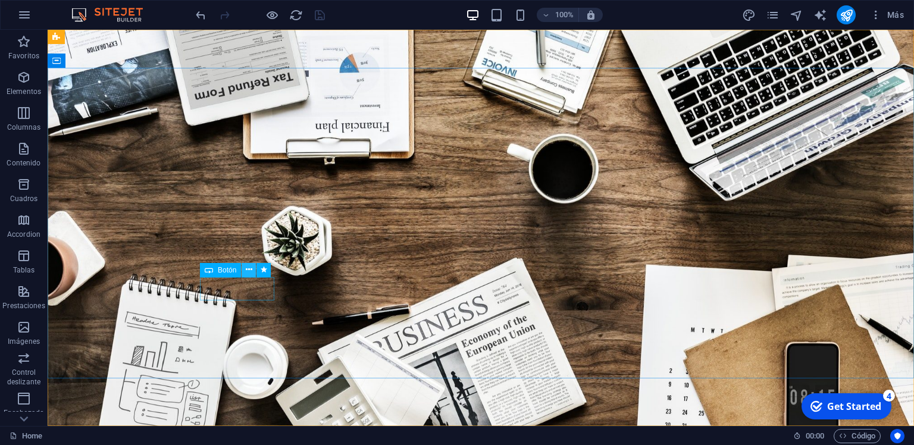
click at [250, 272] on icon at bounding box center [249, 270] width 7 height 12
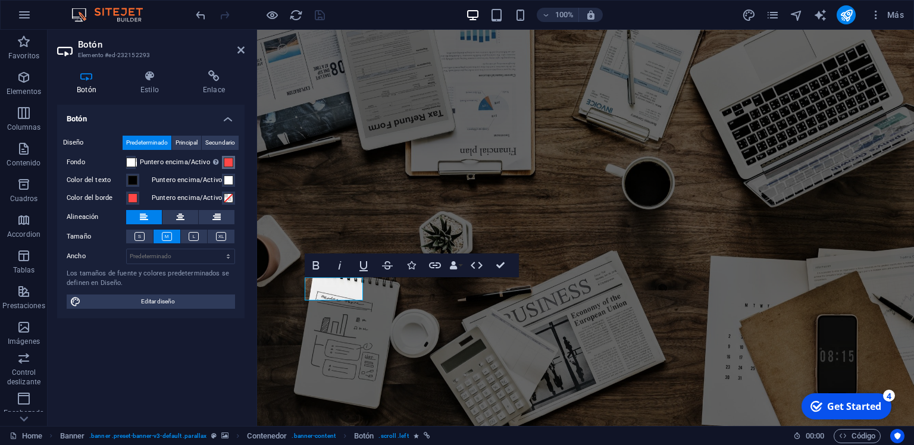
click at [229, 162] on span at bounding box center [229, 163] width 10 height 10
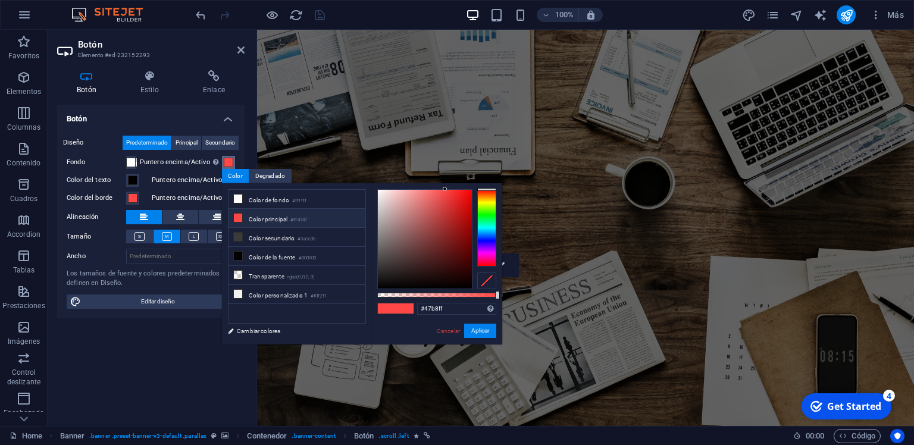
click at [490, 232] on div at bounding box center [486, 227] width 19 height 77
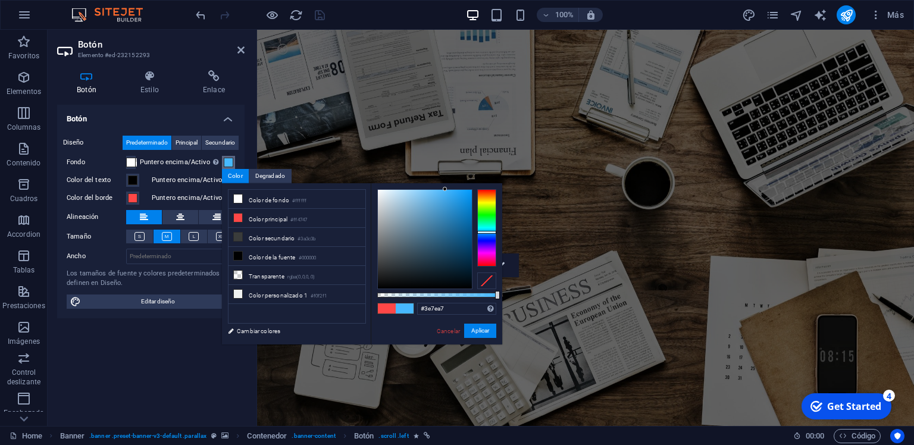
click at [436, 223] on div at bounding box center [425, 239] width 94 height 99
click at [446, 259] on div at bounding box center [425, 239] width 94 height 99
click at [448, 245] on div at bounding box center [425, 239] width 94 height 99
click at [433, 244] on div at bounding box center [425, 239] width 94 height 99
click at [449, 251] on div at bounding box center [425, 239] width 94 height 99
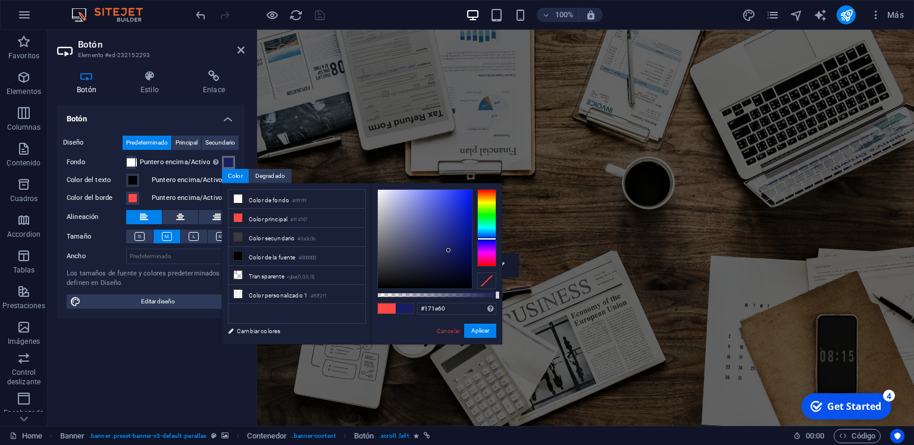
drag, startPoint x: 490, startPoint y: 233, endPoint x: 465, endPoint y: 221, distance: 26.9
click at [488, 238] on div at bounding box center [486, 238] width 19 height 3
click at [442, 220] on div at bounding box center [425, 239] width 94 height 99
click at [446, 228] on div at bounding box center [425, 239] width 94 height 99
click at [440, 229] on div at bounding box center [425, 239] width 94 height 99
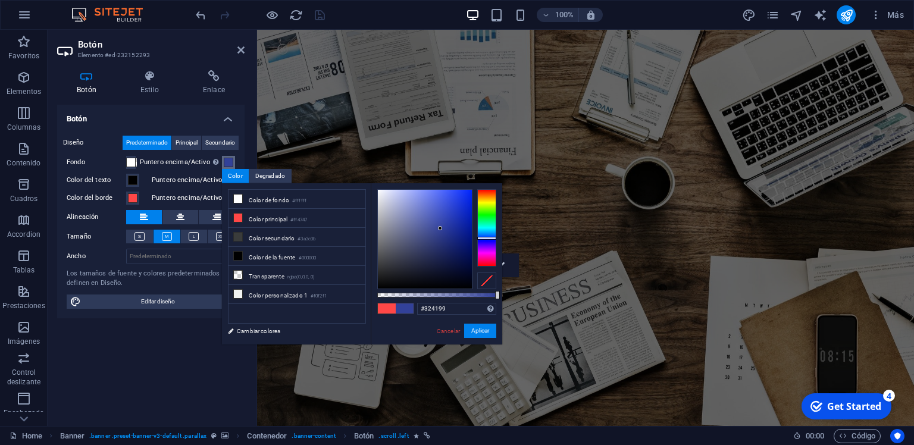
click at [440, 229] on div at bounding box center [440, 228] width 4 height 4
click at [486, 240] on div at bounding box center [486, 240] width 19 height 3
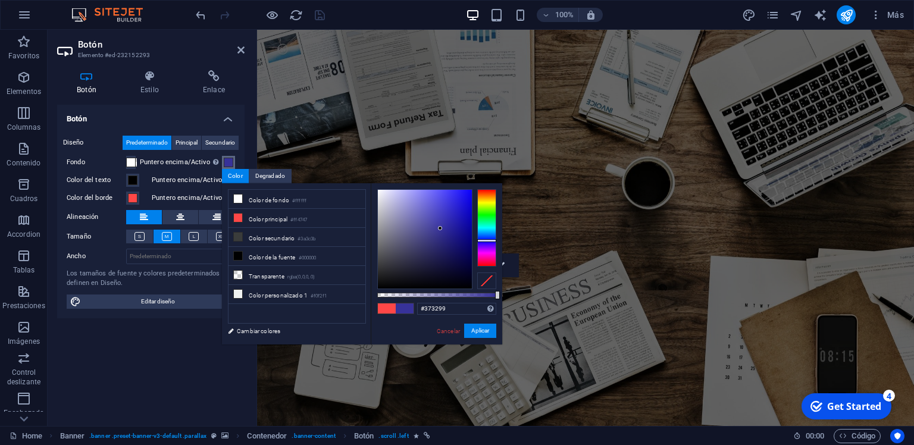
click at [486, 240] on div at bounding box center [486, 240] width 19 height 3
click at [487, 241] on div at bounding box center [486, 240] width 19 height 3
click at [487, 240] on div at bounding box center [486, 240] width 19 height 3
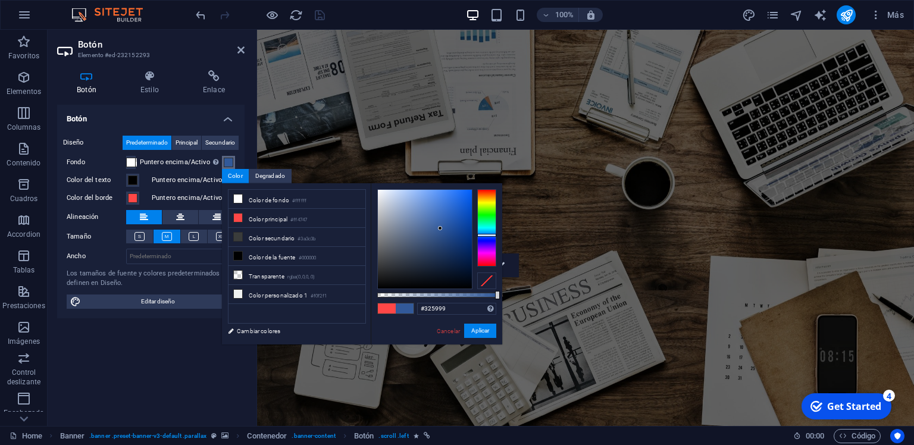
click at [488, 235] on div at bounding box center [486, 227] width 19 height 77
click at [488, 235] on div at bounding box center [486, 235] width 19 height 3
click at [488, 242] on div at bounding box center [486, 227] width 19 height 77
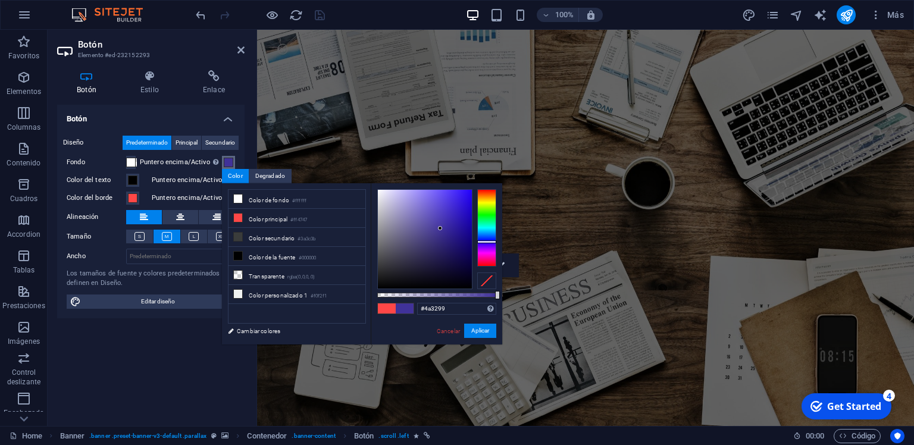
click at [488, 243] on div at bounding box center [486, 241] width 19 height 3
click at [488, 242] on div at bounding box center [486, 242] width 19 height 3
click at [488, 242] on div at bounding box center [486, 241] width 19 height 3
click at [489, 243] on div at bounding box center [486, 241] width 19 height 3
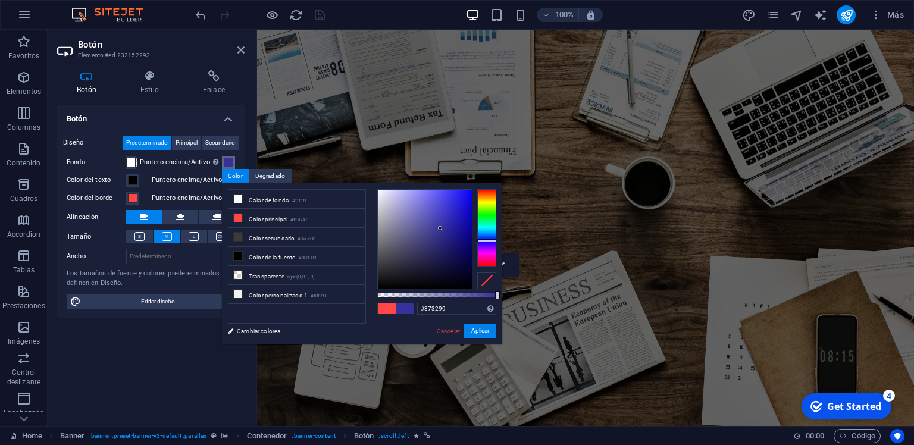
click at [489, 240] on div at bounding box center [486, 240] width 19 height 3
drag, startPoint x: 439, startPoint y: 226, endPoint x: 444, endPoint y: 240, distance: 15.3
click at [444, 240] on div at bounding box center [425, 239] width 94 height 99
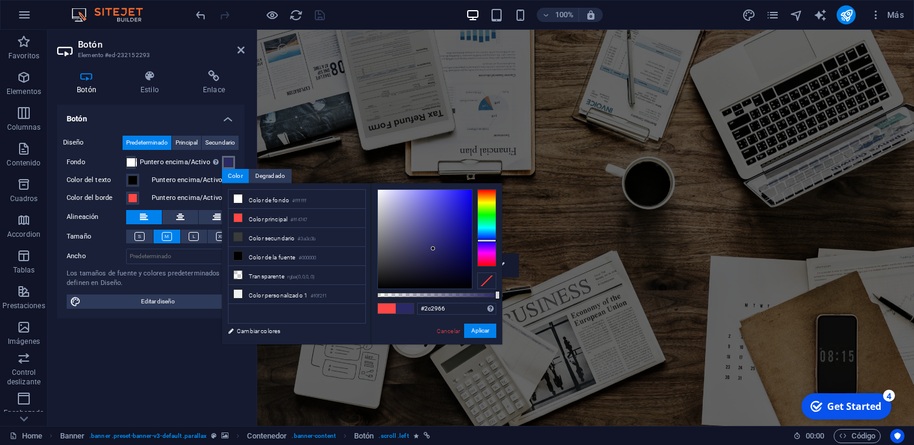
click at [435, 246] on div at bounding box center [433, 248] width 4 height 4
click at [443, 237] on div at bounding box center [425, 239] width 94 height 99
click at [443, 237] on div at bounding box center [442, 237] width 4 height 4
click at [442, 237] on div at bounding box center [442, 237] width 4 height 4
type input "#2c2882"
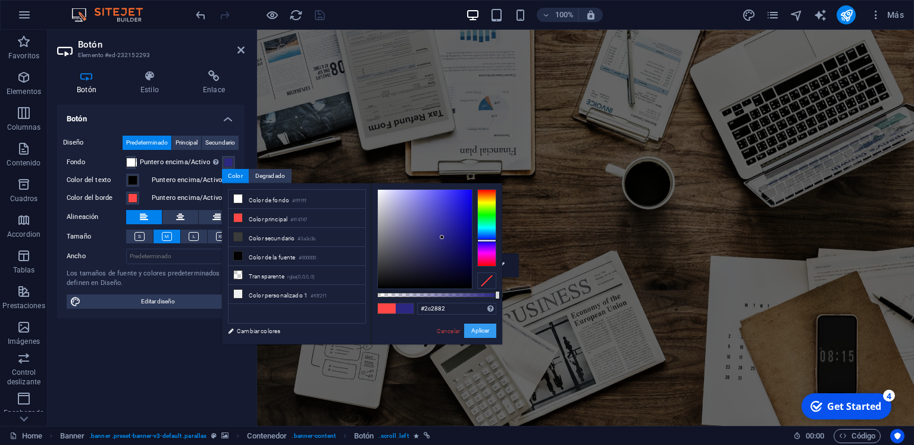
click at [476, 337] on button "Aplicar" at bounding box center [480, 331] width 32 height 14
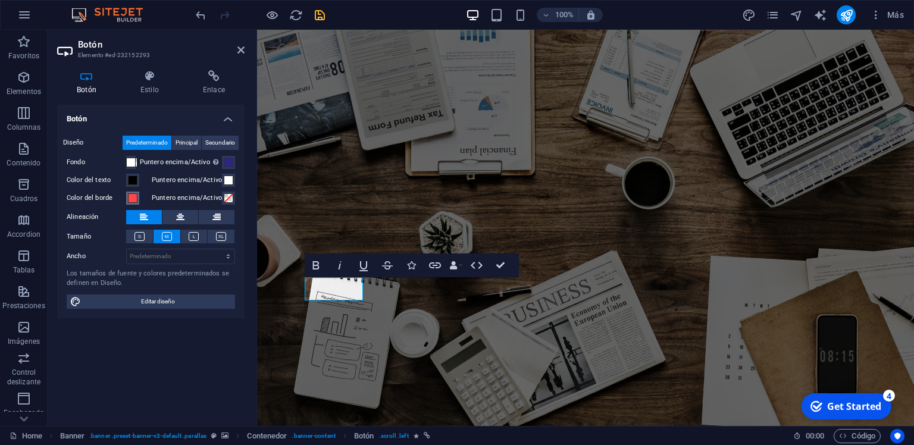
click at [130, 198] on span at bounding box center [133, 198] width 10 height 10
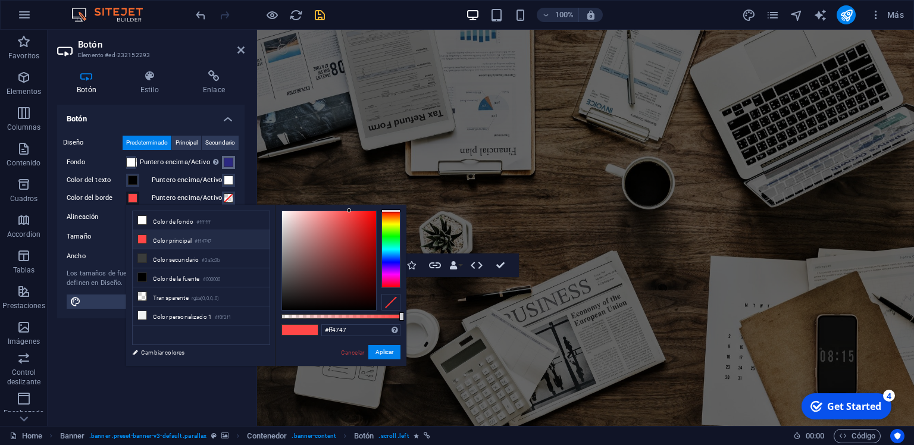
click at [231, 165] on span at bounding box center [229, 163] width 10 height 10
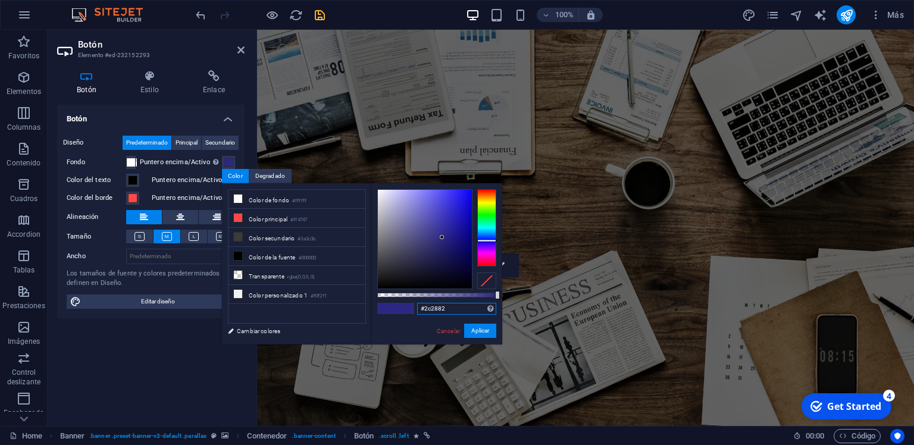
drag, startPoint x: 462, startPoint y: 311, endPoint x: 351, endPoint y: 312, distance: 111.3
click at [417, 312] on input "#2c2882" at bounding box center [456, 309] width 79 height 12
click at [351, 312] on ul "Color de fondo #ffffff Color principal #ff4747 Color secundario #3a3c3b Color d…" at bounding box center [297, 256] width 138 height 135
click at [464, 307] on input "#2c2882" at bounding box center [456, 309] width 79 height 12
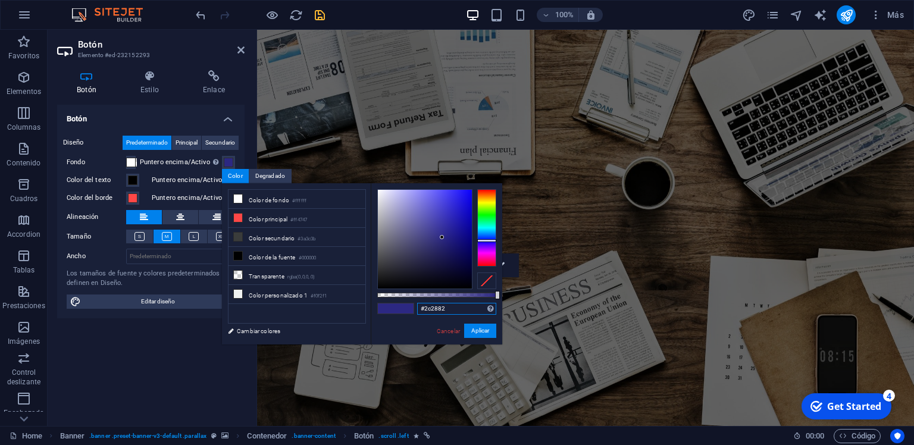
click at [464, 307] on input "#2c2882" at bounding box center [456, 309] width 79 height 12
click at [132, 196] on span at bounding box center [133, 198] width 10 height 10
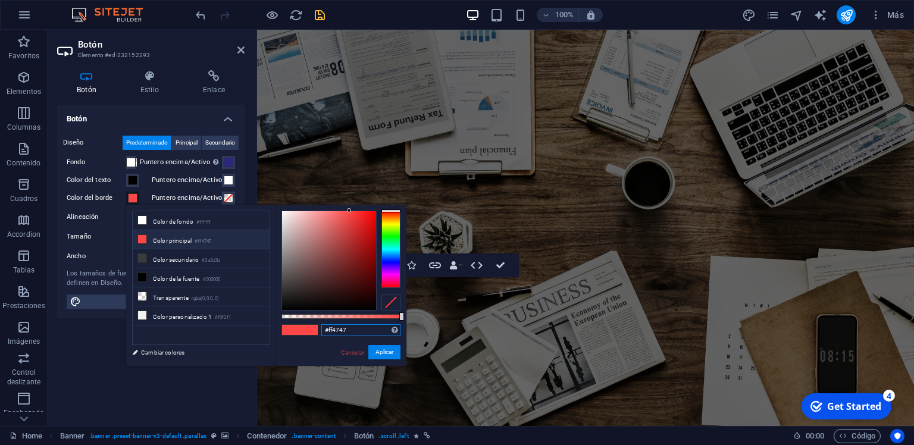
click at [361, 329] on input "#ff4747" at bounding box center [360, 330] width 79 height 12
paste input "#2c2882"
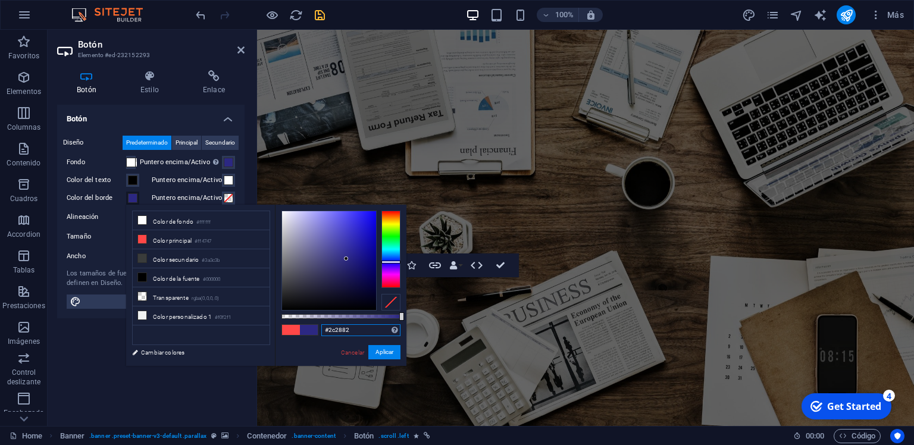
click at [356, 334] on input "#2c2882" at bounding box center [360, 330] width 79 height 12
click at [355, 334] on input "#2c2882" at bounding box center [360, 330] width 79 height 12
type input "#2c2882"
click at [376, 355] on button "Aplicar" at bounding box center [384, 352] width 32 height 14
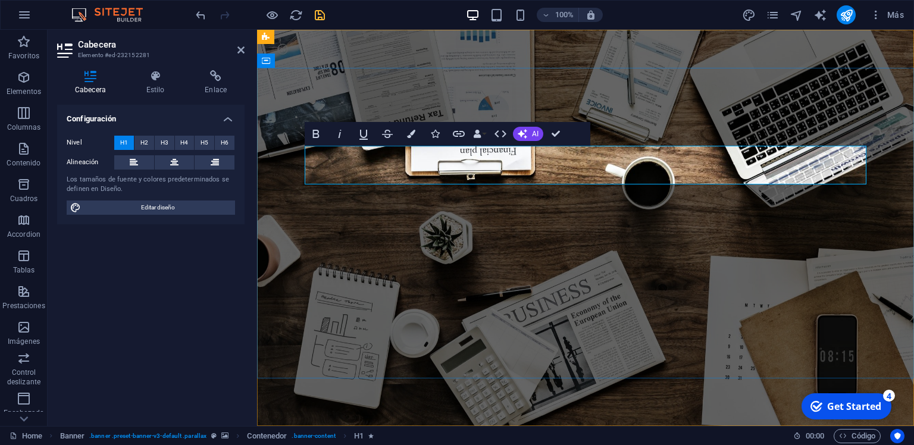
drag, startPoint x: 332, startPoint y: 162, endPoint x: 305, endPoint y: 169, distance: 27.7
click at [146, 93] on h4 "Estilo" at bounding box center [158, 82] width 59 height 25
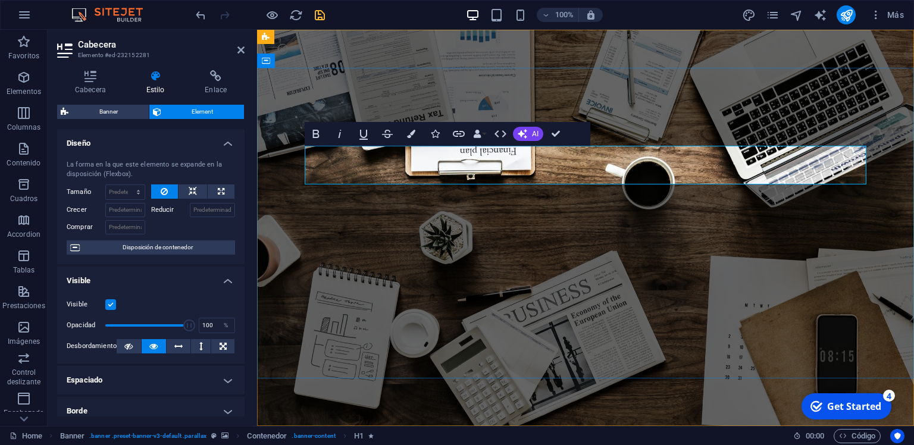
click at [90, 82] on icon at bounding box center [90, 76] width 67 height 12
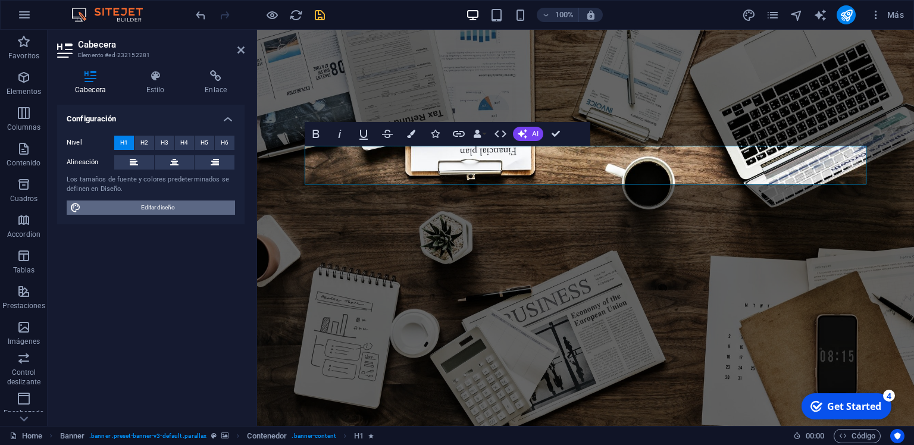
click at [160, 206] on span "Editar diseño" at bounding box center [158, 208] width 147 height 14
select select "rem"
select select "300"
select select "px"
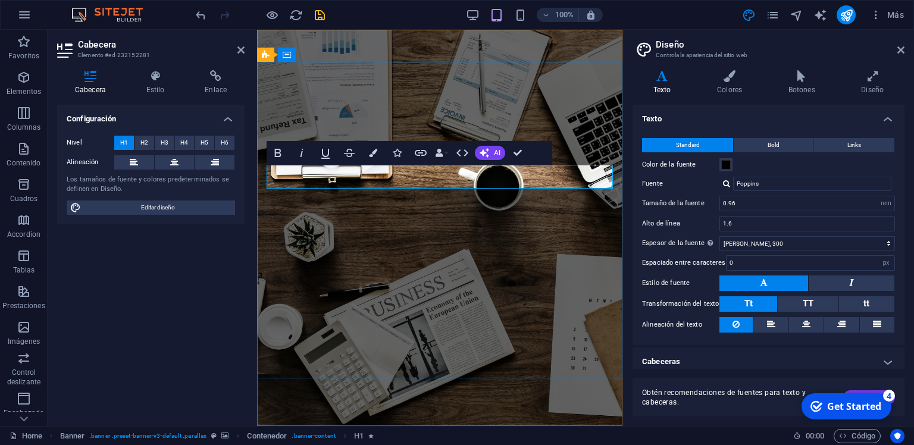
drag, startPoint x: 283, startPoint y: 176, endPoint x: 270, endPoint y: 180, distance: 14.5
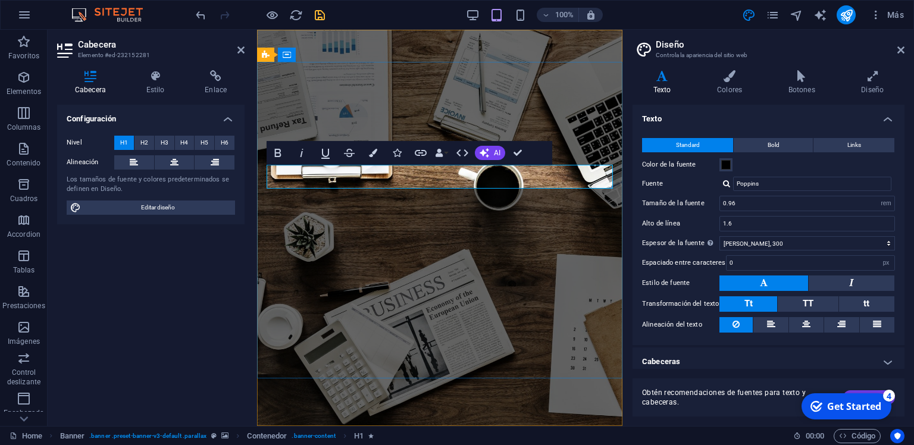
click at [777, 145] on span "Bold" at bounding box center [774, 145] width 12 height 14
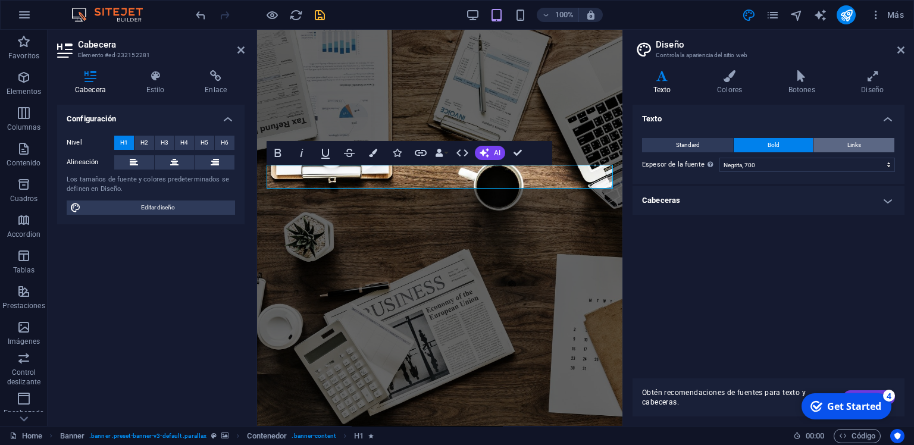
click at [860, 139] on span "Links" at bounding box center [854, 145] width 14 height 14
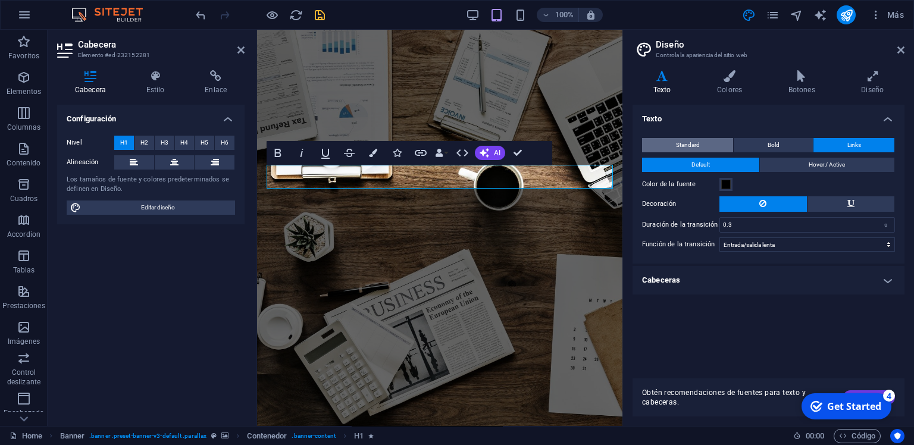
click at [681, 146] on span "Standard" at bounding box center [688, 145] width 24 height 14
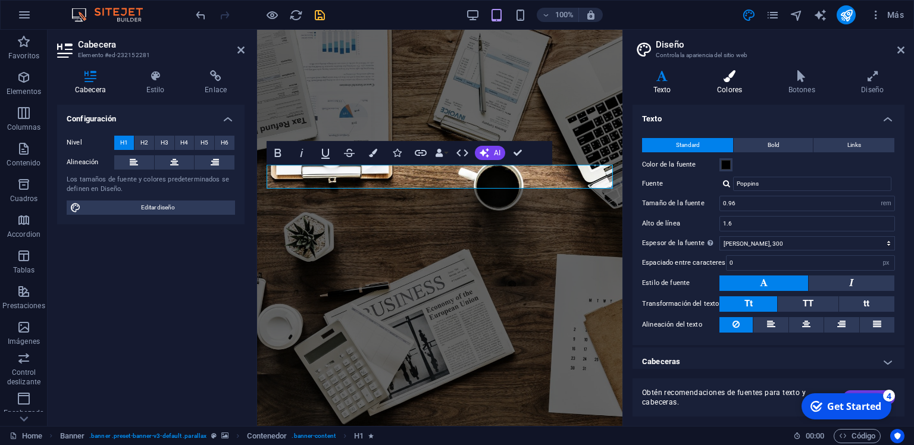
click at [730, 86] on h4 "Colores" at bounding box center [731, 82] width 71 height 25
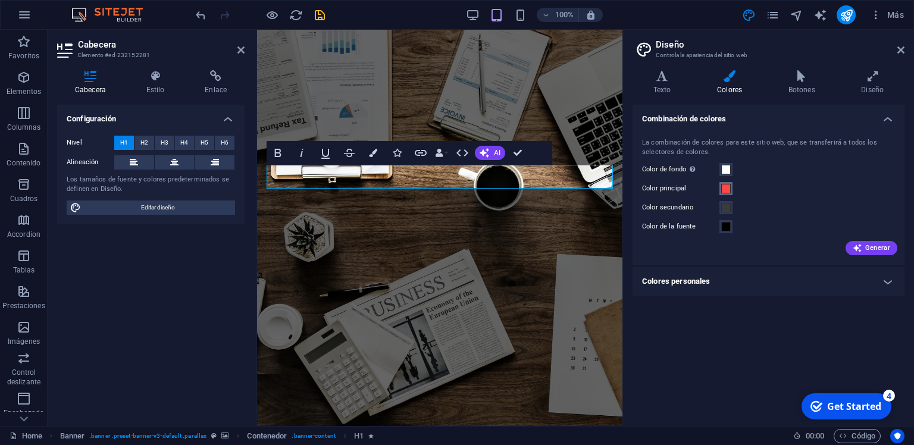
click at [729, 190] on span at bounding box center [726, 189] width 10 height 10
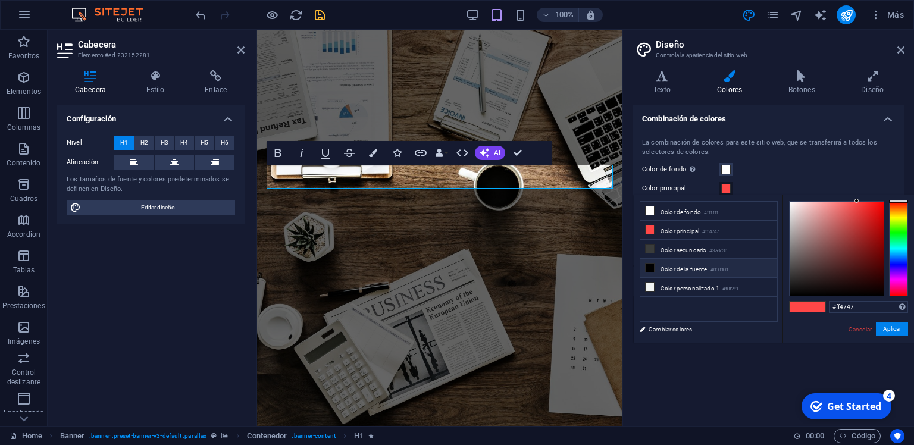
click at [696, 262] on li "Color de la fuente #000000" at bounding box center [708, 268] width 137 height 19
click at [725, 385] on div "Combinación de colores La combinación de colores para este sitio web, que se tr…" at bounding box center [769, 261] width 272 height 312
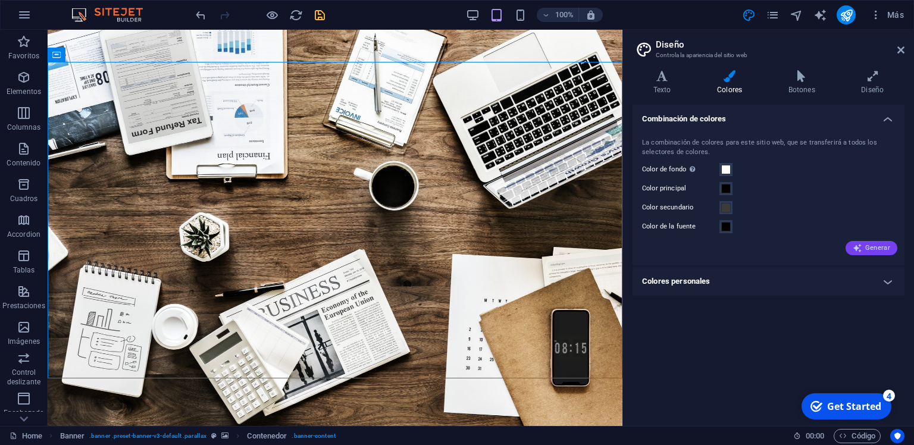
click at [889, 251] on span "Generar" at bounding box center [871, 248] width 37 height 10
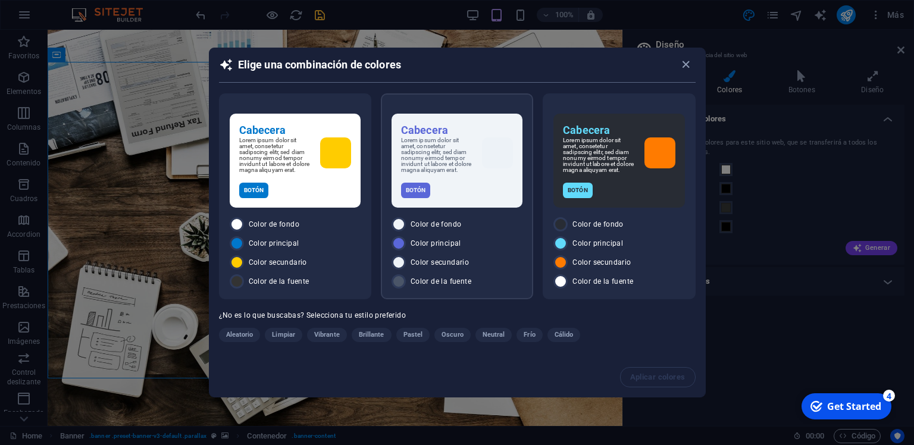
click at [471, 158] on p "Lorem ipsum dolor sit amet, consetetur sadipscing elitr, sed diam nonumy eirmod…" at bounding box center [436, 155] width 71 height 36
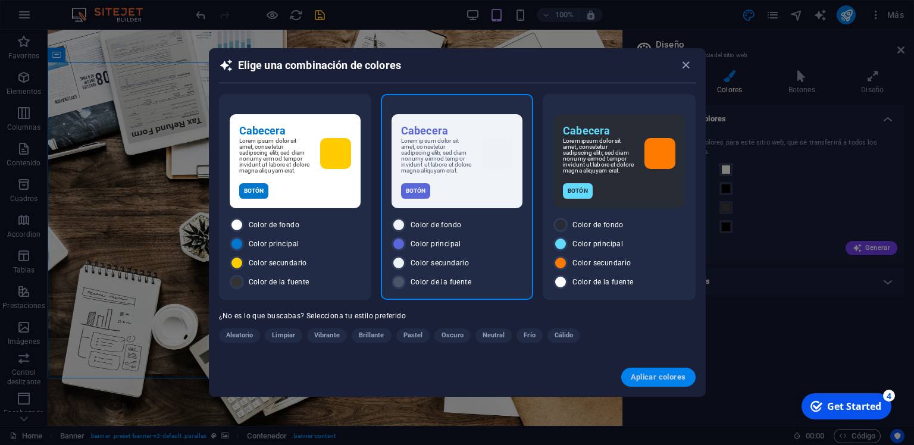
click at [638, 381] on span "Aplicar colores" at bounding box center [658, 378] width 55 height 10
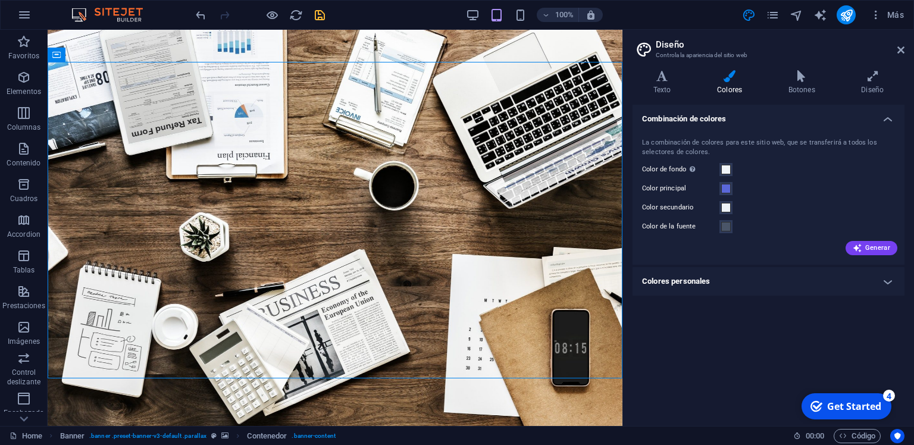
drag, startPoint x: 732, startPoint y: 353, endPoint x: 737, endPoint y: 346, distance: 8.1
click at [734, 351] on div "Combinación de colores La combinación de colores para este sitio web, que se tr…" at bounding box center [769, 261] width 272 height 312
click at [723, 190] on span at bounding box center [726, 189] width 10 height 10
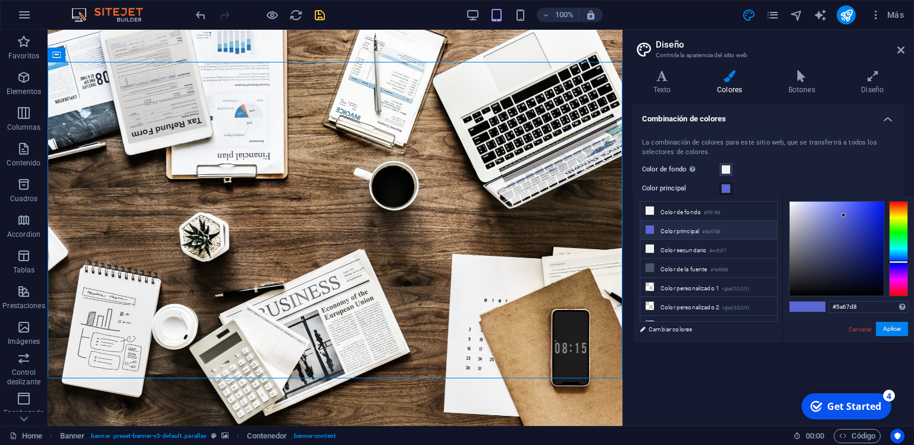
click at [668, 226] on li "Color principal #5a67d8" at bounding box center [708, 230] width 137 height 19
click at [666, 227] on li "Color principal #5a67d8" at bounding box center [708, 230] width 137 height 19
click at [870, 305] on input "#5a67d8" at bounding box center [868, 307] width 79 height 12
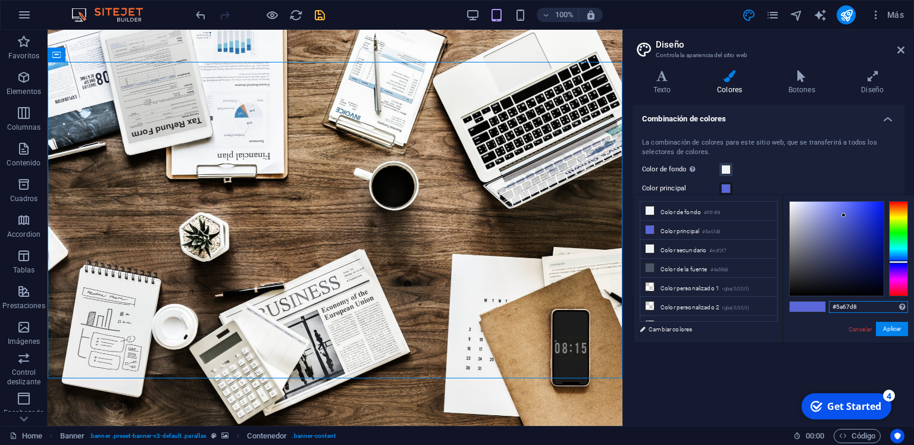
paste input "2c2882"
type input "#2c2882"
click at [887, 332] on button "Aplicar" at bounding box center [892, 329] width 32 height 14
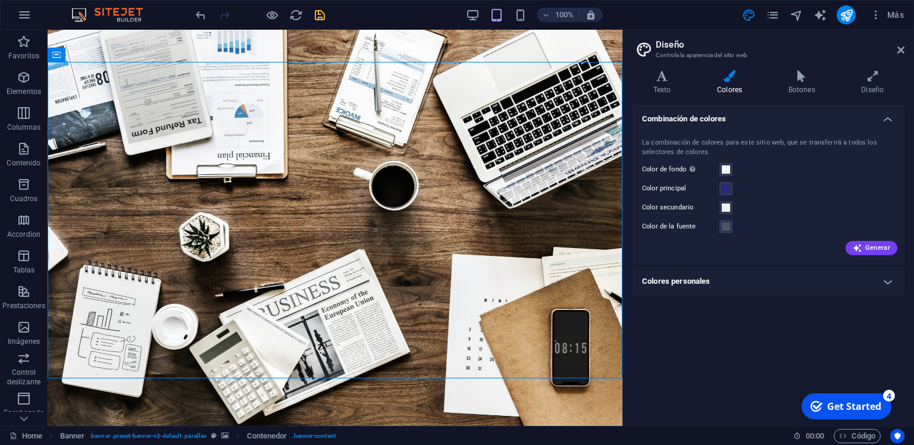
click at [770, 337] on div "Combinación de colores La combinación de colores para este sitio web, que se tr…" at bounding box center [769, 261] width 272 height 312
click at [902, 49] on icon at bounding box center [900, 50] width 7 height 10
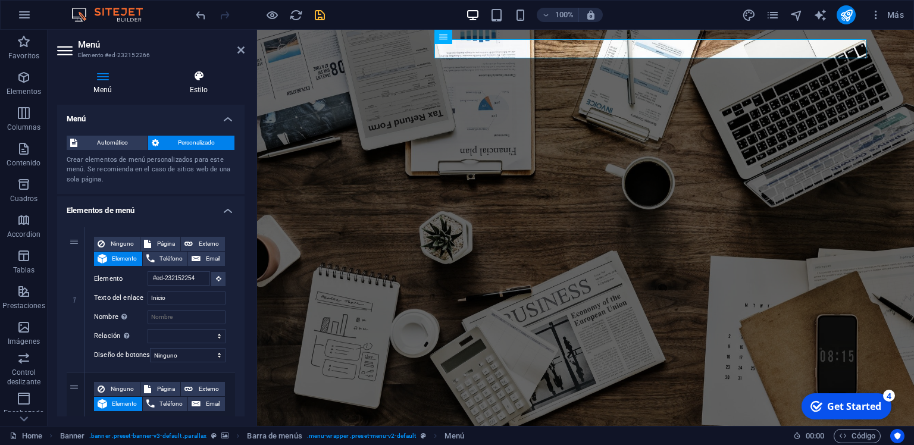
click at [219, 80] on icon at bounding box center [199, 76] width 92 height 12
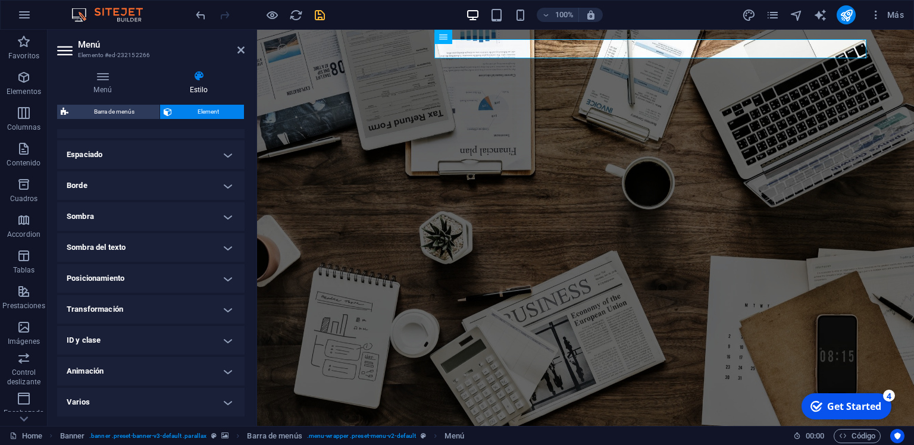
scroll to position [168, 0]
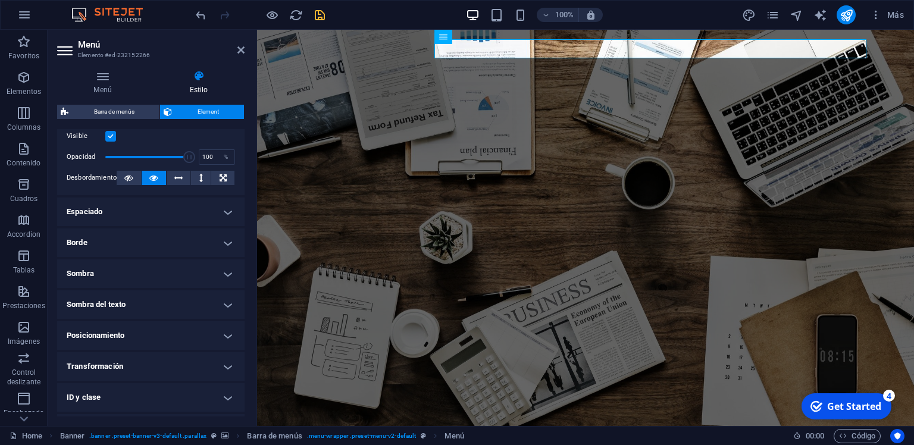
click at [122, 241] on h4 "Borde" at bounding box center [150, 243] width 187 height 29
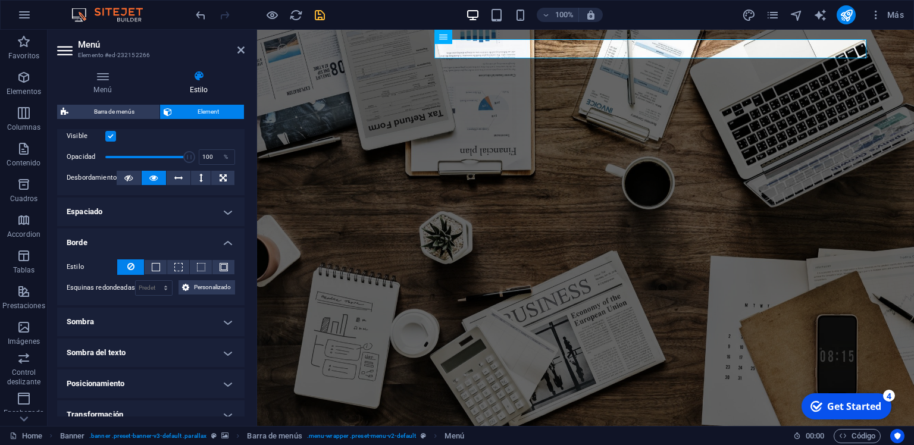
click at [122, 241] on h4 "Borde" at bounding box center [150, 239] width 187 height 21
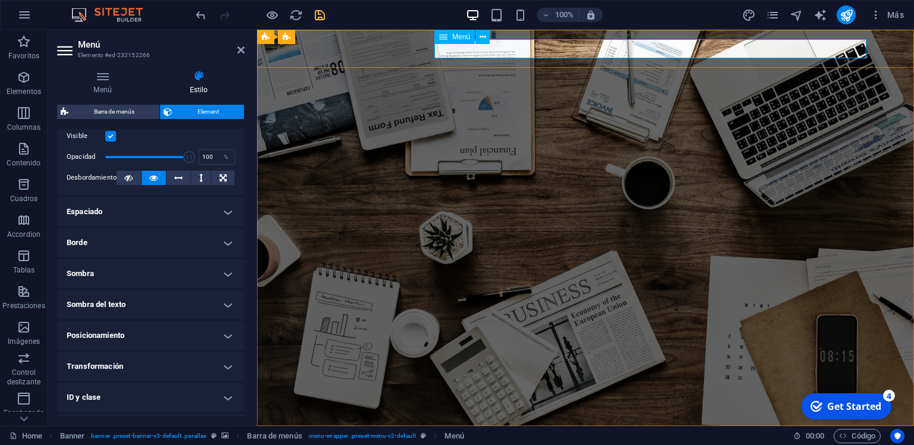
click at [236, 48] on h2 "Menú" at bounding box center [161, 44] width 167 height 11
click at [243, 47] on icon at bounding box center [240, 50] width 7 height 10
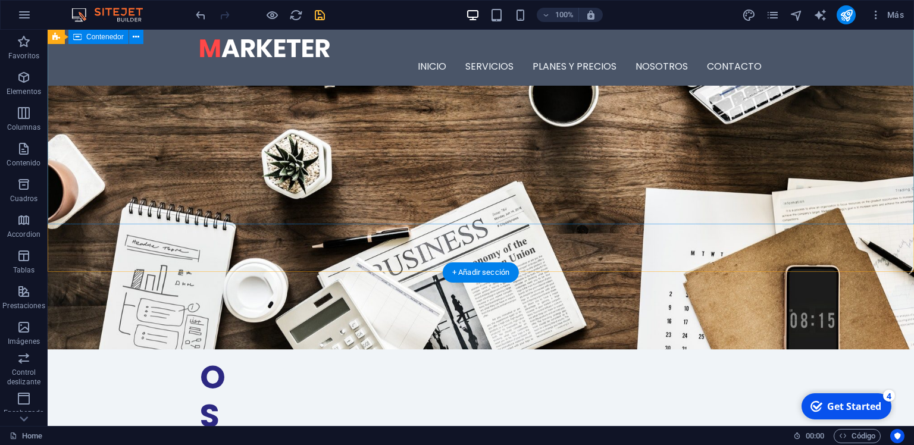
scroll to position [0, 0]
